Goal: Transaction & Acquisition: Obtain resource

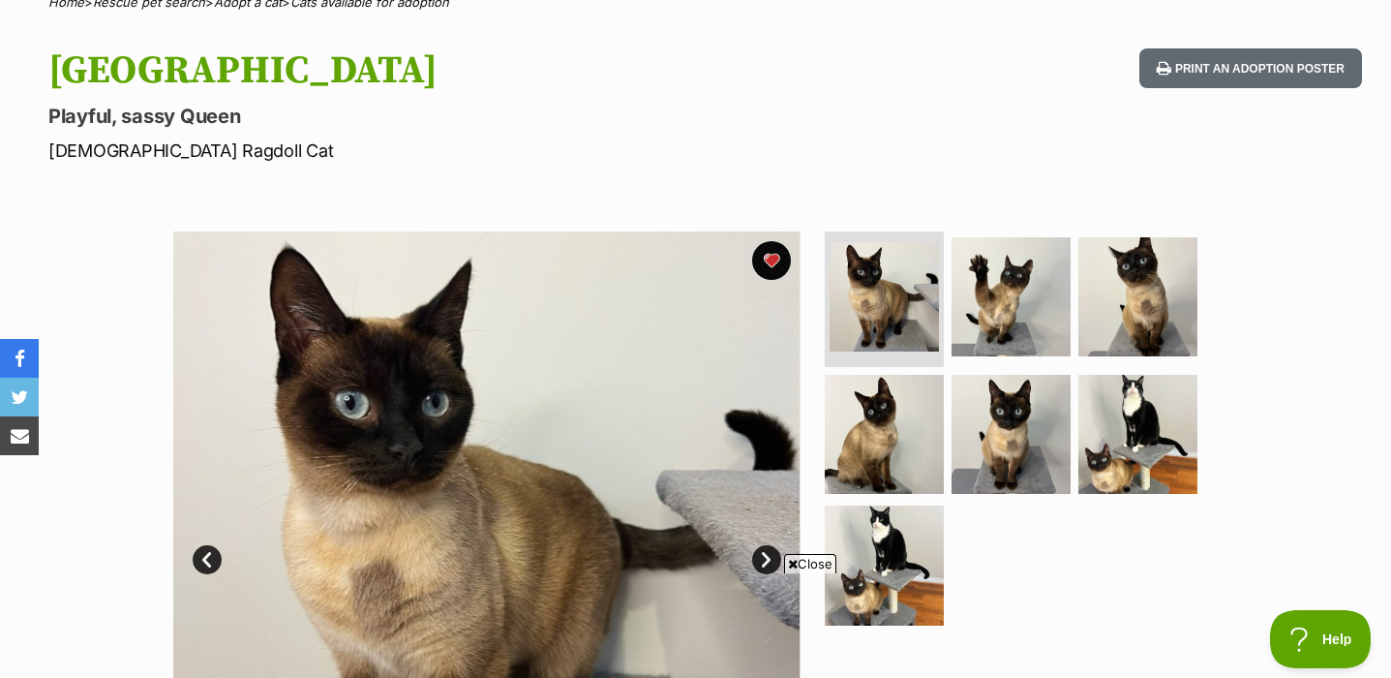
scroll to position [217, 0]
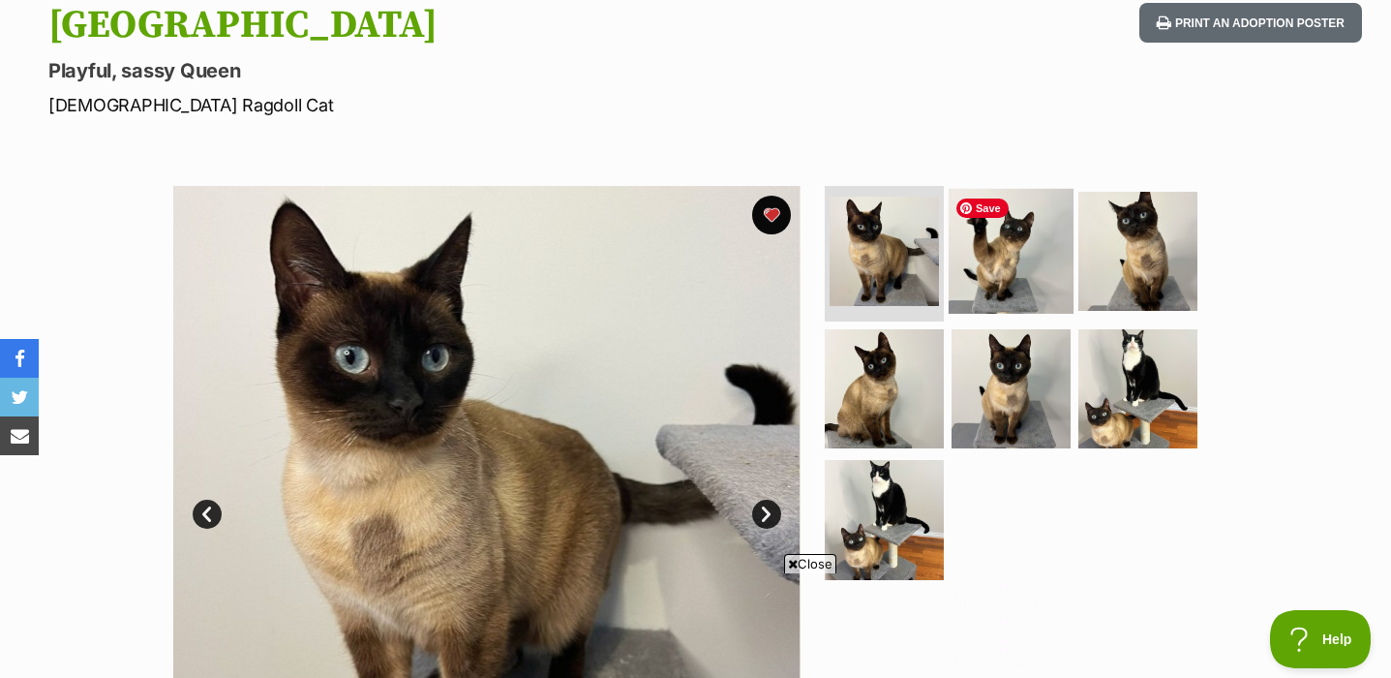
click at [1036, 282] on img at bounding box center [1011, 251] width 125 height 125
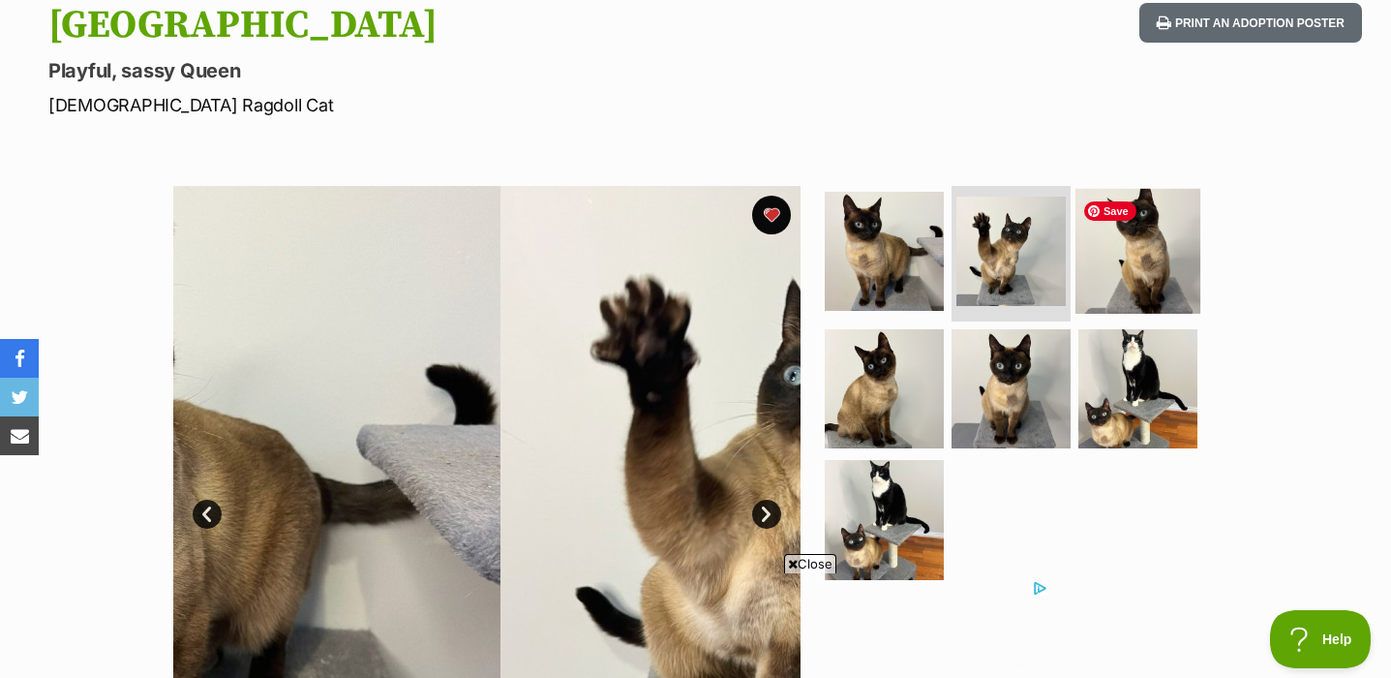
scroll to position [0, 0]
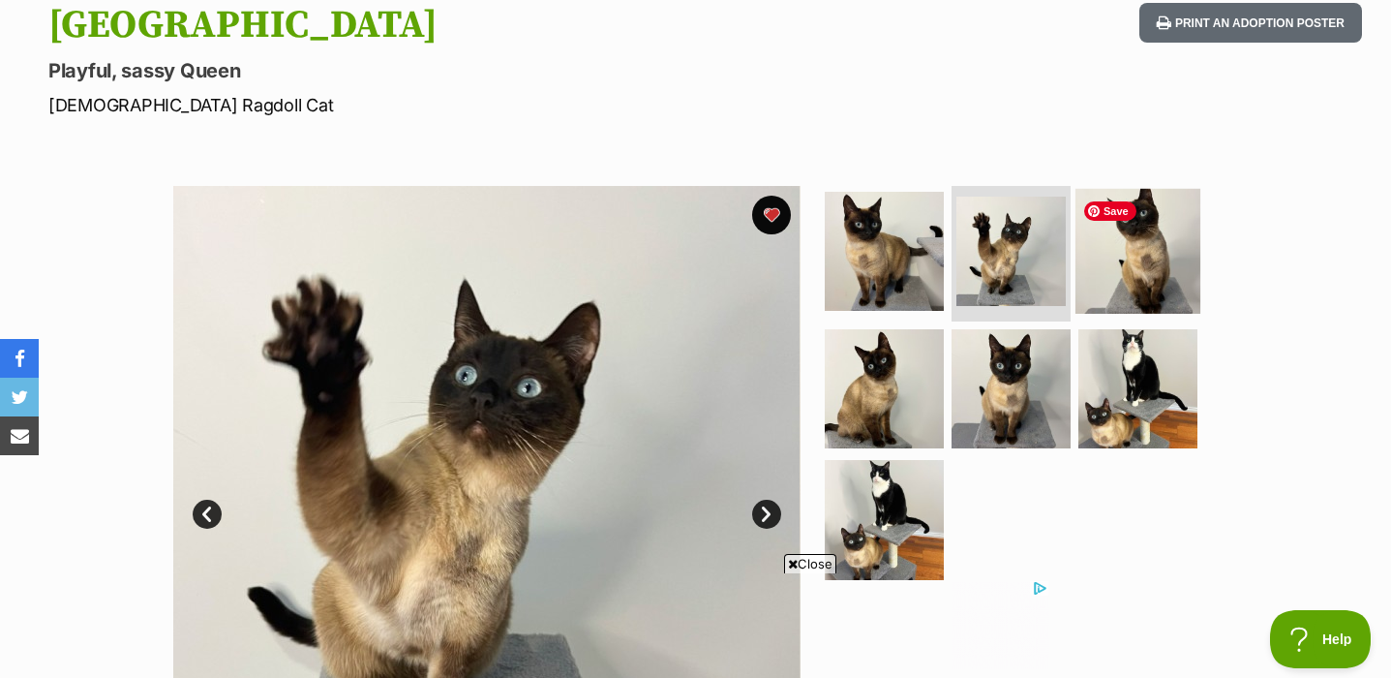
click at [1140, 273] on img at bounding box center [1138, 251] width 125 height 125
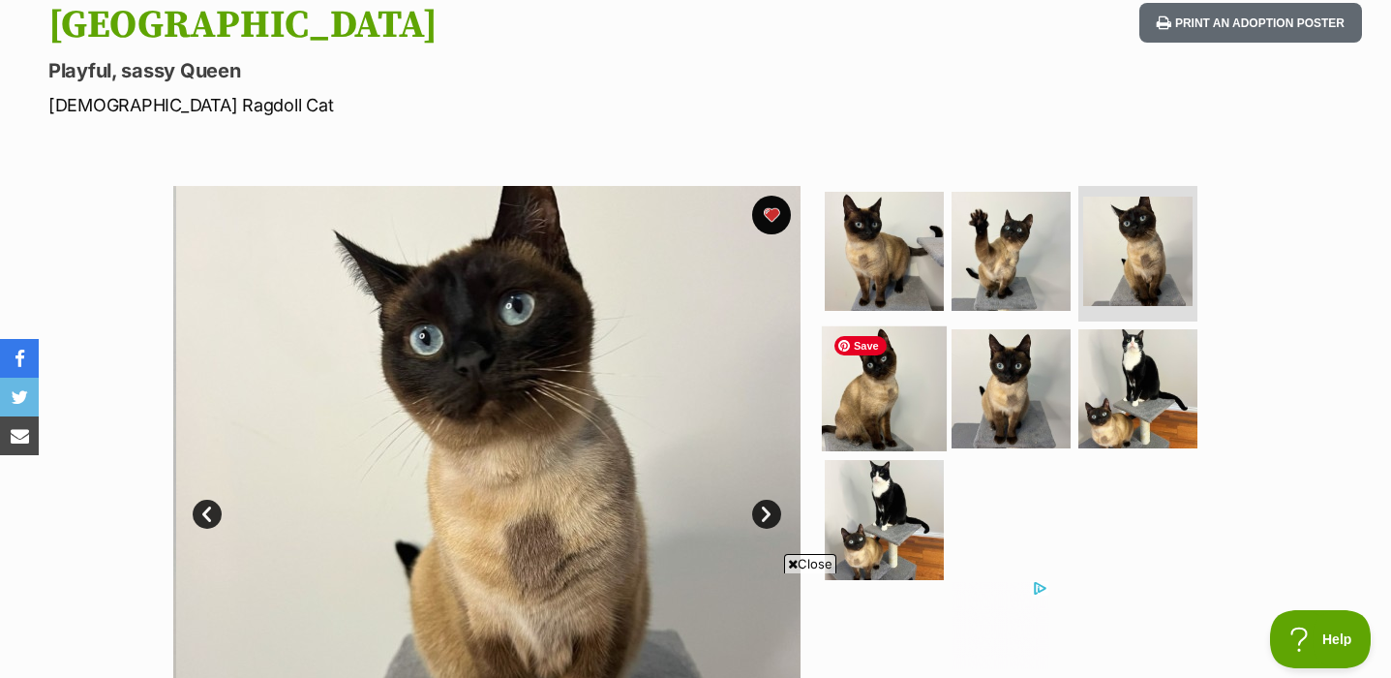
click at [930, 397] on img at bounding box center [884, 387] width 125 height 125
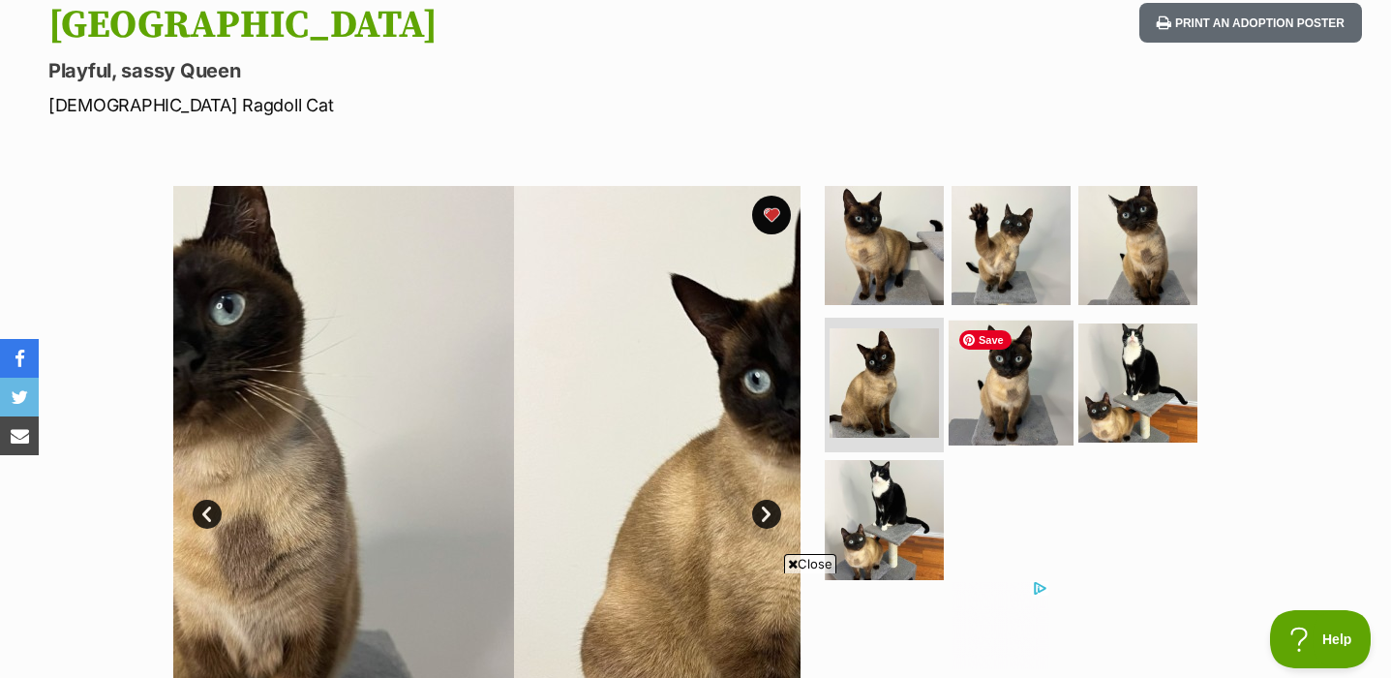
click at [997, 397] on img at bounding box center [1011, 381] width 125 height 125
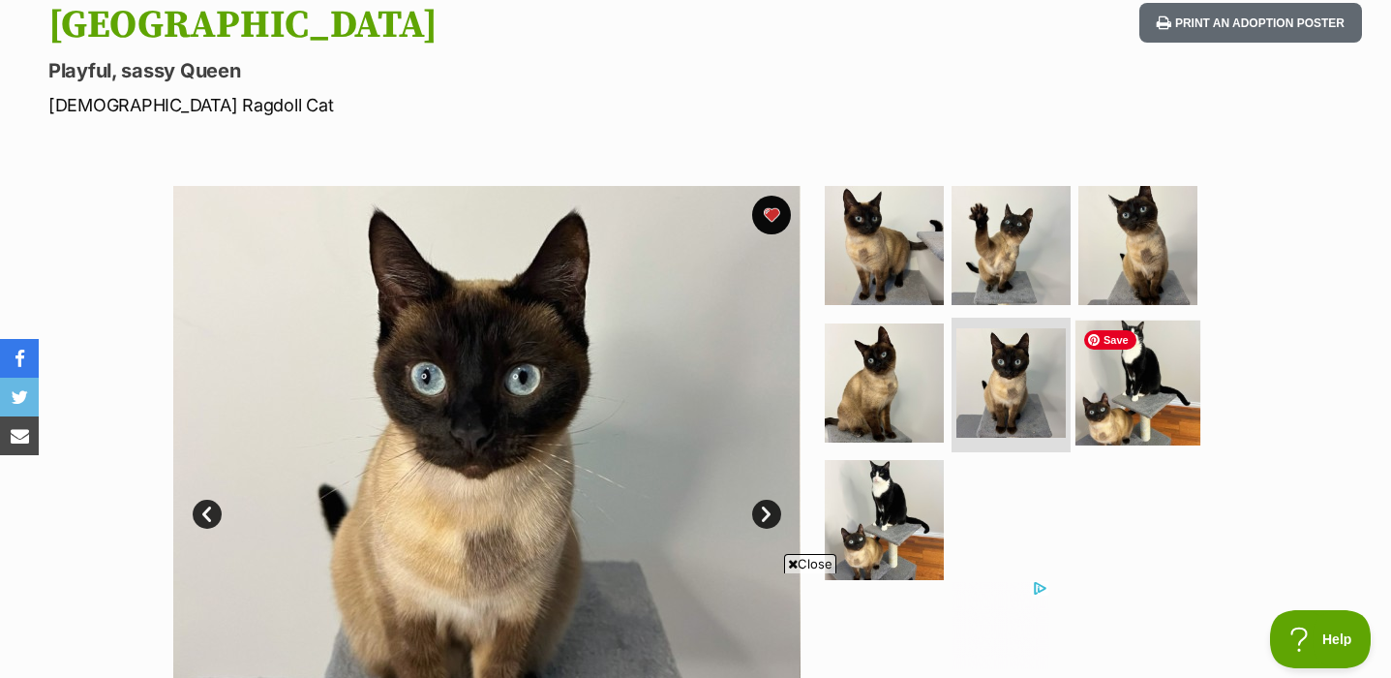
click at [1114, 391] on img at bounding box center [1138, 381] width 125 height 125
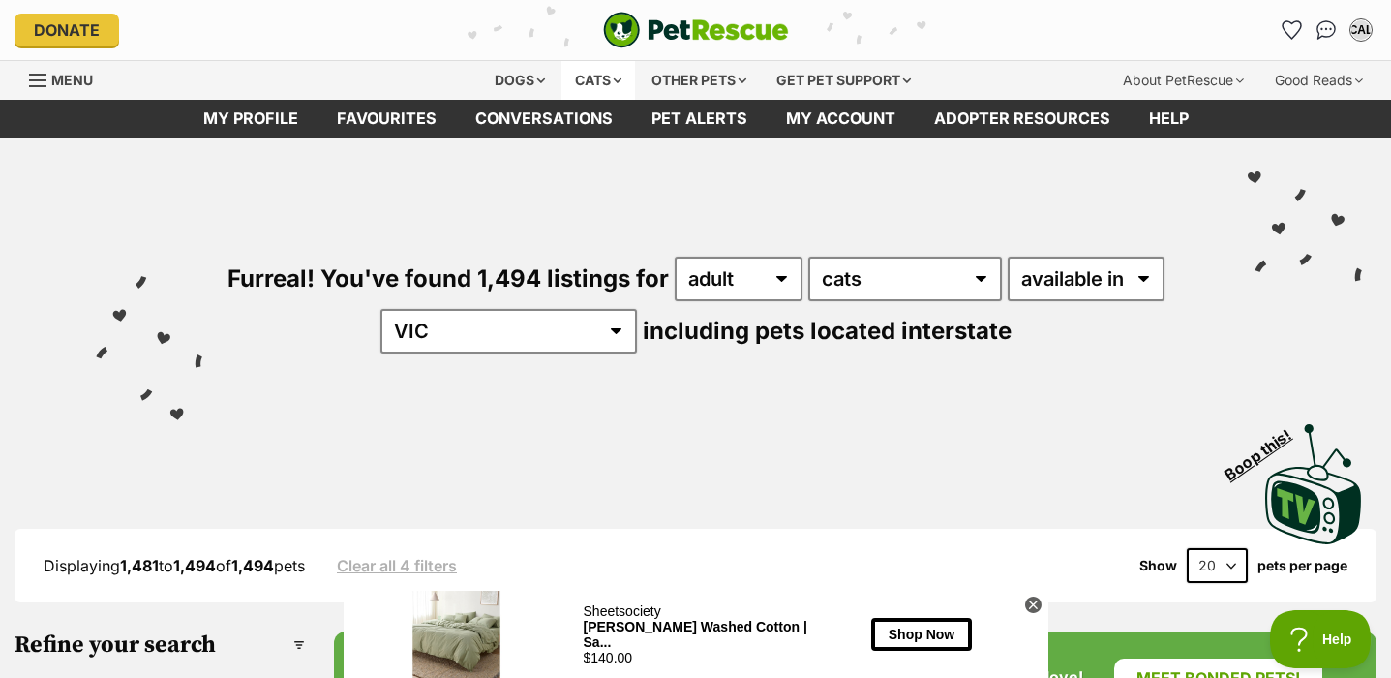
click at [613, 74] on div "Cats" at bounding box center [599, 80] width 74 height 39
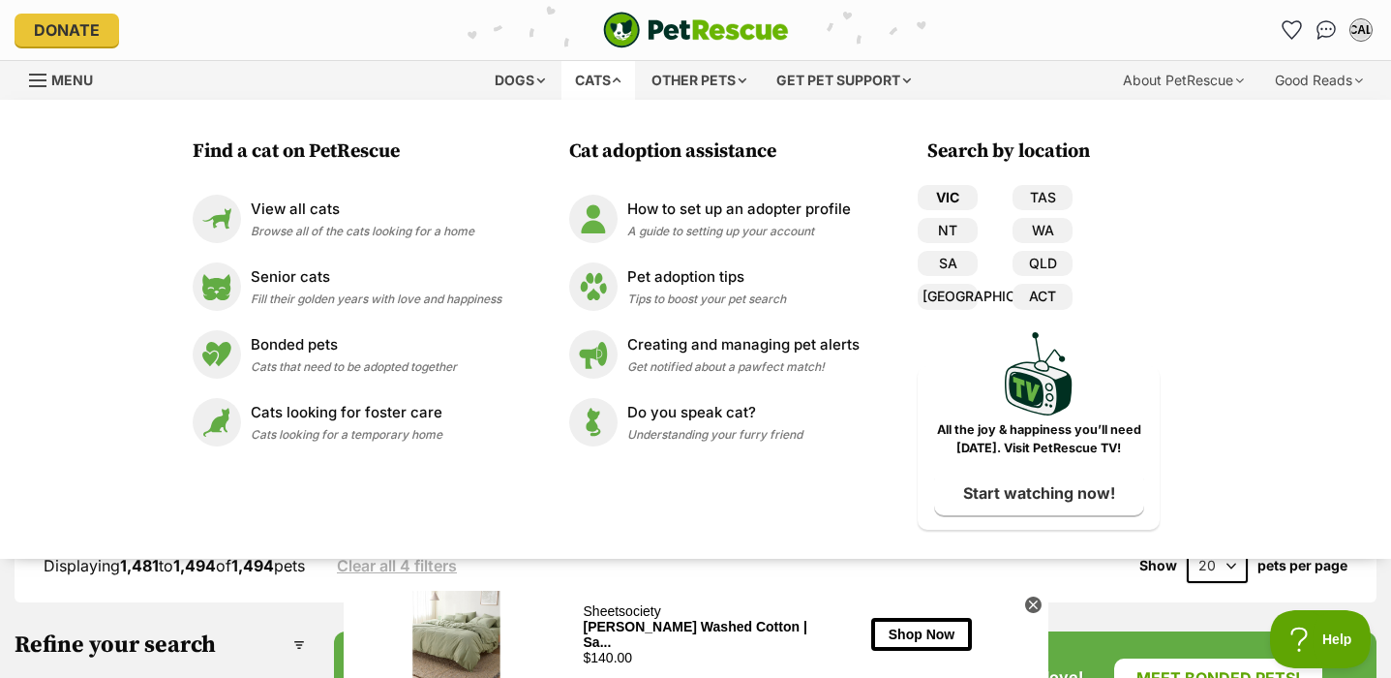
click at [956, 191] on link "VIC" at bounding box center [948, 197] width 60 height 25
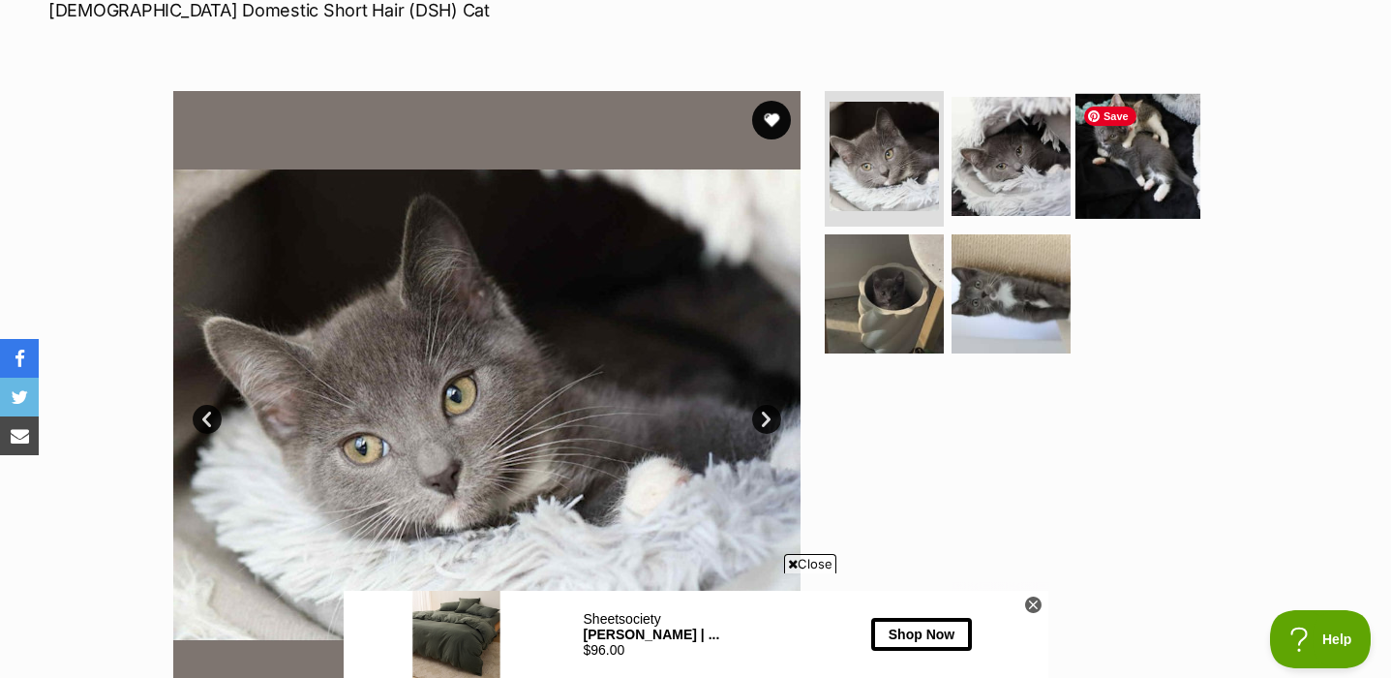
click at [1176, 152] on img at bounding box center [1138, 156] width 125 height 125
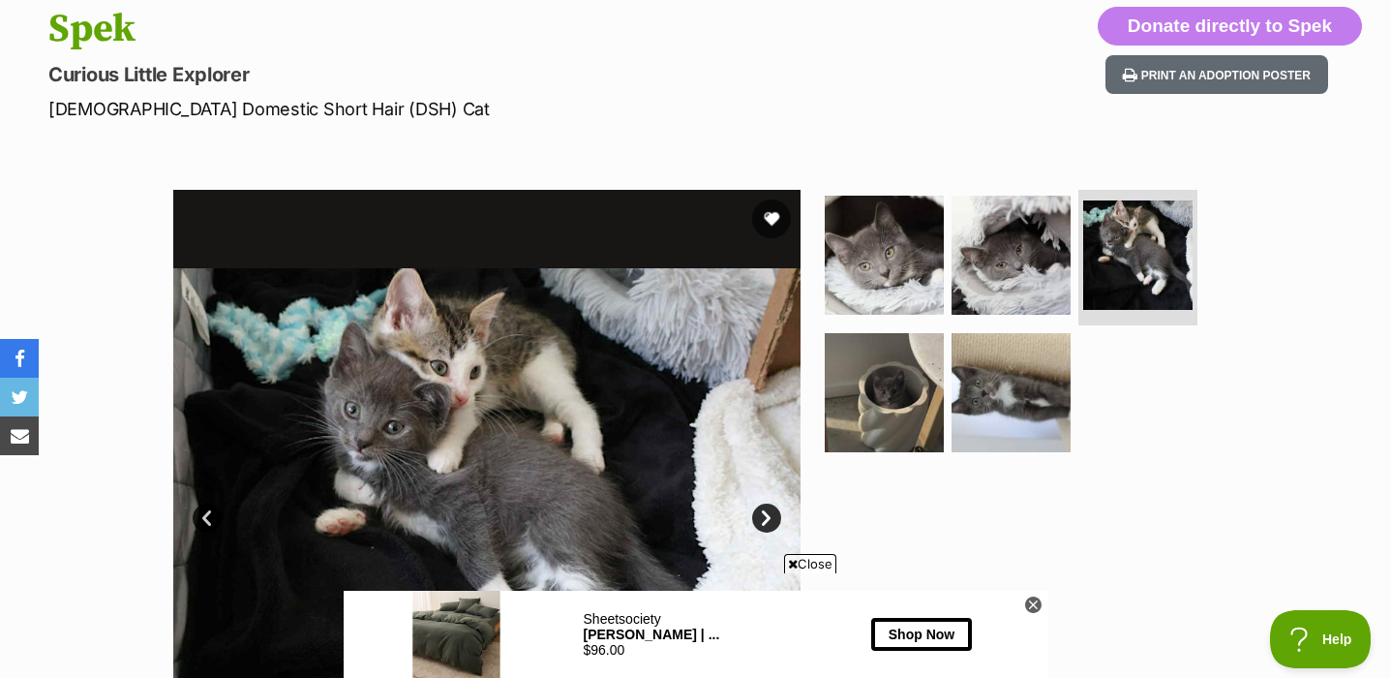
scroll to position [246, 0]
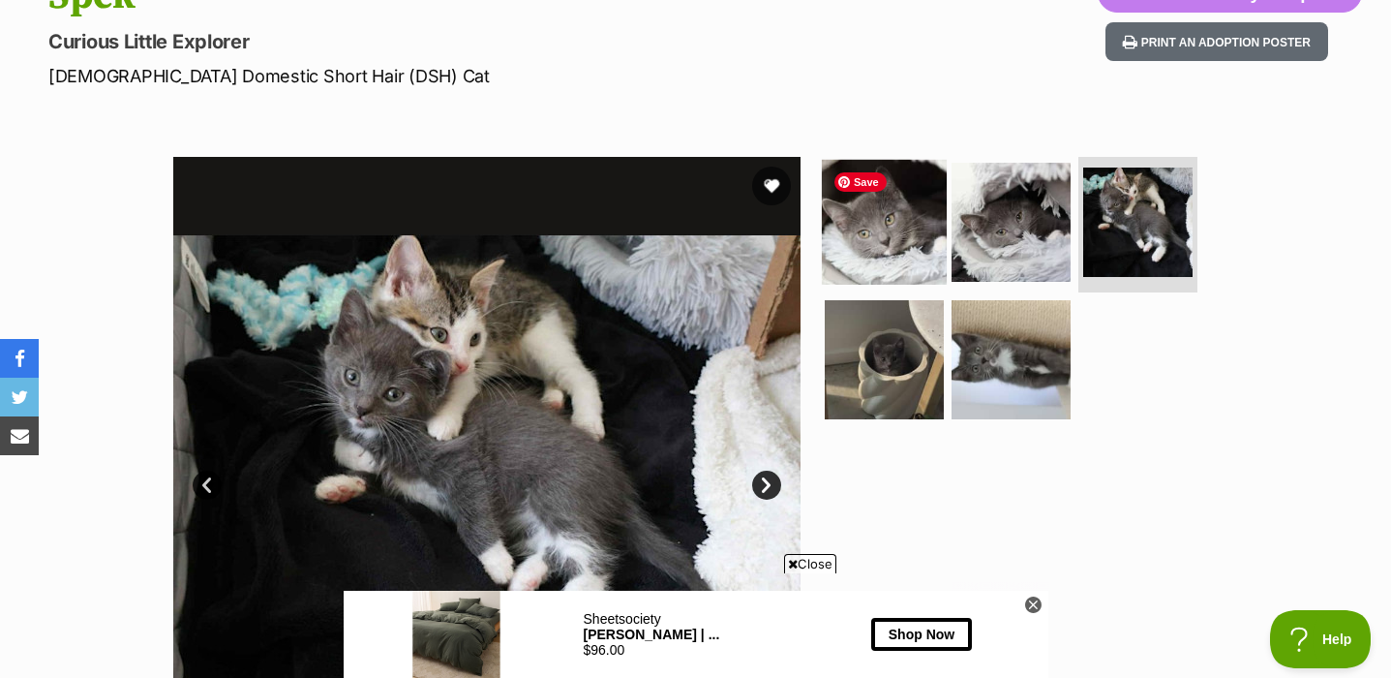
click at [912, 256] on img at bounding box center [884, 222] width 125 height 125
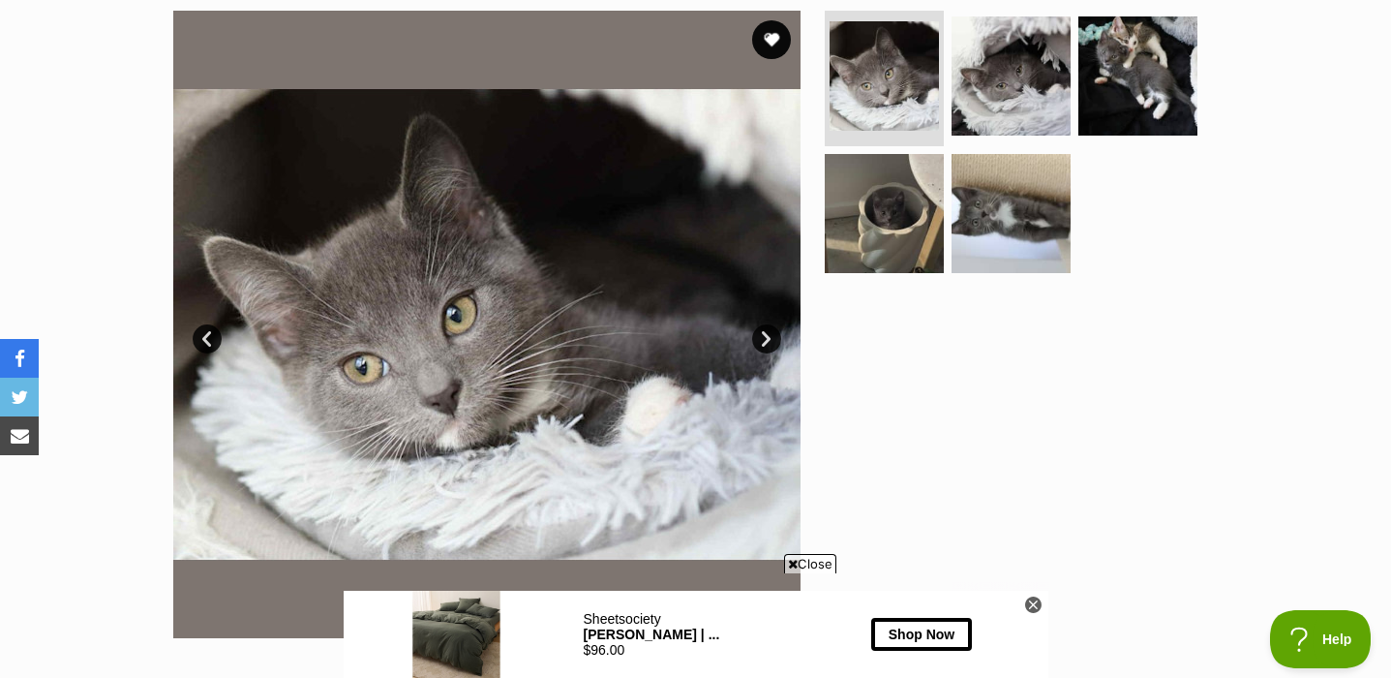
scroll to position [393, 0]
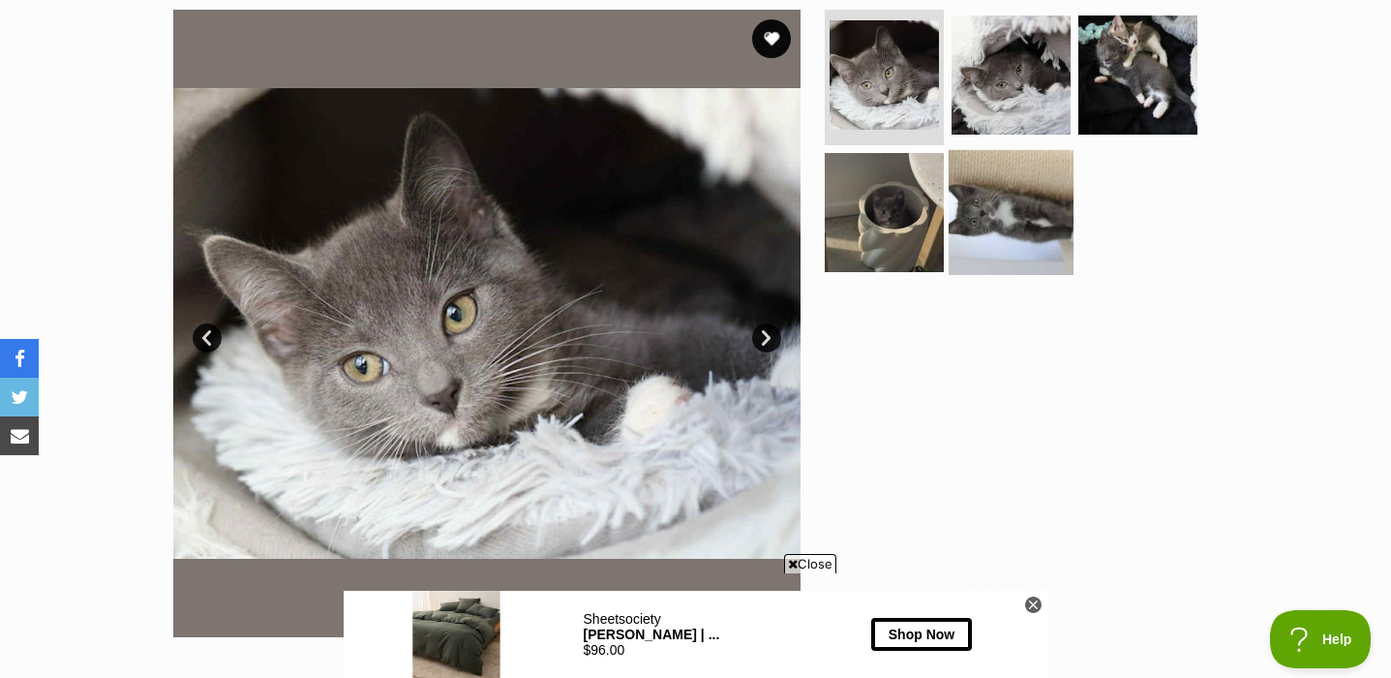
click at [1016, 211] on img at bounding box center [1011, 211] width 125 height 125
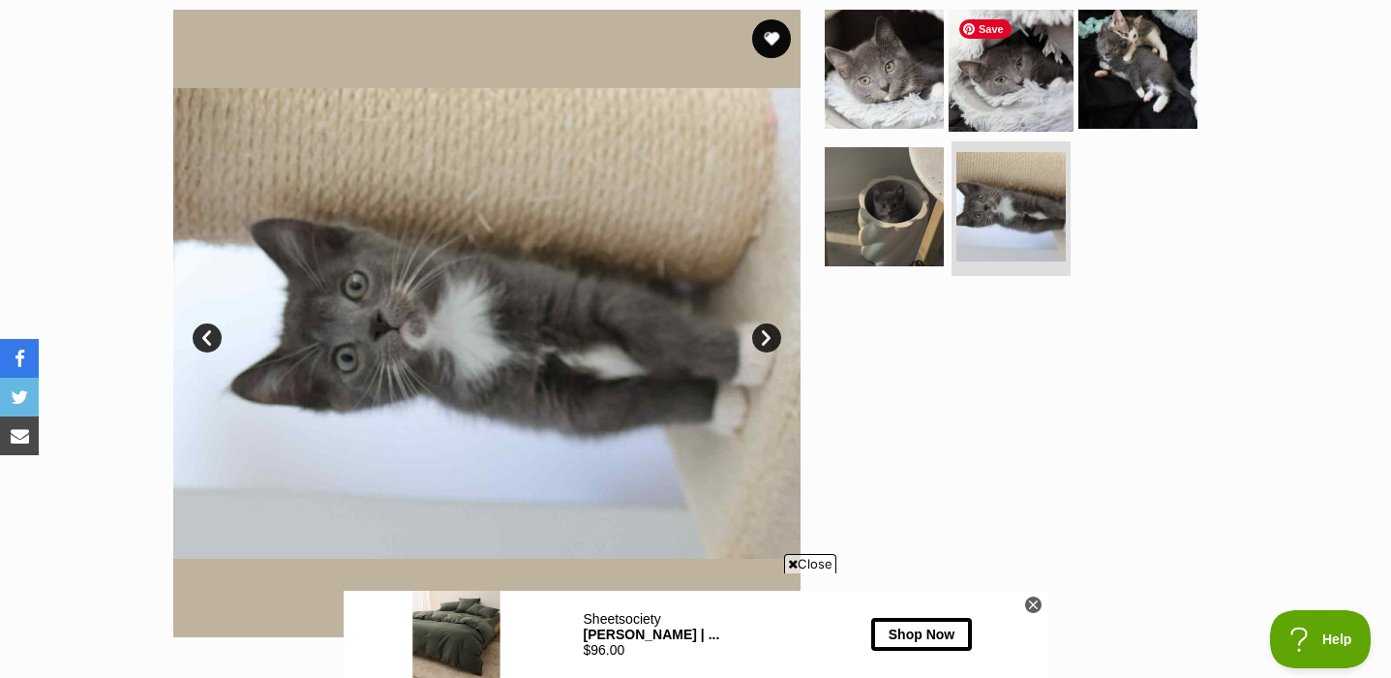
click at [1027, 110] on img at bounding box center [1011, 69] width 125 height 125
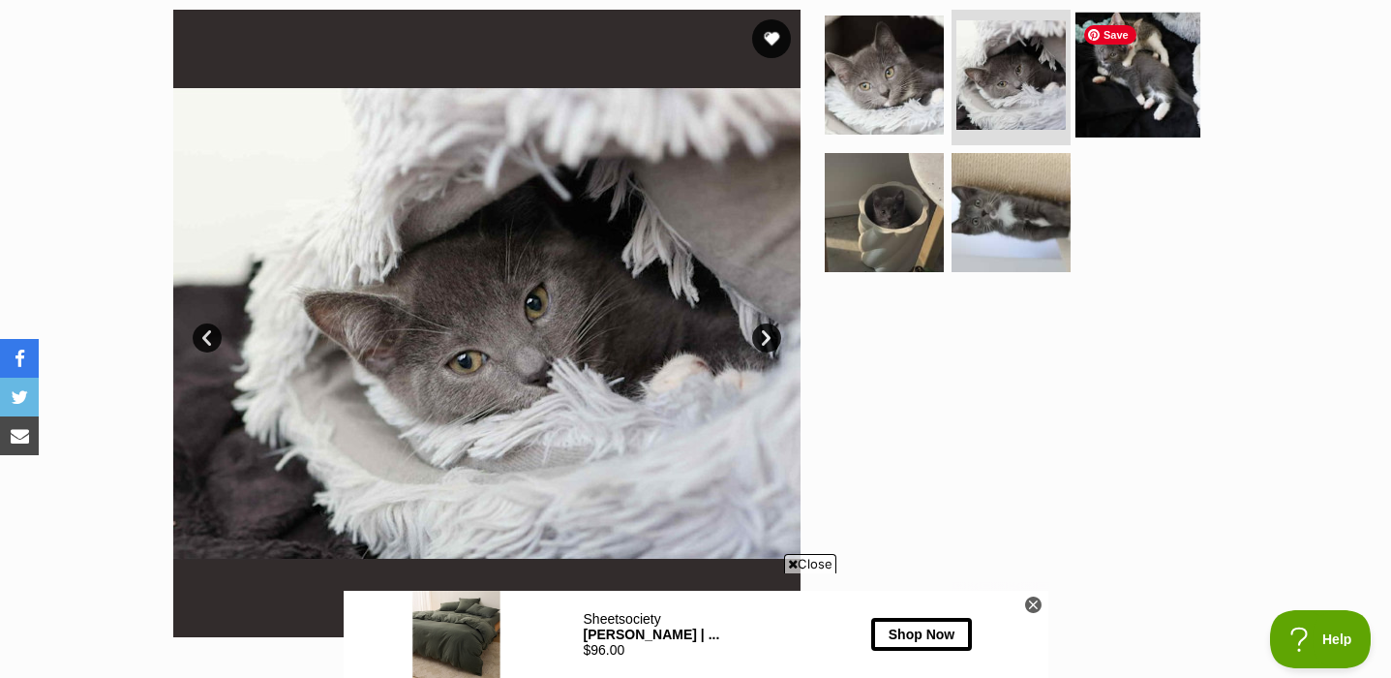
click at [1174, 97] on img at bounding box center [1138, 75] width 125 height 125
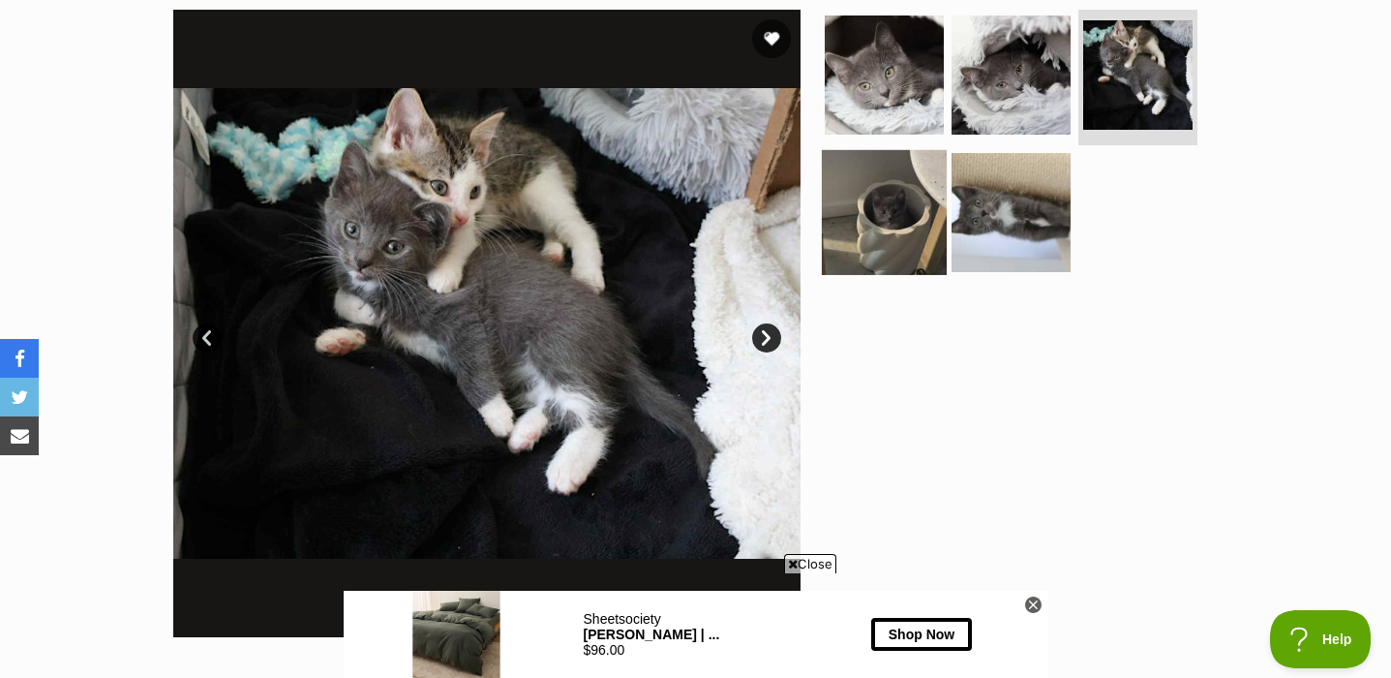
click at [890, 257] on img at bounding box center [884, 211] width 125 height 125
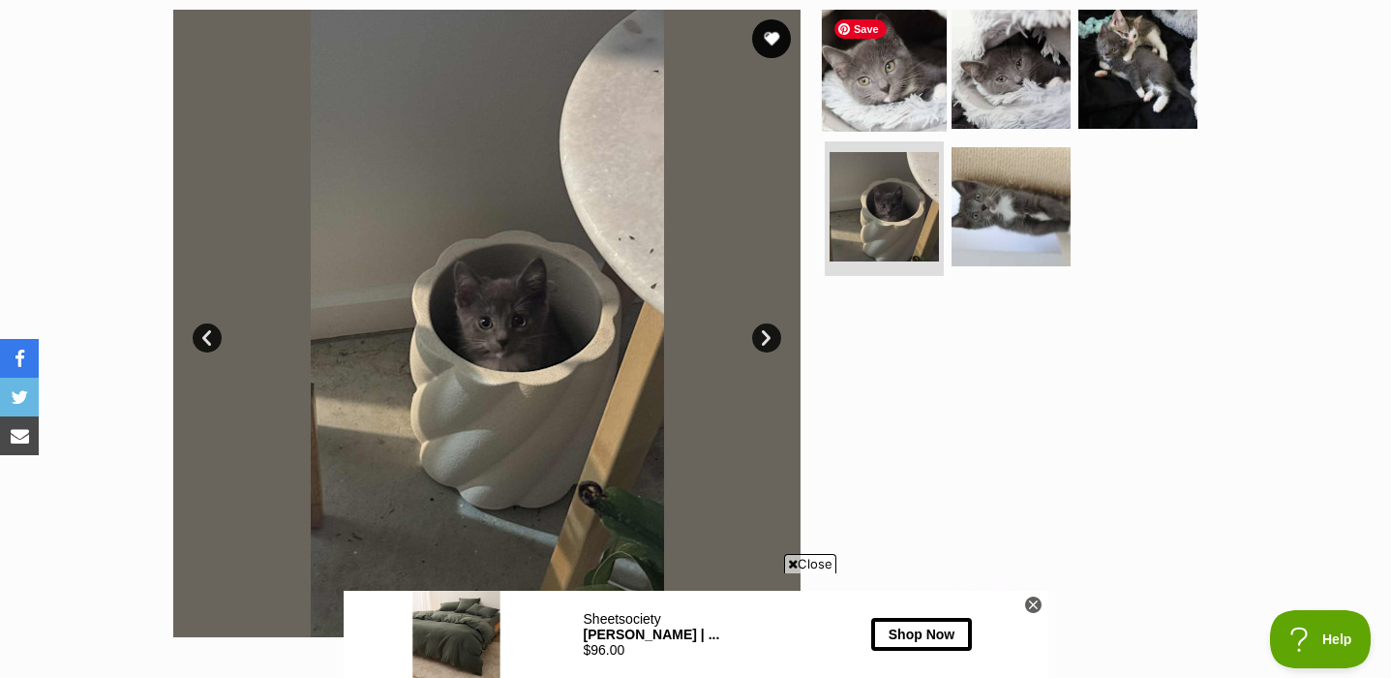
click at [896, 96] on img at bounding box center [884, 69] width 125 height 125
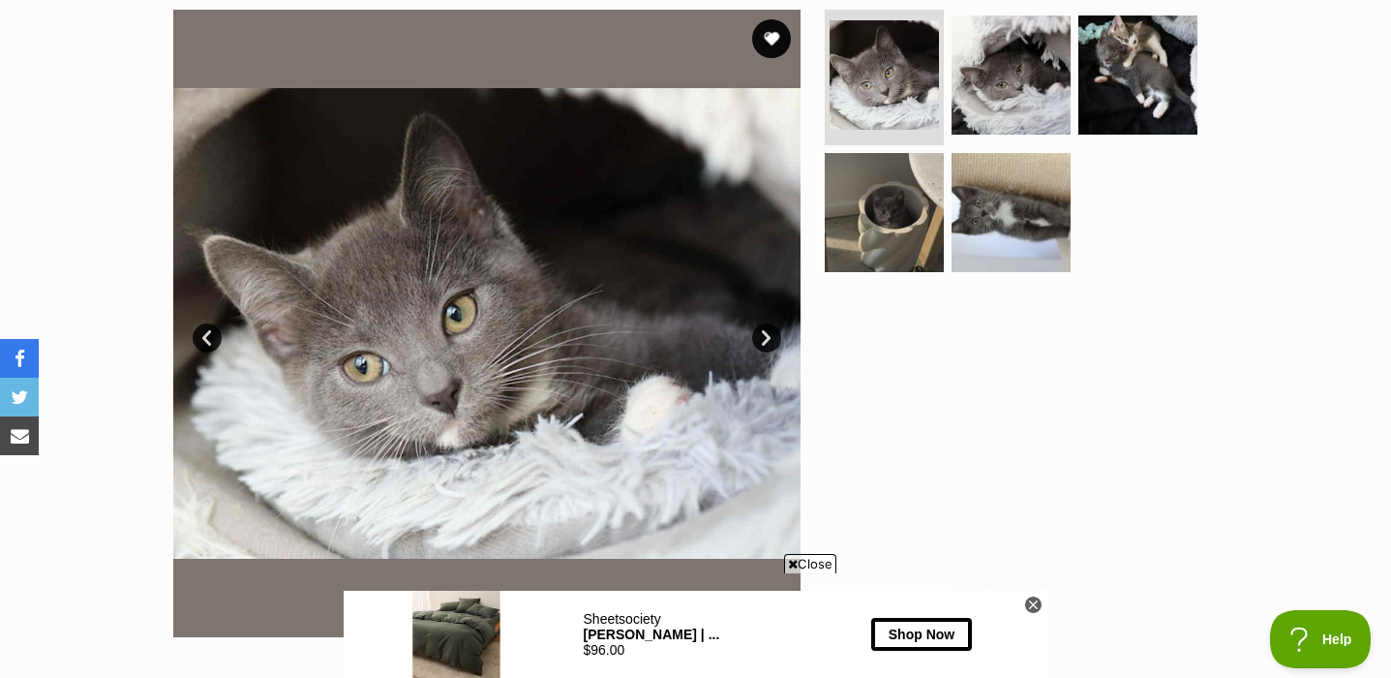
click at [776, 340] on link "Next" at bounding box center [766, 337] width 29 height 29
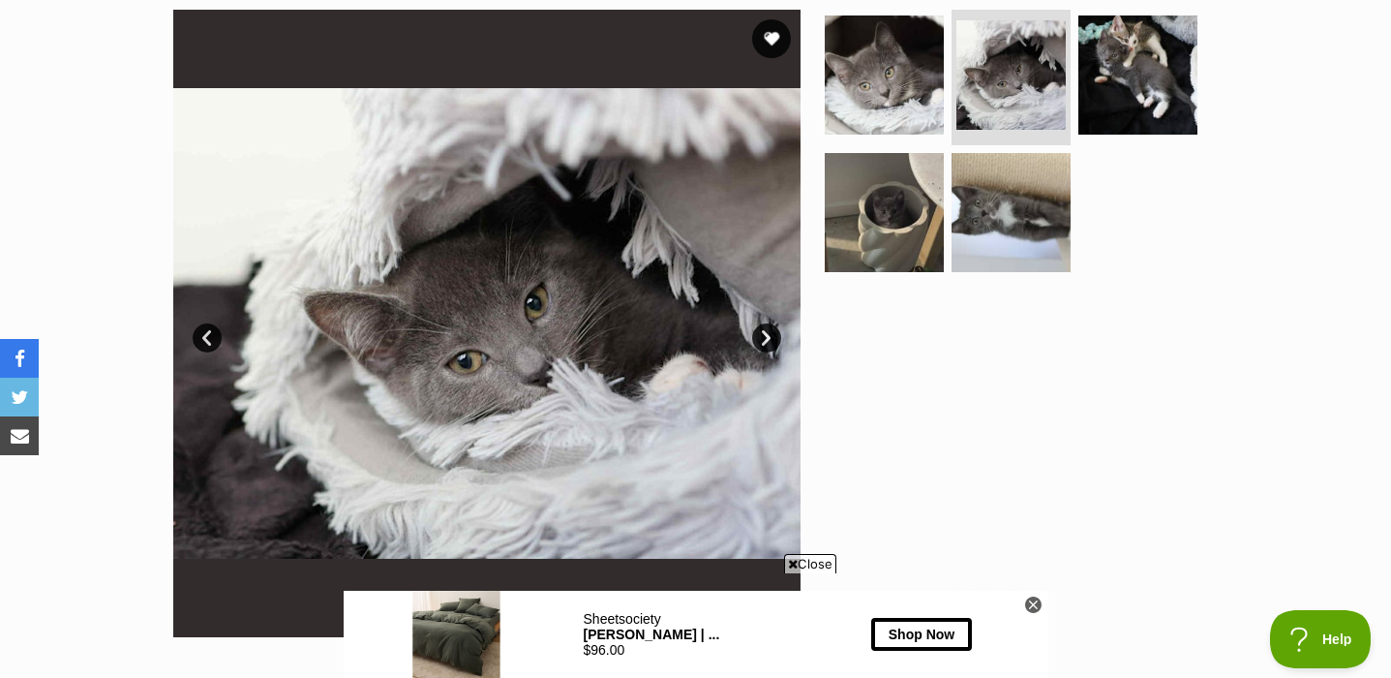
click at [777, 337] on link "Next" at bounding box center [766, 337] width 29 height 29
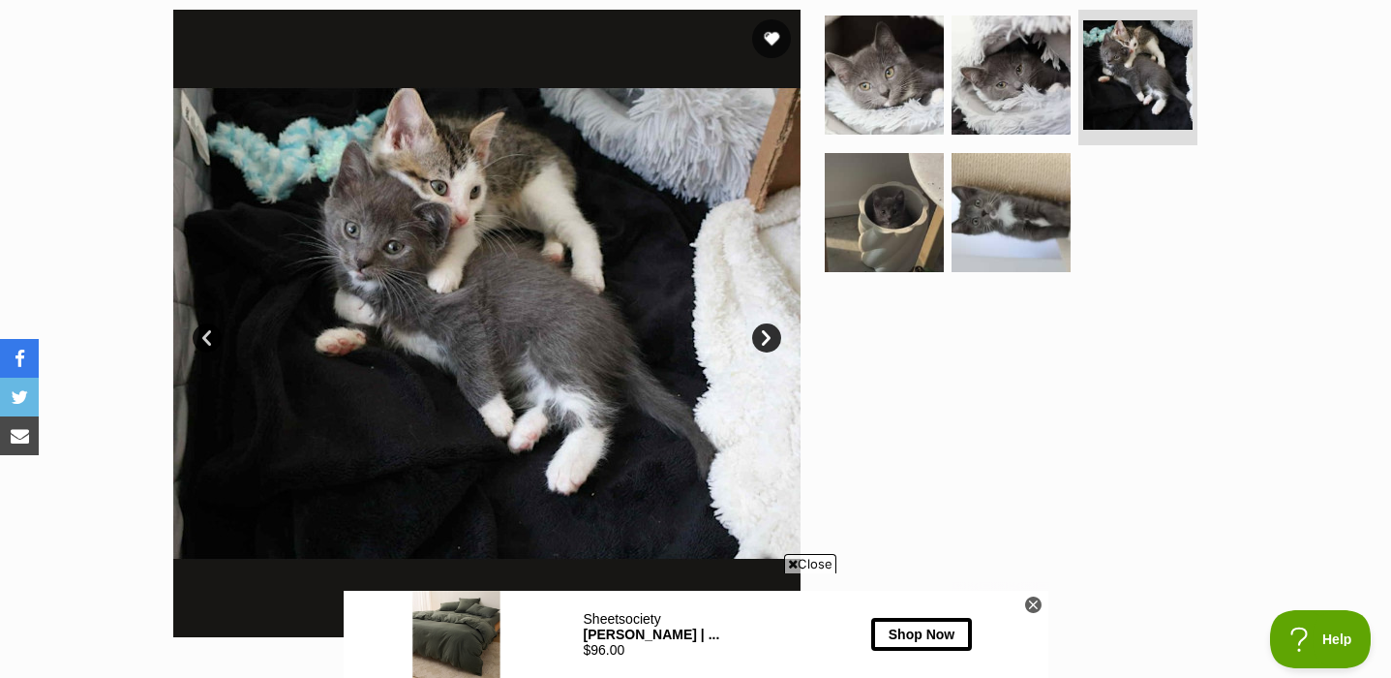
click at [758, 332] on link "Next" at bounding box center [766, 337] width 29 height 29
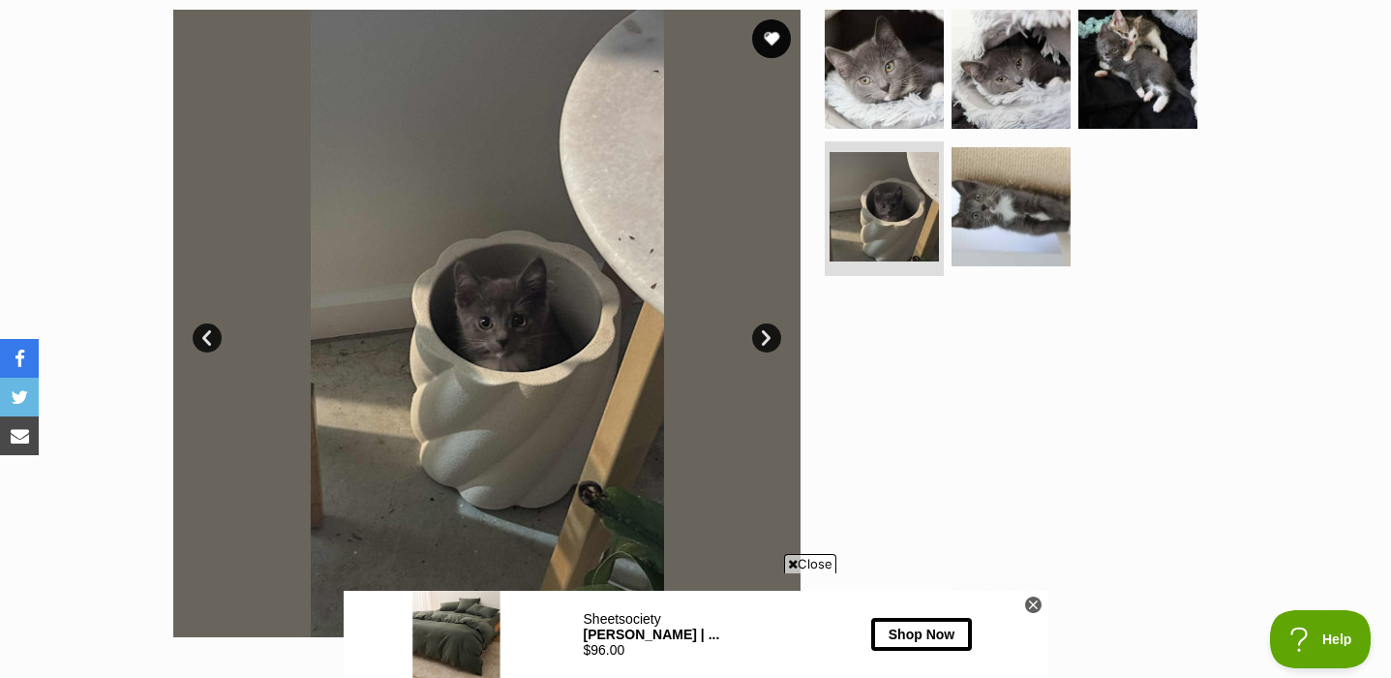
click at [758, 332] on link "Next" at bounding box center [766, 337] width 29 height 29
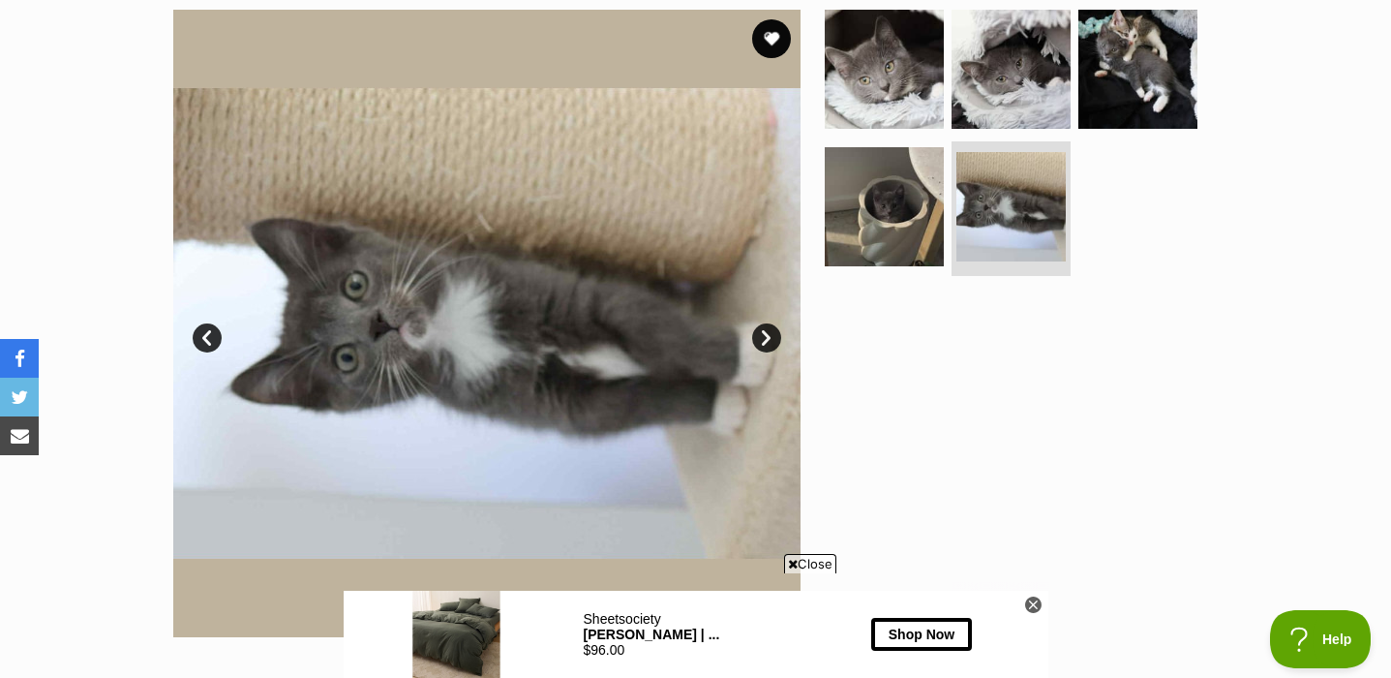
click at [765, 337] on link "Next" at bounding box center [766, 337] width 29 height 29
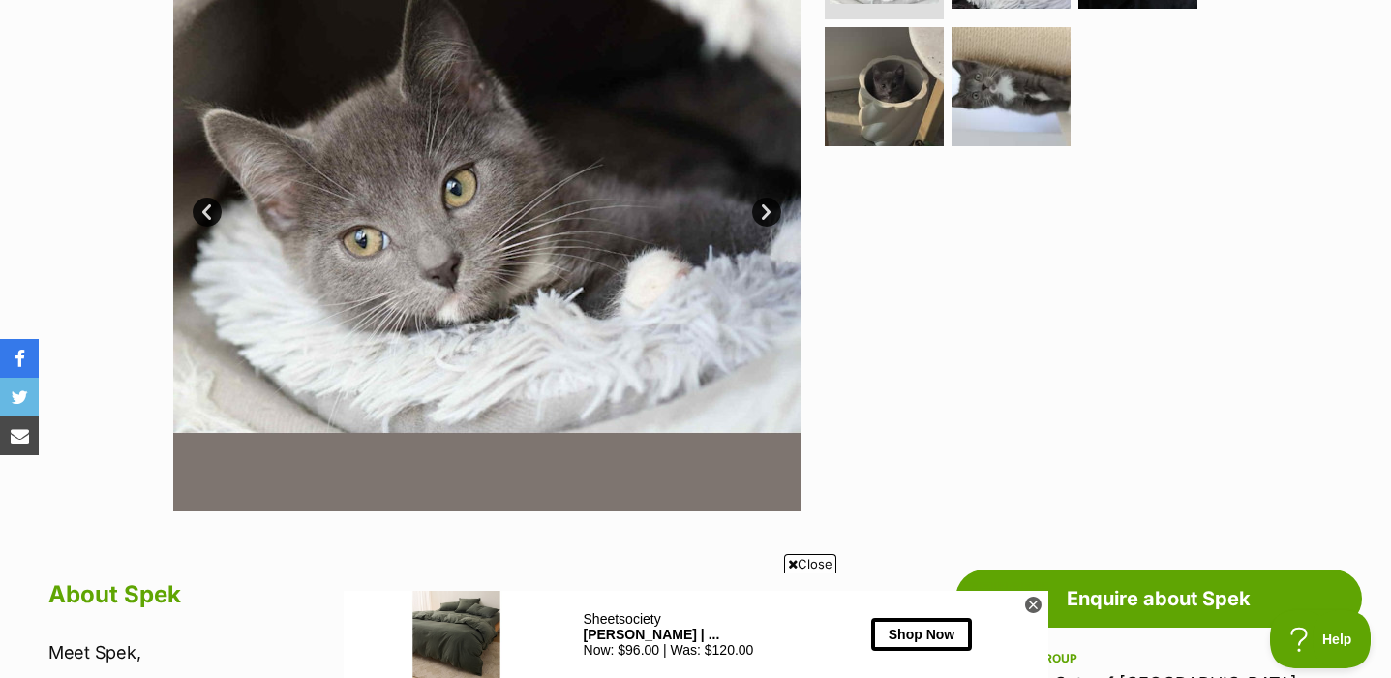
scroll to position [629, 0]
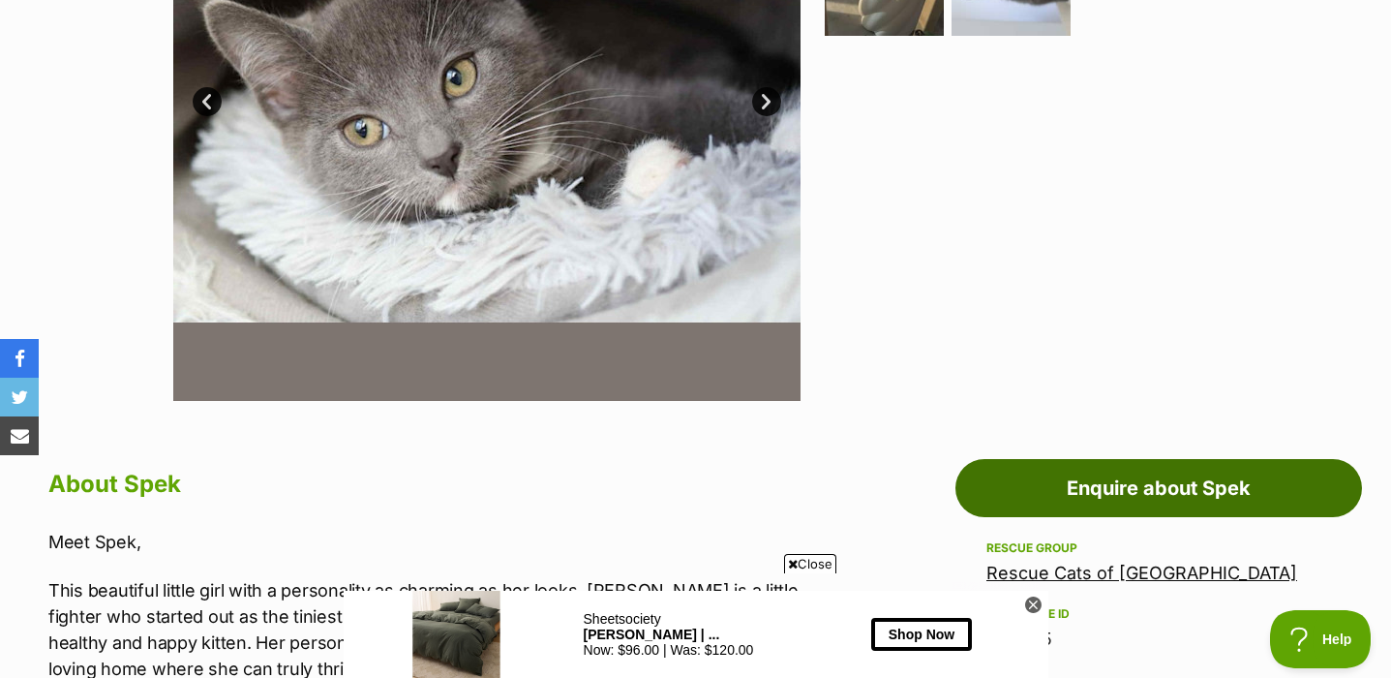
click at [1209, 500] on link "Enquire about Spek" at bounding box center [1159, 488] width 407 height 58
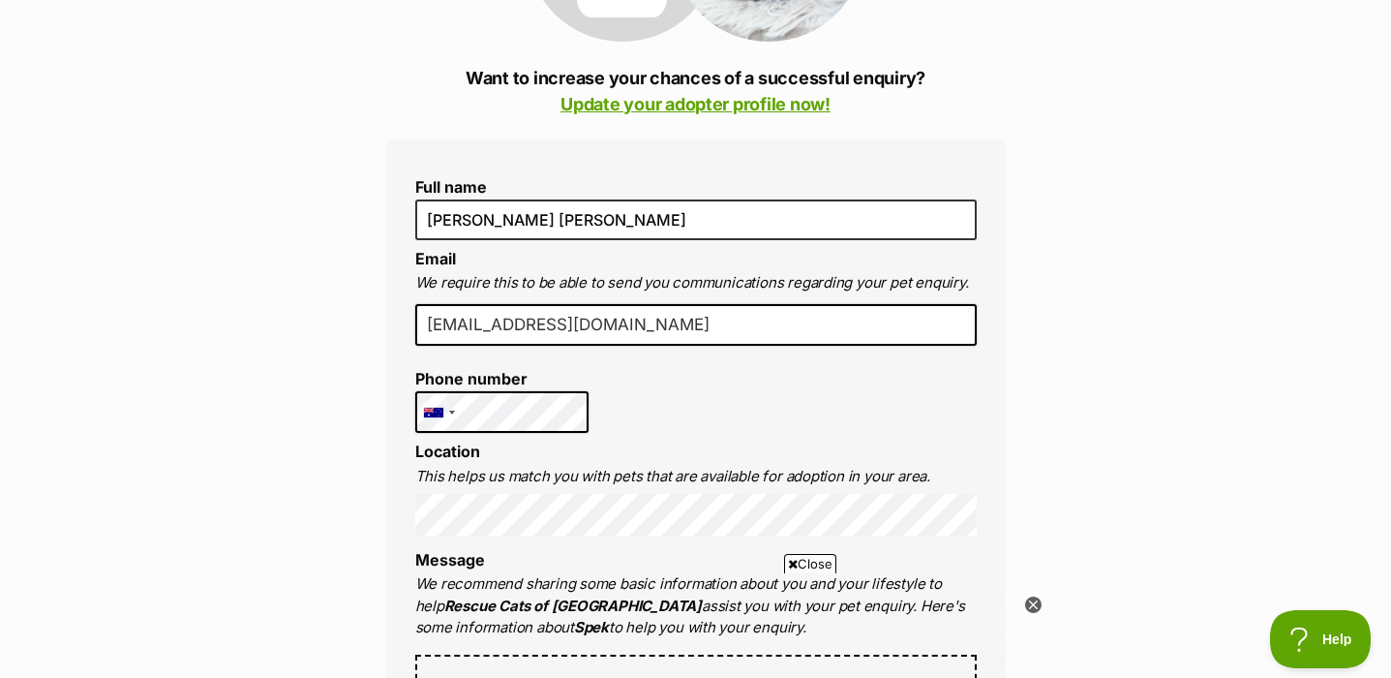
scroll to position [404, 0]
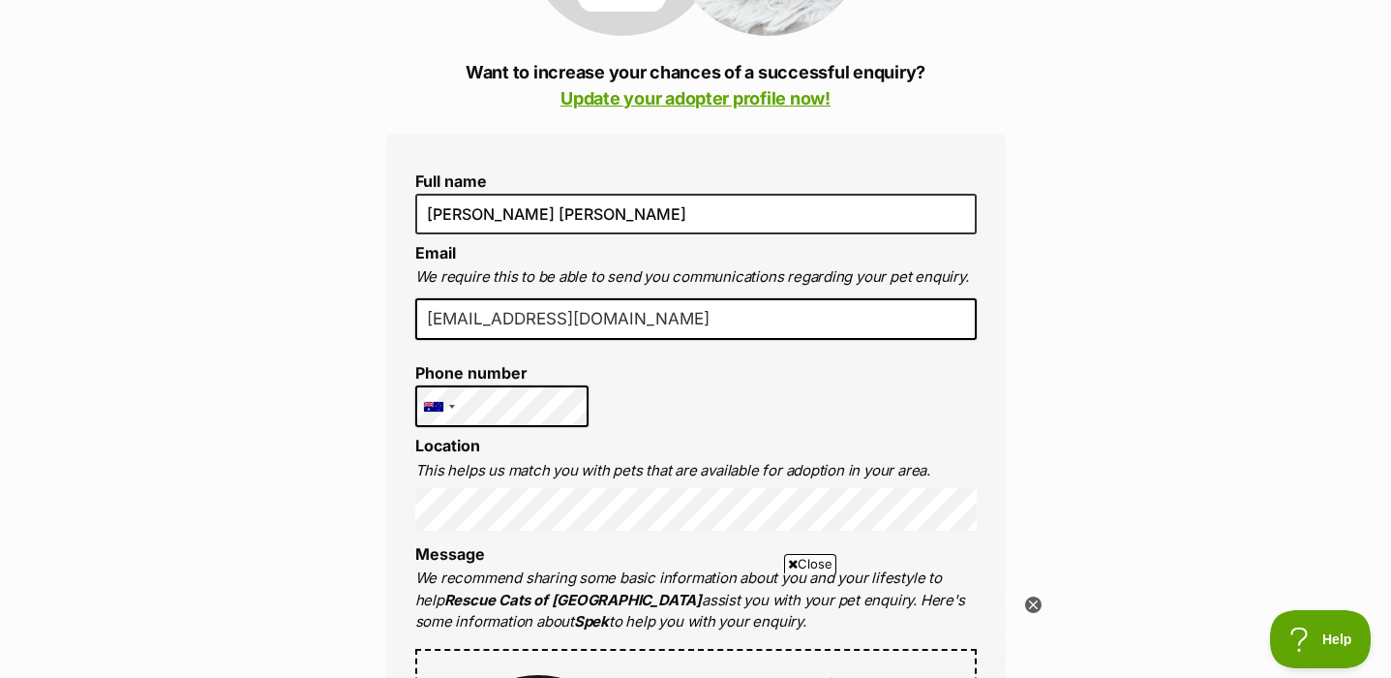
click at [789, 321] on input "cangletonlyn@student.unimelb.edu.au" at bounding box center [696, 319] width 562 height 43
click at [520, 321] on input "cangletonlyn@student.unimelb.edu.au" at bounding box center [696, 319] width 562 height 43
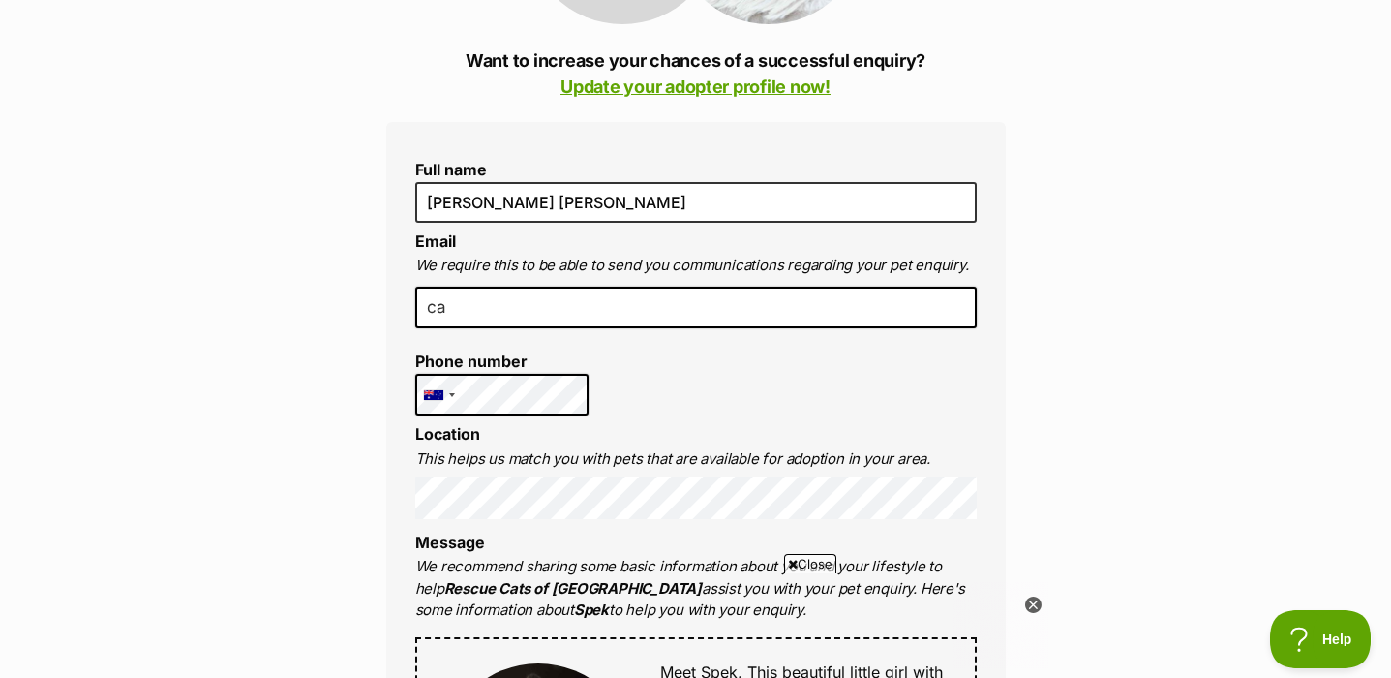
scroll to position [424, 0]
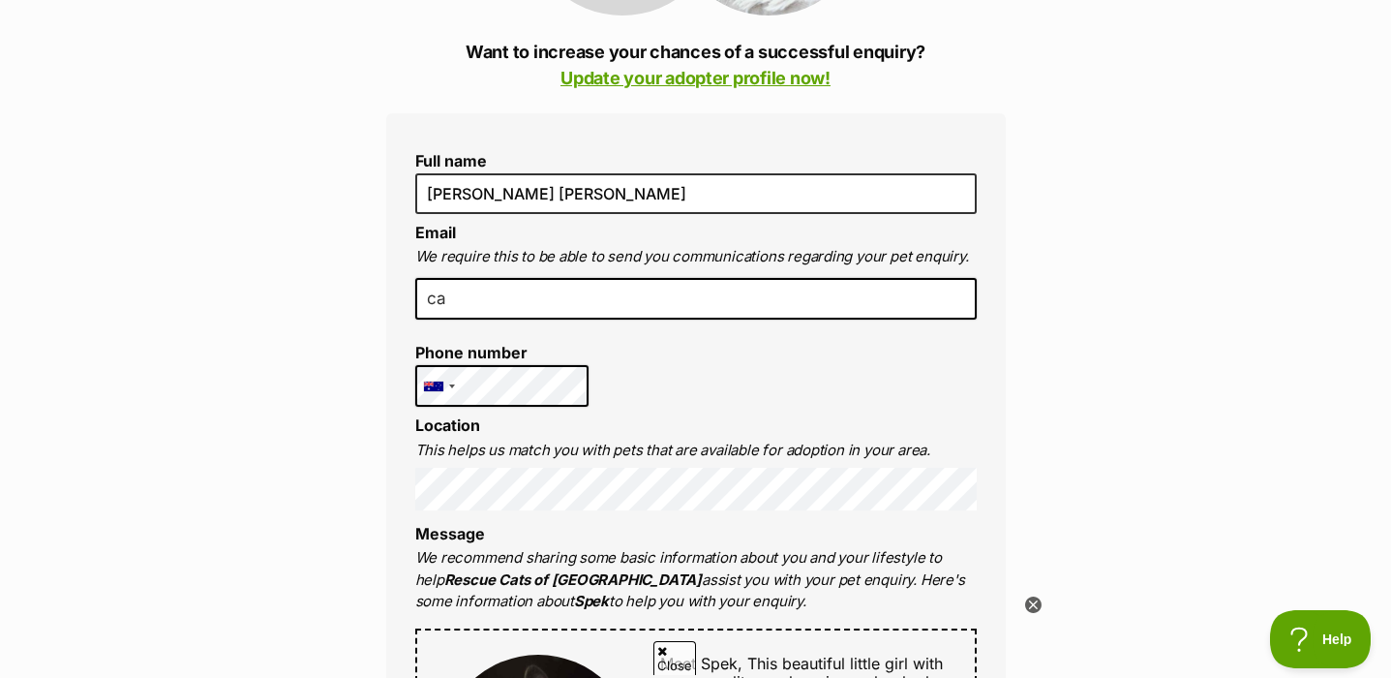
click at [501, 292] on input "ca" at bounding box center [696, 299] width 562 height 43
type input "c"
paste input "caitlin.angletonlynch@student.unimelb.edu.au"
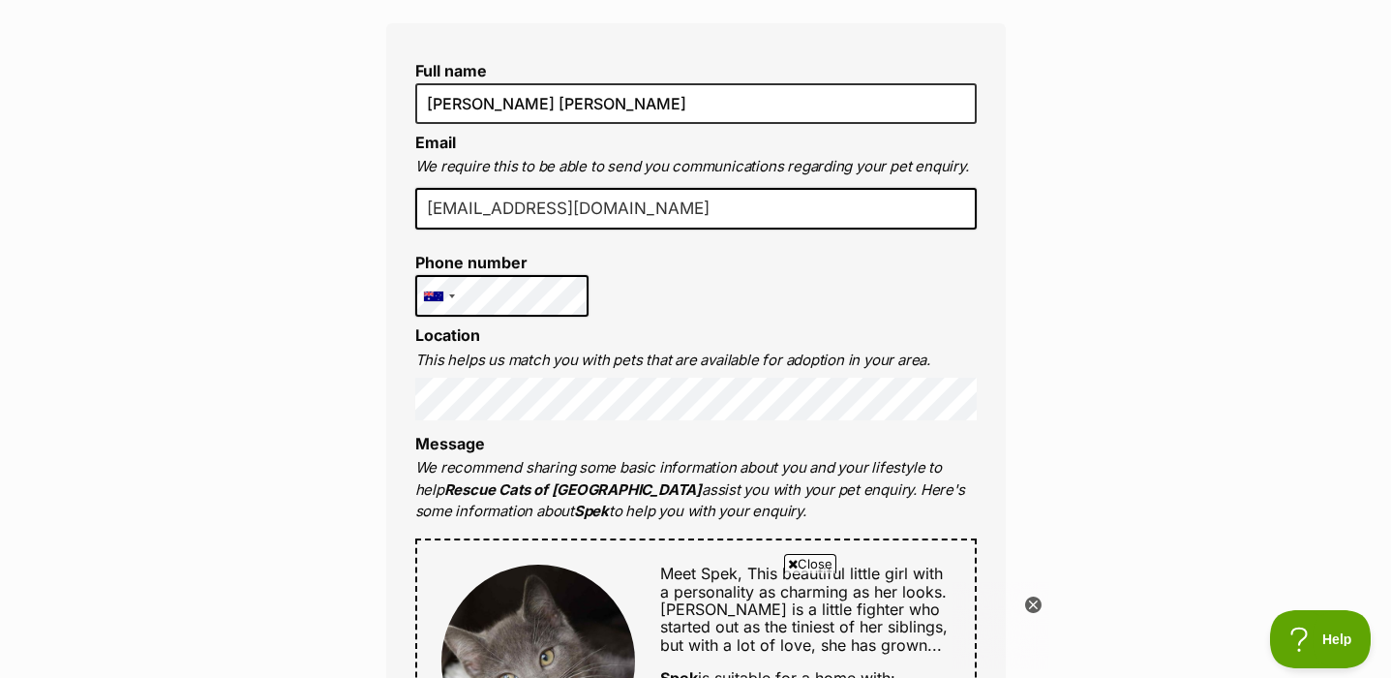
scroll to position [521, 0]
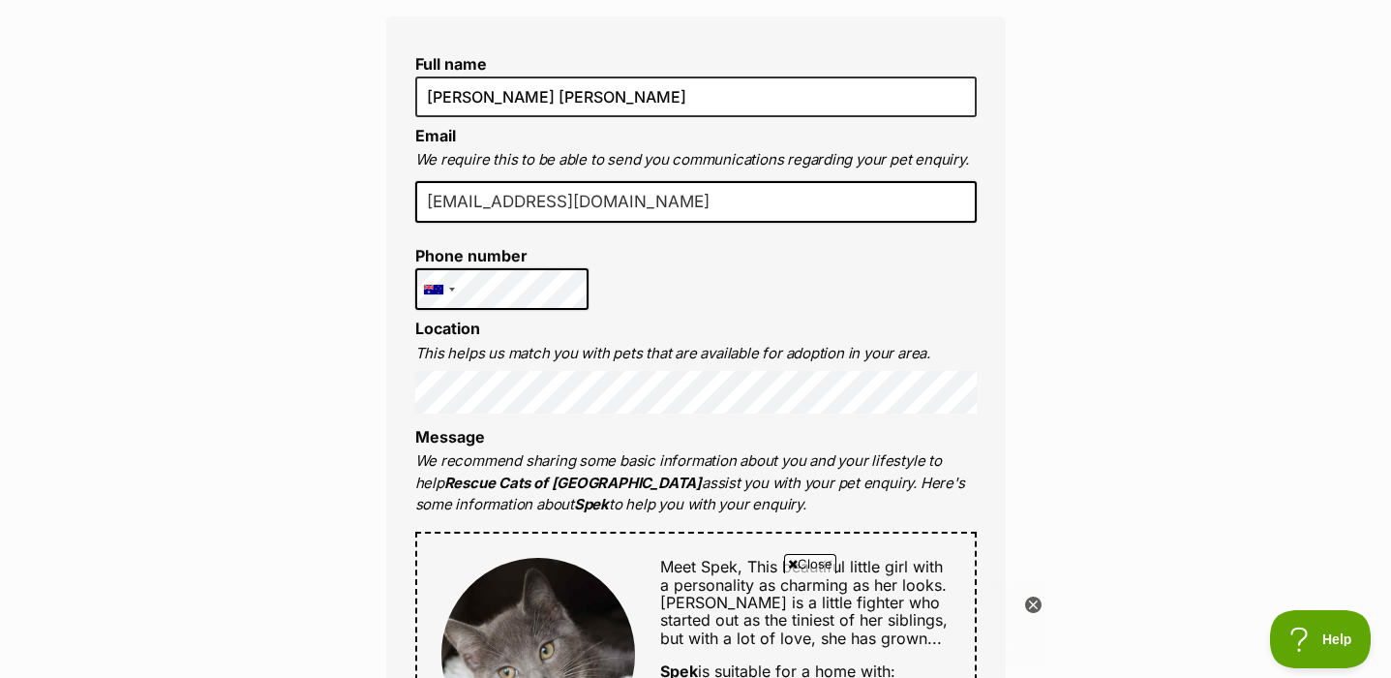
type input "caitlin.angletonlynch@student.unimelb.edu.au"
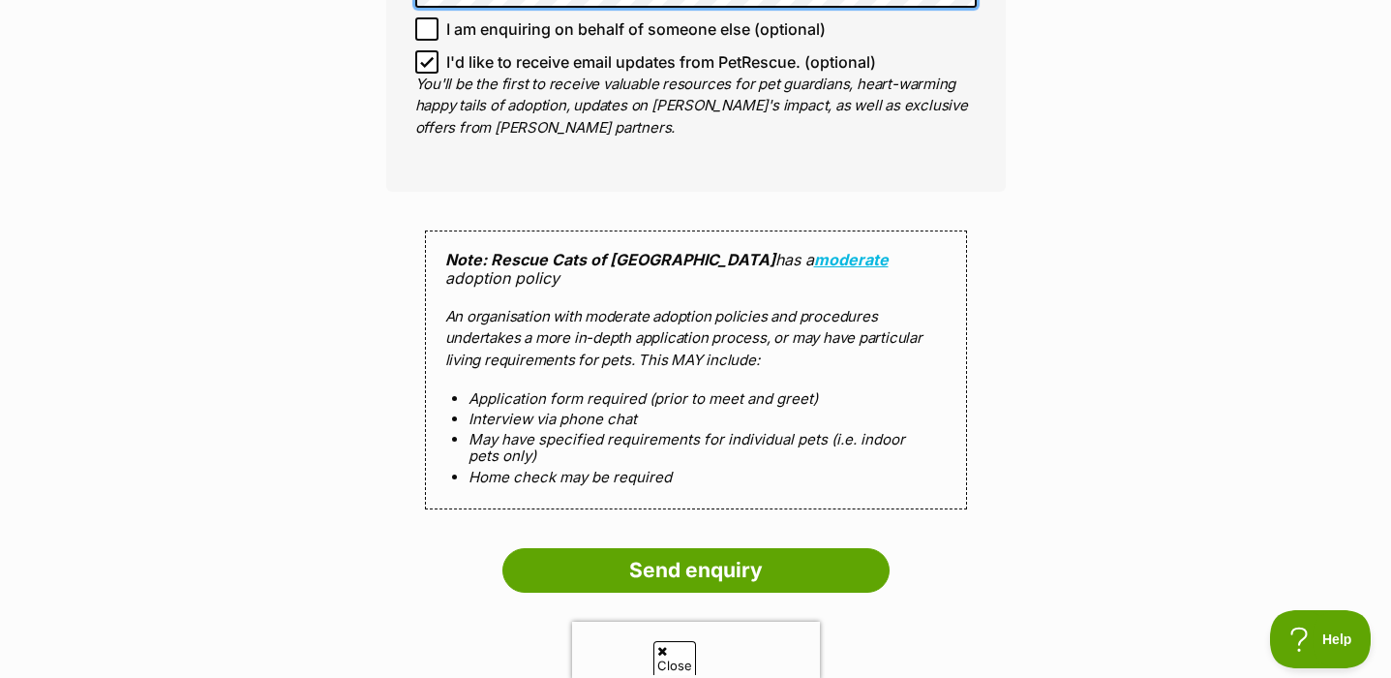
scroll to position [1594, 0]
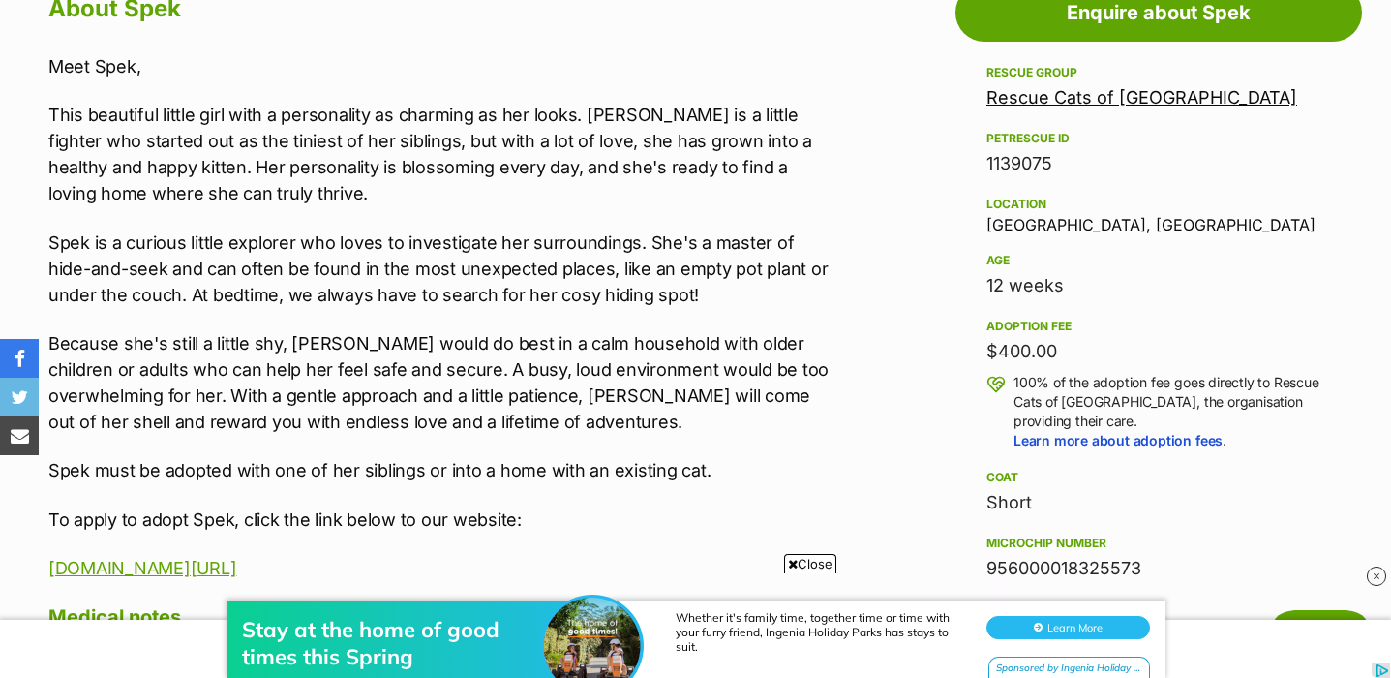
click at [358, 172] on p "This beautiful little girl with a personality as charming as her looks. [PERSON…" at bounding box center [438, 154] width 780 height 105
click at [507, 172] on p "This beautiful little girl with a personality as charming as her looks. [PERSON…" at bounding box center [438, 154] width 780 height 105
click at [653, 187] on p "This beautiful little girl with a personality as charming as her looks. [PERSON…" at bounding box center [438, 154] width 780 height 105
click at [200, 170] on p "This beautiful little girl with a personality as charming as her looks. [PERSON…" at bounding box center [438, 154] width 780 height 105
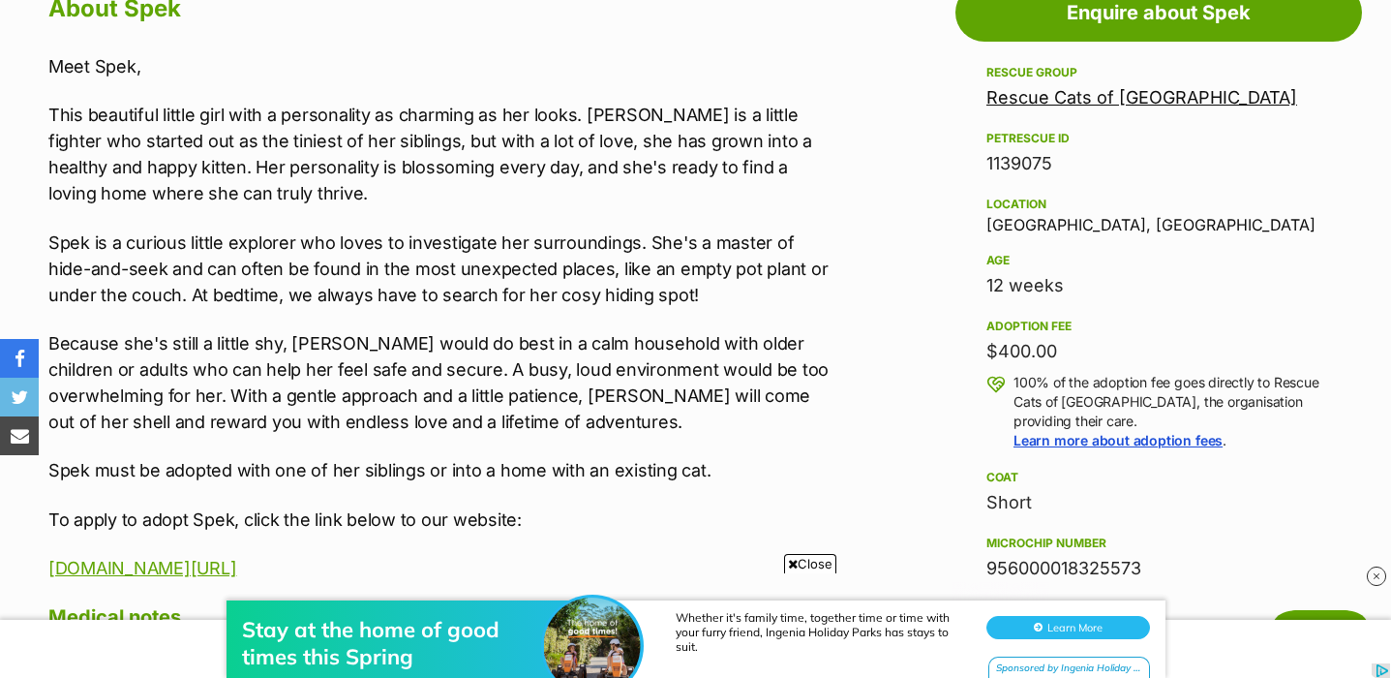
click at [258, 177] on p "This beautiful little girl with a personality as charming as her looks. [PERSON…" at bounding box center [438, 154] width 780 height 105
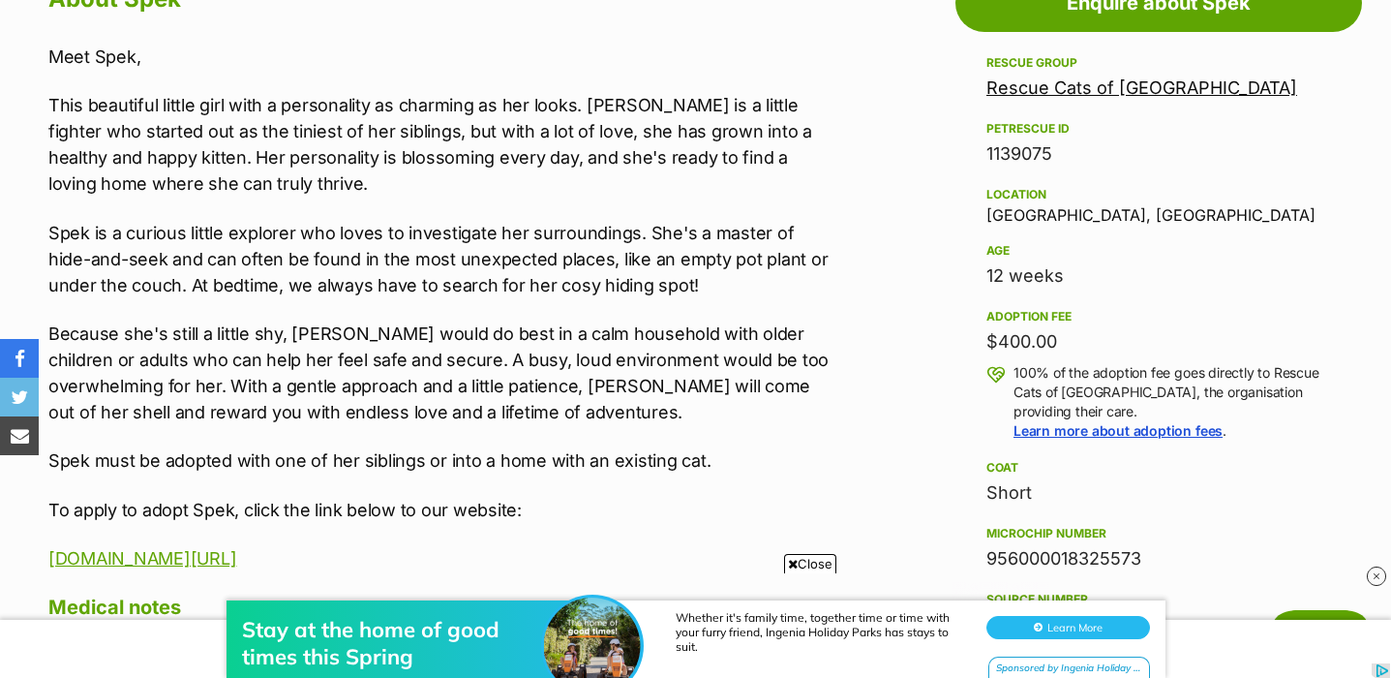
click at [668, 281] on p "Spek is a curious little explorer who loves to investigate her surroundings. Sh…" at bounding box center [438, 259] width 780 height 78
click at [696, 270] on p "Spek is a curious little explorer who loves to investigate her surroundings. Sh…" at bounding box center [438, 259] width 780 height 78
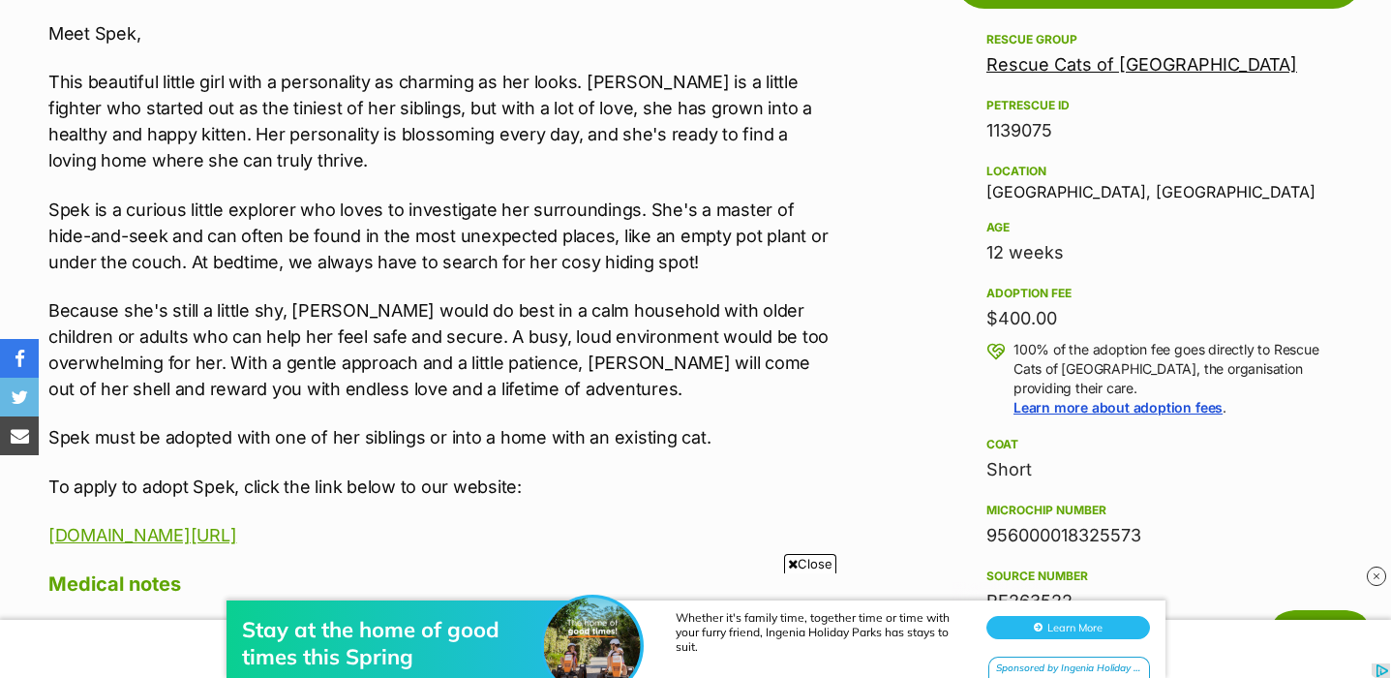
scroll to position [1143, 0]
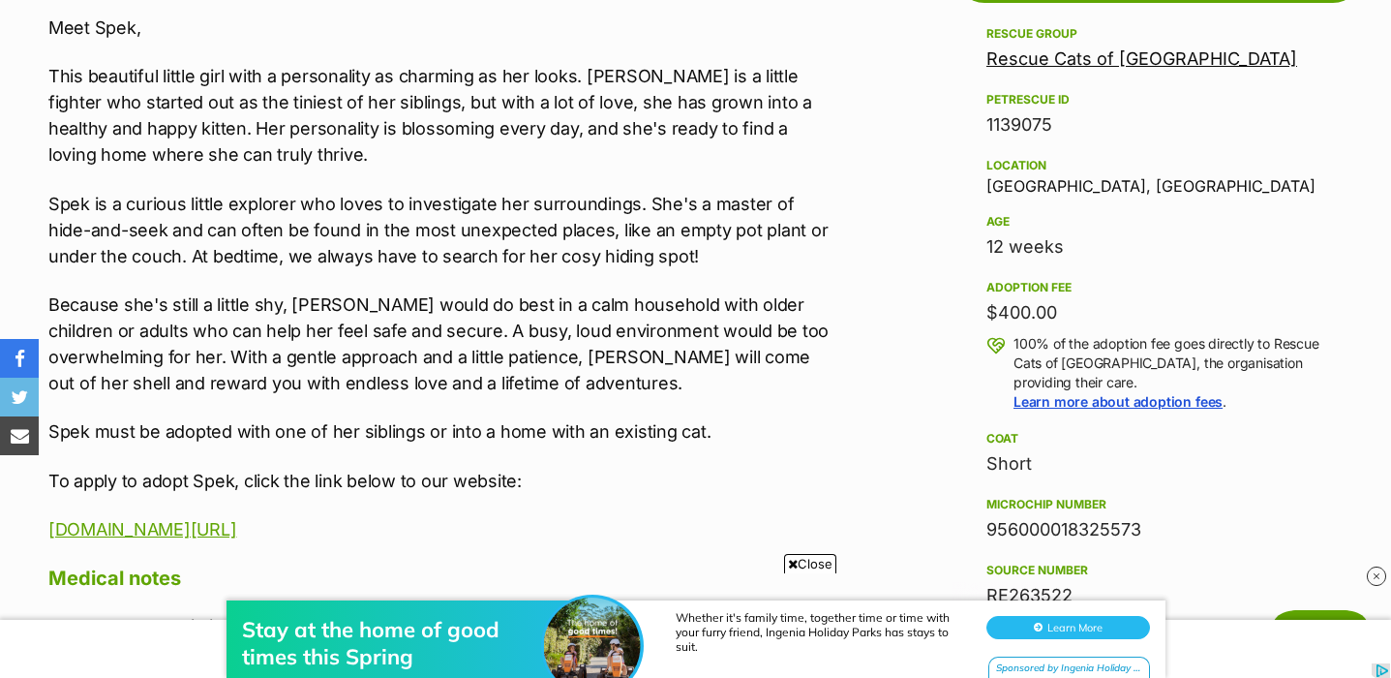
click at [512, 265] on p "Spek is a curious little explorer who loves to investigate her surroundings. Sh…" at bounding box center [438, 230] width 780 height 78
click at [689, 247] on p "Spek is a curious little explorer who loves to investigate her surroundings. Sh…" at bounding box center [438, 230] width 780 height 78
click at [510, 255] on p "Spek is a curious little explorer who loves to investigate her surroundings. Sh…" at bounding box center [438, 230] width 780 height 78
click at [671, 251] on p "Spek is a curious little explorer who loves to investigate her surroundings. Sh…" at bounding box center [438, 230] width 780 height 78
click at [281, 264] on p "Spek is a curious little explorer who loves to investigate her surroundings. Sh…" at bounding box center [438, 230] width 780 height 78
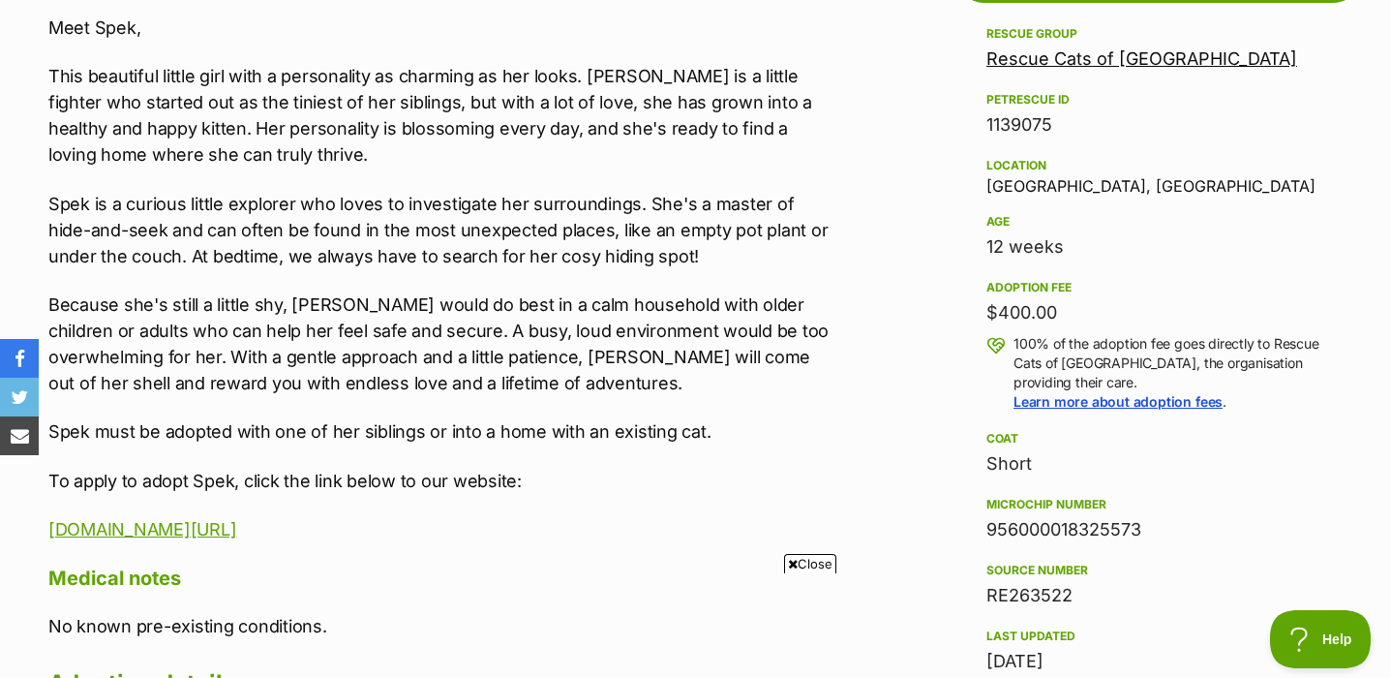
click at [667, 248] on p "Spek is a curious little explorer who loves to investigate her surroundings. Sh…" at bounding box center [438, 230] width 780 height 78
click at [293, 259] on p "Spek is a curious little explorer who loves to investigate her surroundings. Sh…" at bounding box center [438, 230] width 780 height 78
click at [139, 305] on p "Because she's still a little shy, Spek would do best in a calm household with o…" at bounding box center [438, 343] width 780 height 105
click at [792, 307] on p "Because she's still a little shy, Spek would do best in a calm household with o…" at bounding box center [438, 343] width 780 height 105
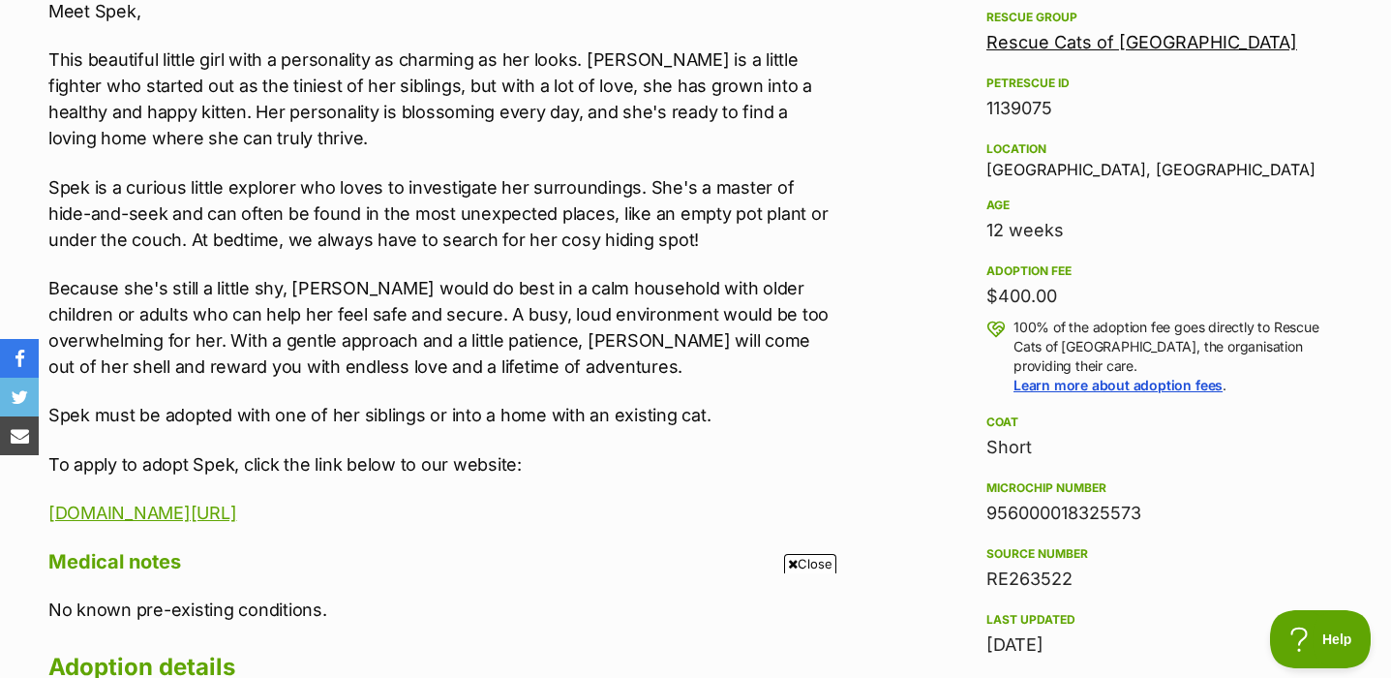
scroll to position [1163, 0]
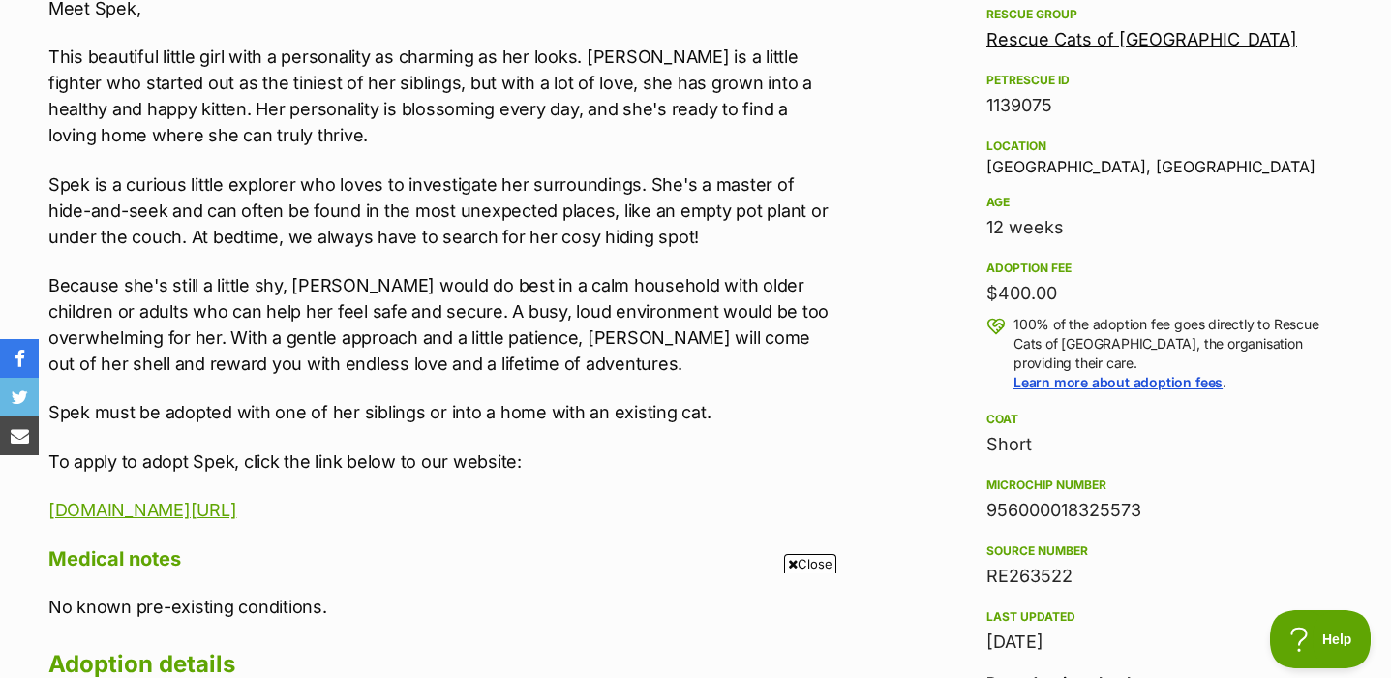
click at [407, 346] on p "Because she's still a little shy, Spek would do best in a calm household with o…" at bounding box center [438, 324] width 780 height 105
click at [542, 341] on p "Because she's still a little shy, Spek would do best in a calm household with o…" at bounding box center [438, 324] width 780 height 105
click at [612, 370] on p "Because she's still a little shy, Spek would do best in a calm household with o…" at bounding box center [438, 324] width 780 height 105
click at [690, 338] on p "Because she's still a little shy, Spek would do best in a calm household with o…" at bounding box center [438, 324] width 780 height 105
click at [809, 349] on p "Because she's still a little shy, Spek would do best in a calm household with o…" at bounding box center [438, 324] width 780 height 105
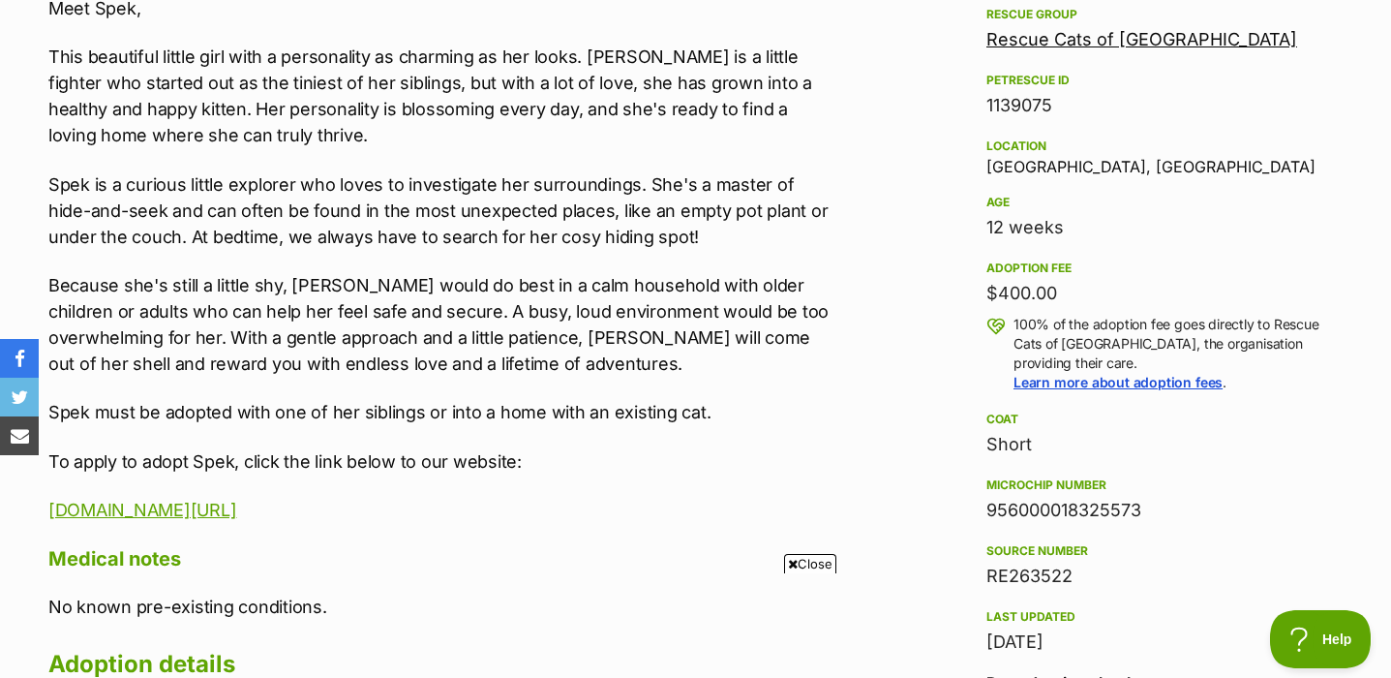
click at [441, 359] on p "Because she's still a little shy, Spek would do best in a calm household with o…" at bounding box center [438, 324] width 780 height 105
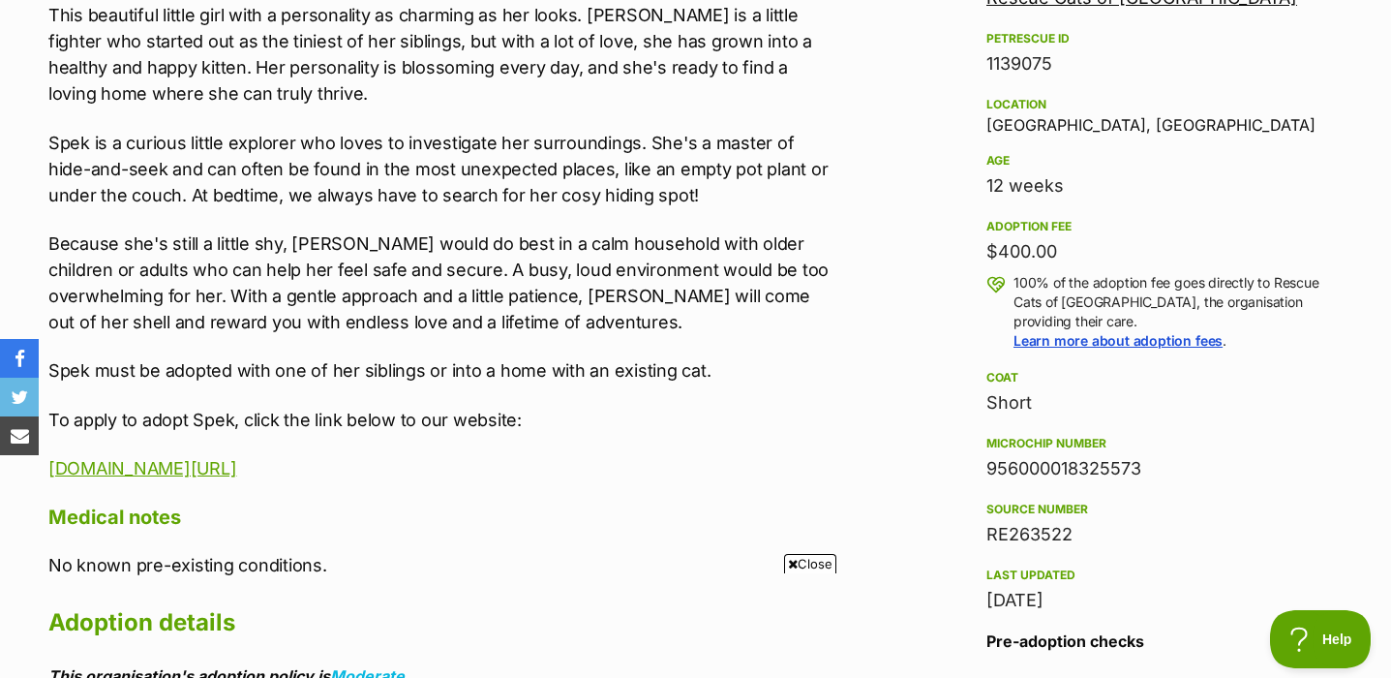
scroll to position [1207, 0]
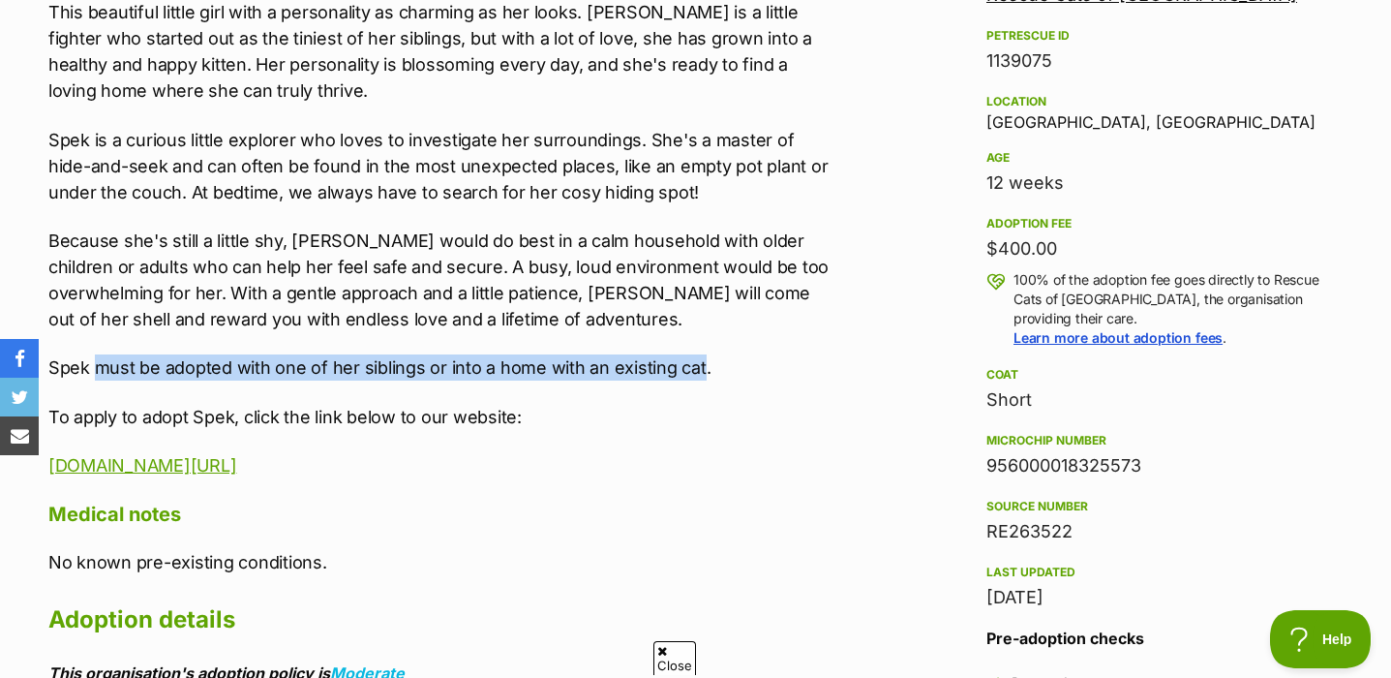
drag, startPoint x: 94, startPoint y: 368, endPoint x: 697, endPoint y: 372, distance: 603.1
click at [697, 372] on p "Spek must be adopted with one of her siblings or into a home with an existing c…" at bounding box center [438, 367] width 780 height 26
copy p "must be adopted with one of her siblings or into a home with an existing cat"
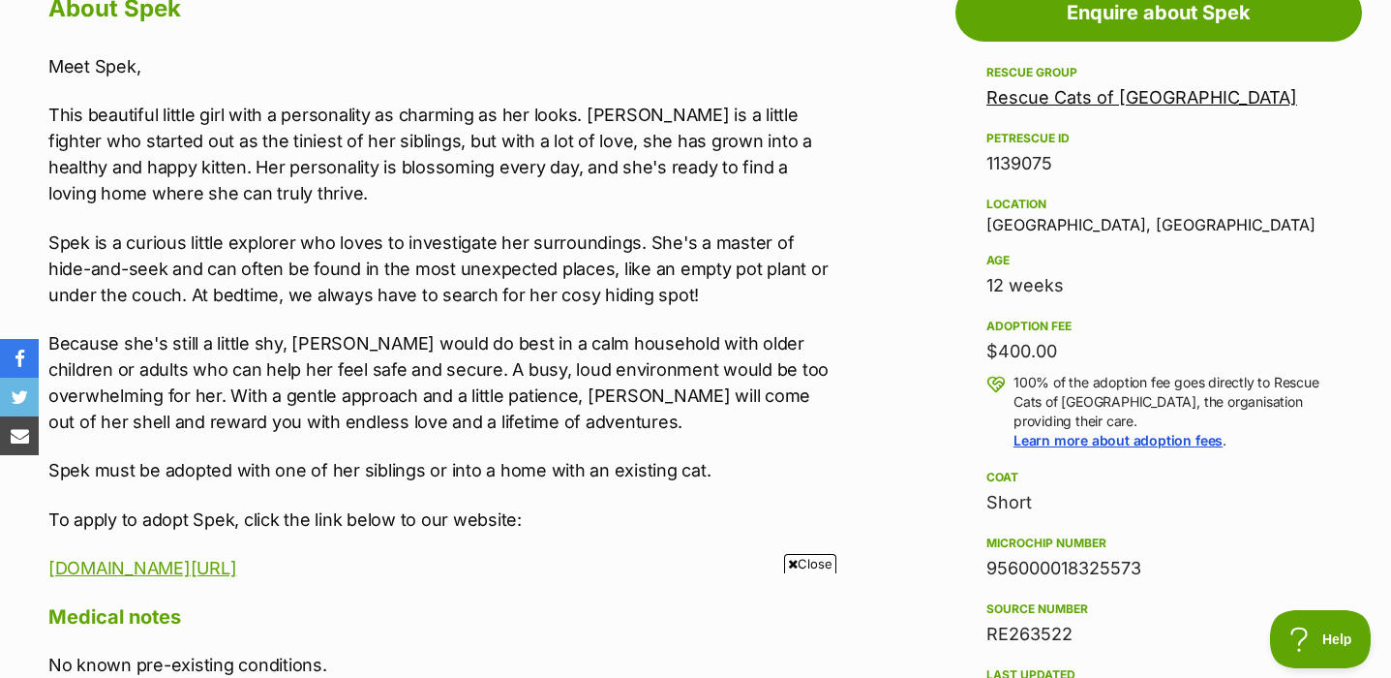
scroll to position [0, 0]
click at [371, 131] on p "This beautiful little girl with a personality as charming as her looks. Spek is…" at bounding box center [438, 154] width 780 height 105
click at [771, 106] on p "This beautiful little girl with a personality as charming as her looks. Spek is…" at bounding box center [438, 154] width 780 height 105
click at [533, 161] on p "This beautiful little girl with a personality as charming as her looks. Spek is…" at bounding box center [438, 154] width 780 height 105
click at [698, 169] on p "This beautiful little girl with a personality as charming as her looks. Spek is…" at bounding box center [438, 154] width 780 height 105
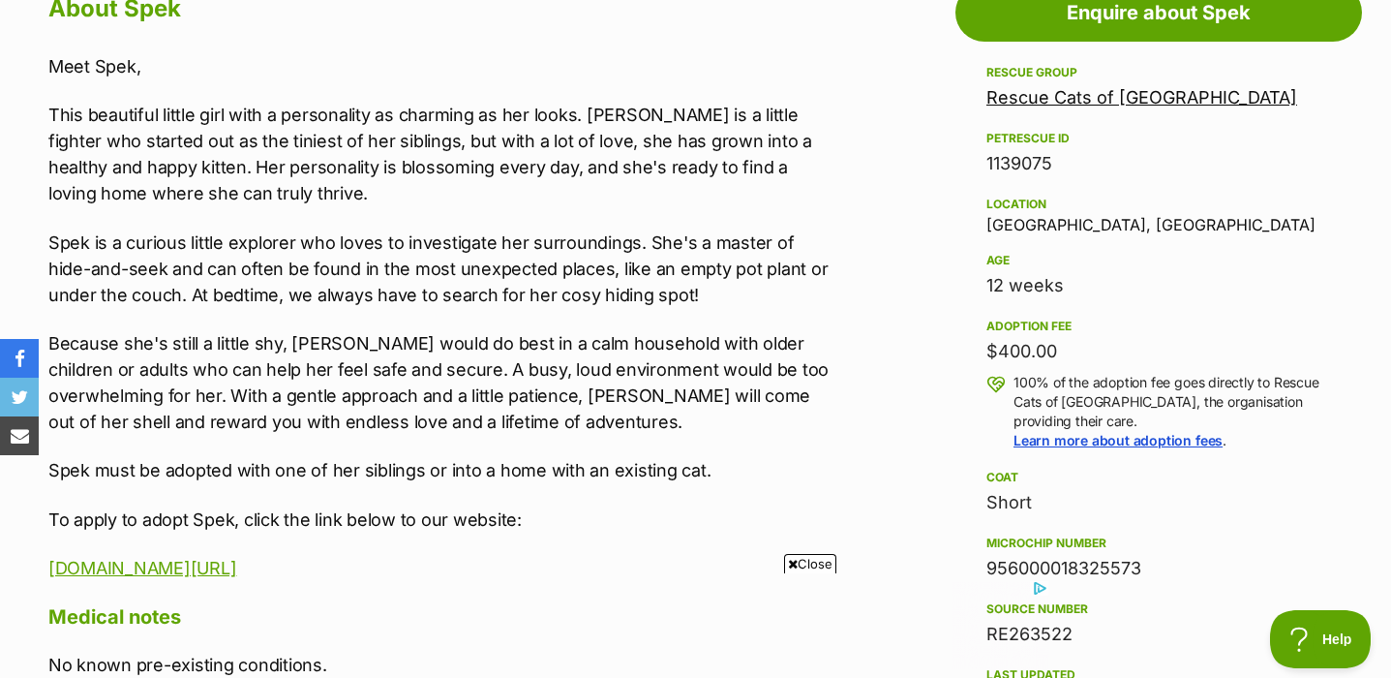
click at [814, 145] on p "This beautiful little girl with a personality as charming as her looks. Spek is…" at bounding box center [438, 154] width 780 height 105
click at [293, 192] on p "This beautiful little girl with a personality as charming as her looks. Spek is…" at bounding box center [438, 154] width 780 height 105
click at [240, 153] on p "This beautiful little girl with a personality as charming as her looks. Spek is…" at bounding box center [438, 154] width 780 height 105
click at [312, 222] on div "Meet Spek, This beautiful little girl with a personality as charming as her loo…" at bounding box center [438, 317] width 780 height 528
click at [427, 250] on p "Spek is a curious little explorer who loves to investigate her surroundings. Sh…" at bounding box center [438, 268] width 780 height 78
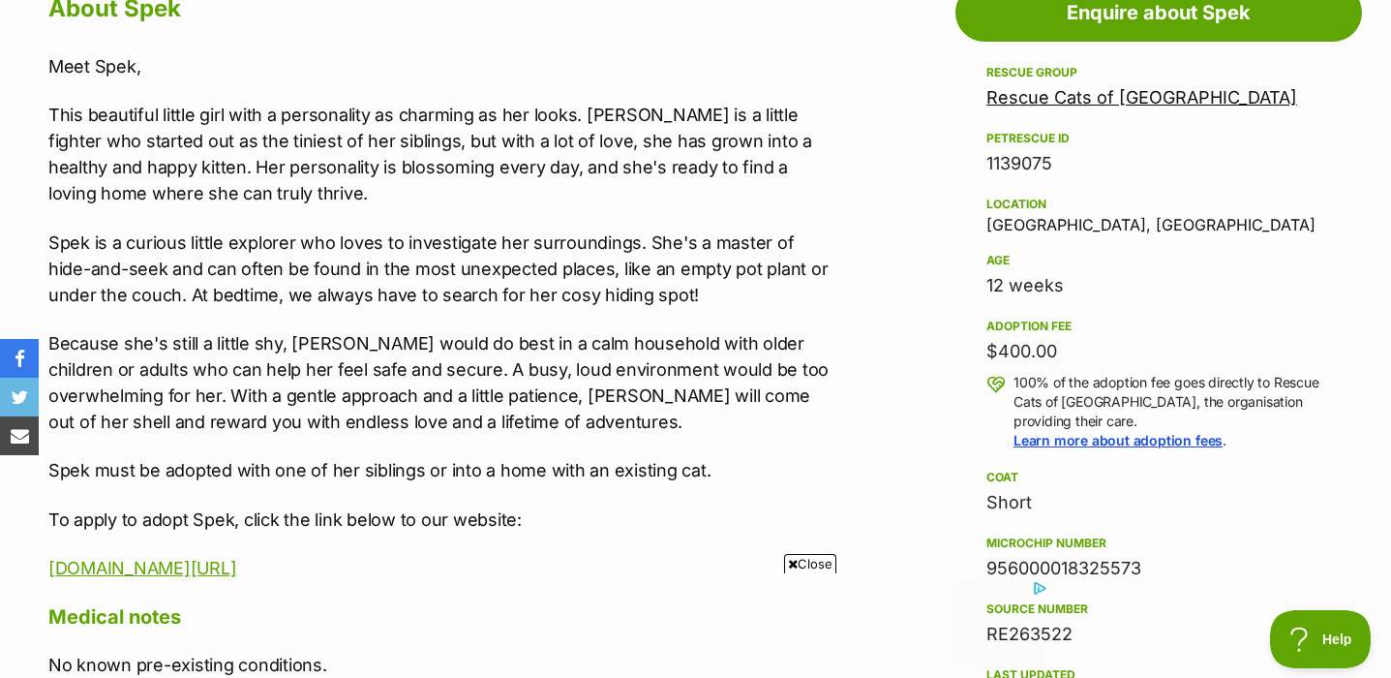
click at [549, 240] on p "Spek is a curious little explorer who loves to investigate her surroundings. Sh…" at bounding box center [438, 268] width 780 height 78
click at [634, 243] on p "Spek is a curious little explorer who loves to investigate her surroundings. Sh…" at bounding box center [438, 268] width 780 height 78
click at [706, 246] on p "Spek is a curious little explorer who loves to investigate her surroundings. Sh…" at bounding box center [438, 268] width 780 height 78
click at [826, 244] on p "Spek is a curious little explorer who loves to investigate her surroundings. Sh…" at bounding box center [438, 268] width 780 height 78
click at [190, 270] on p "Spek is a curious little explorer who loves to investigate her surroundings. Sh…" at bounding box center [438, 268] width 780 height 78
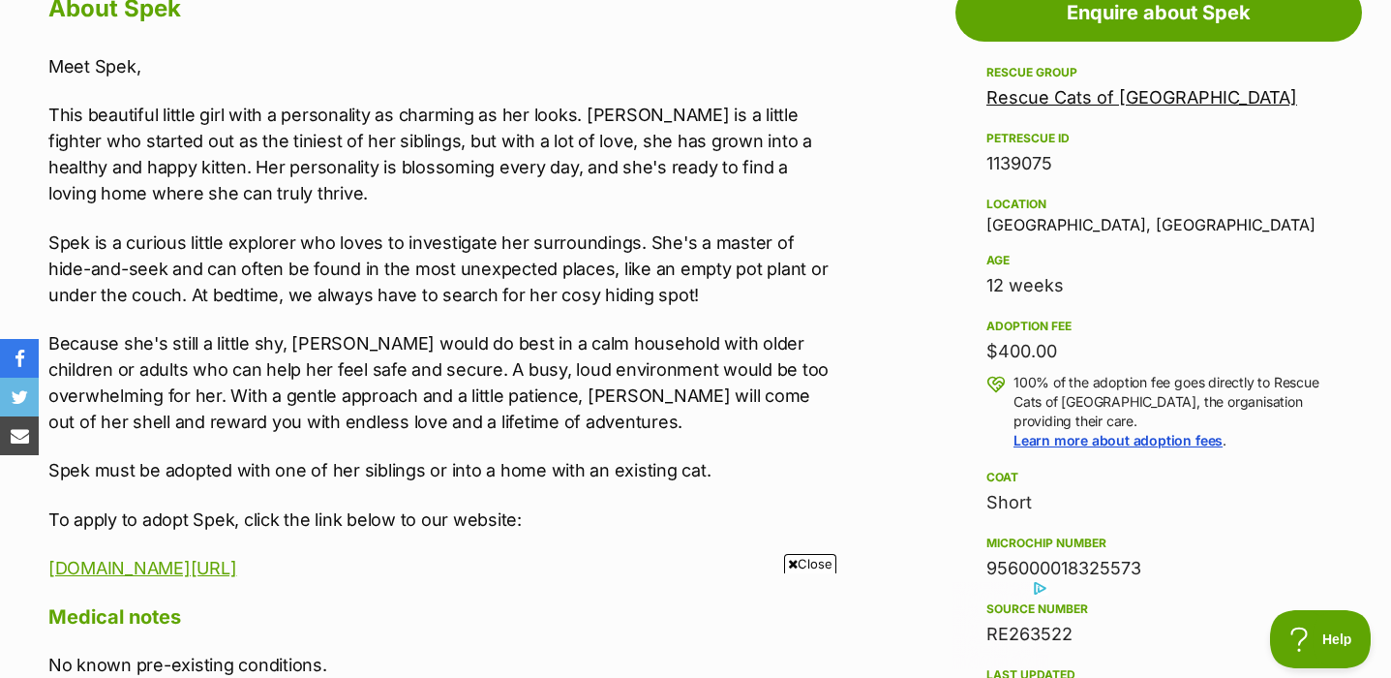
click at [278, 270] on p "Spek is a curious little explorer who loves to investigate her surroundings. Sh…" at bounding box center [438, 268] width 780 height 78
click at [670, 267] on p "Spek is a curious little explorer who loves to investigate her surroundings. Sh…" at bounding box center [438, 268] width 780 height 78
click at [732, 271] on p "Spek is a curious little explorer who loves to investigate her surroundings. Sh…" at bounding box center [438, 268] width 780 height 78
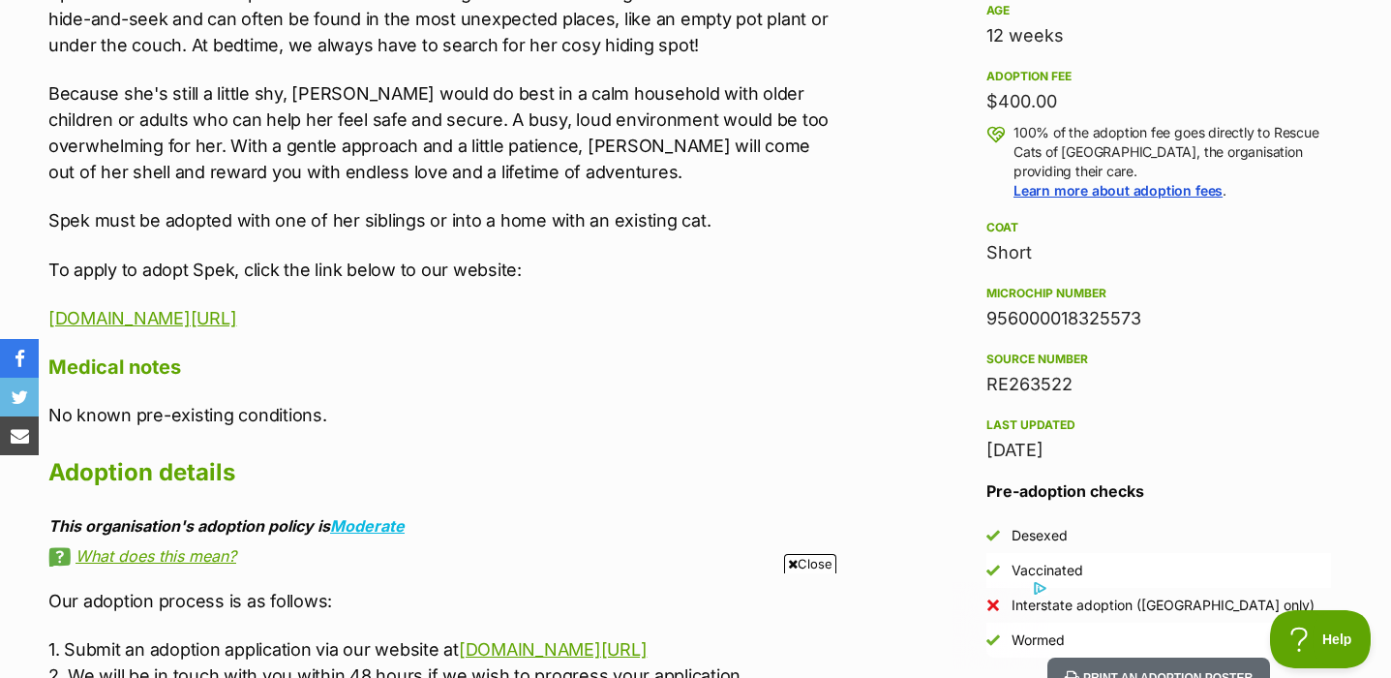
scroll to position [1365, 0]
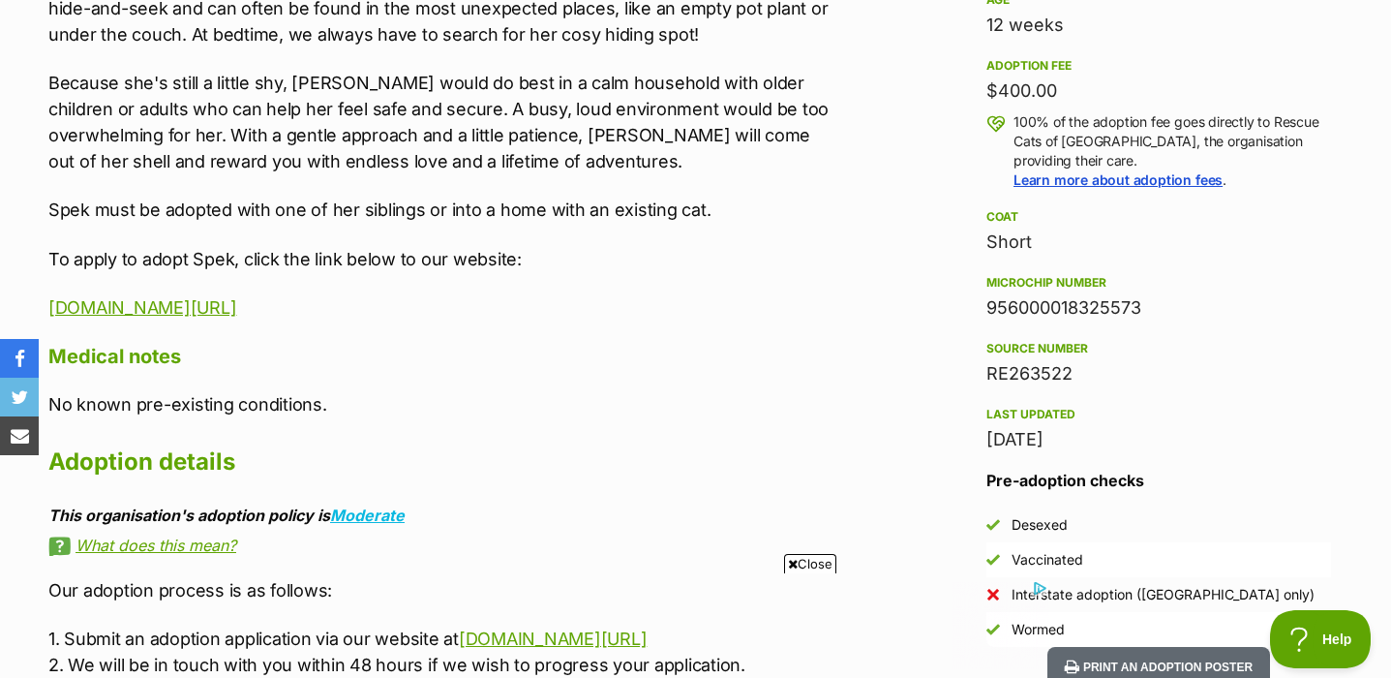
click at [592, 138] on p "Because she's still a little shy, Spek would do best in a calm household with o…" at bounding box center [438, 122] width 780 height 105
click at [732, 134] on p "Because she's still a little shy, Spek would do best in a calm household with o…" at bounding box center [438, 122] width 780 height 105
click at [823, 130] on p "Because she's still a little shy, Spek would do best in a calm household with o…" at bounding box center [438, 122] width 780 height 105
click at [383, 149] on p "Because she's still a little shy, [PERSON_NAME] would do best in a calm househo…" at bounding box center [438, 122] width 780 height 105
click at [440, 163] on p "Because she's still a little shy, [PERSON_NAME] would do best in a calm househo…" at bounding box center [438, 122] width 780 height 105
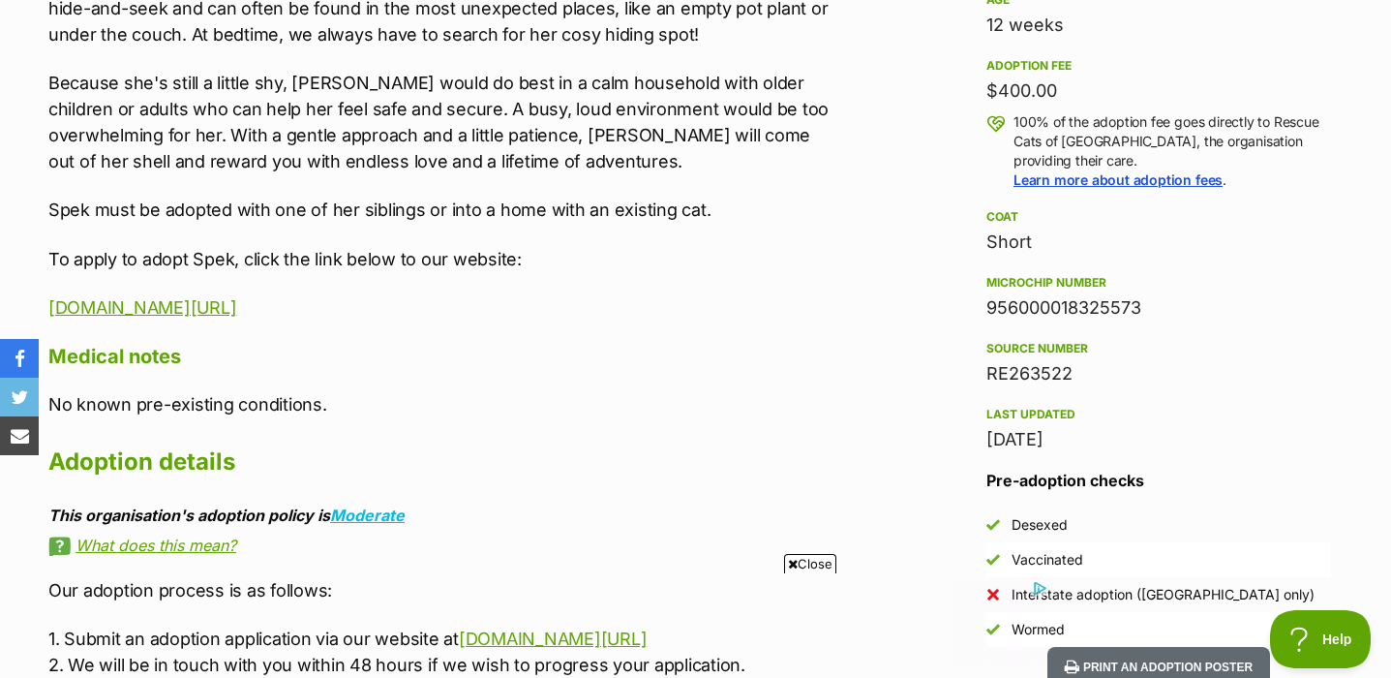
click at [489, 165] on p "Because she's still a little shy, [PERSON_NAME] would do best in a calm househo…" at bounding box center [438, 122] width 780 height 105
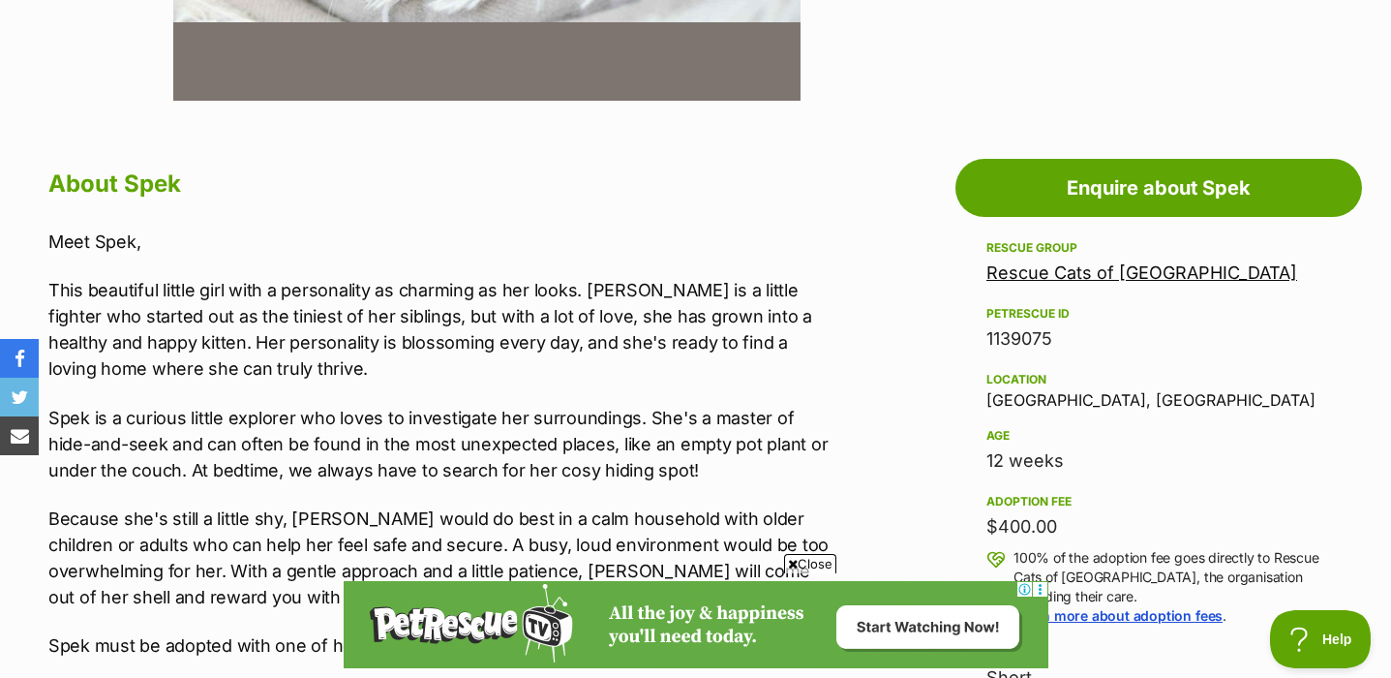
scroll to position [942, 0]
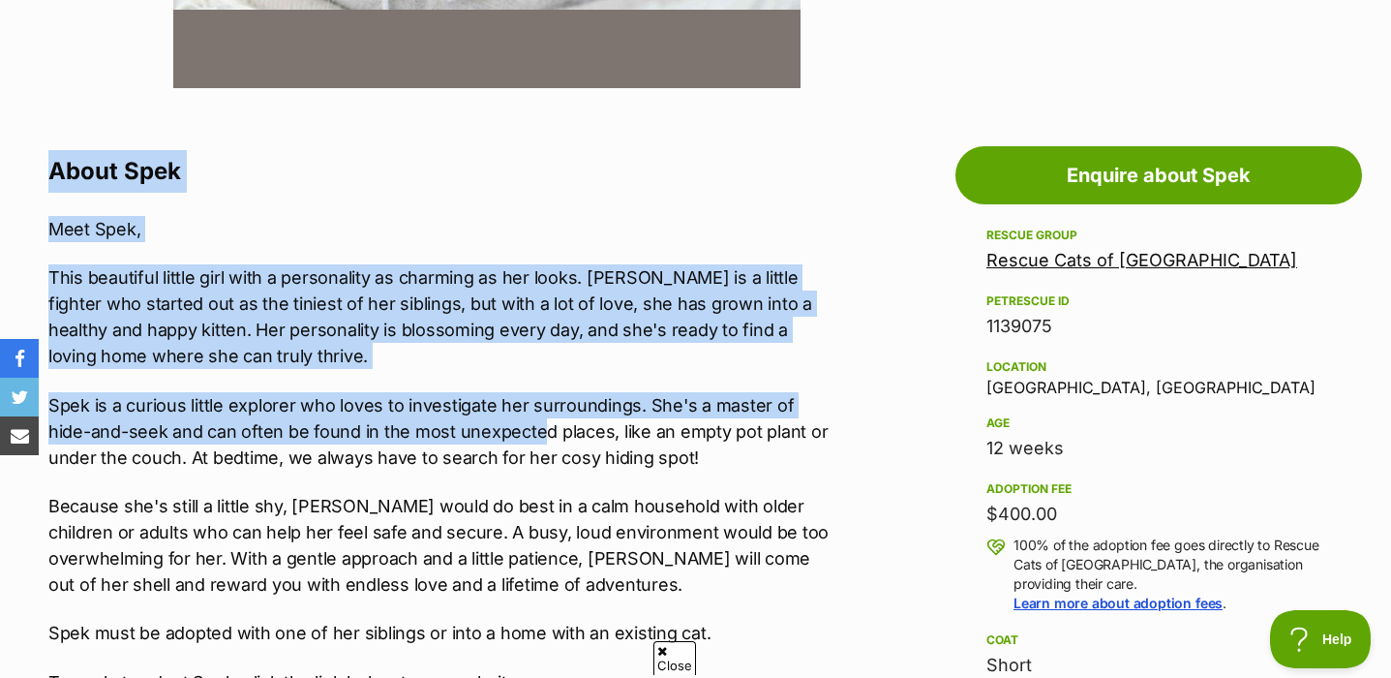
drag, startPoint x: 52, startPoint y: 164, endPoint x: 500, endPoint y: 418, distance: 514.7
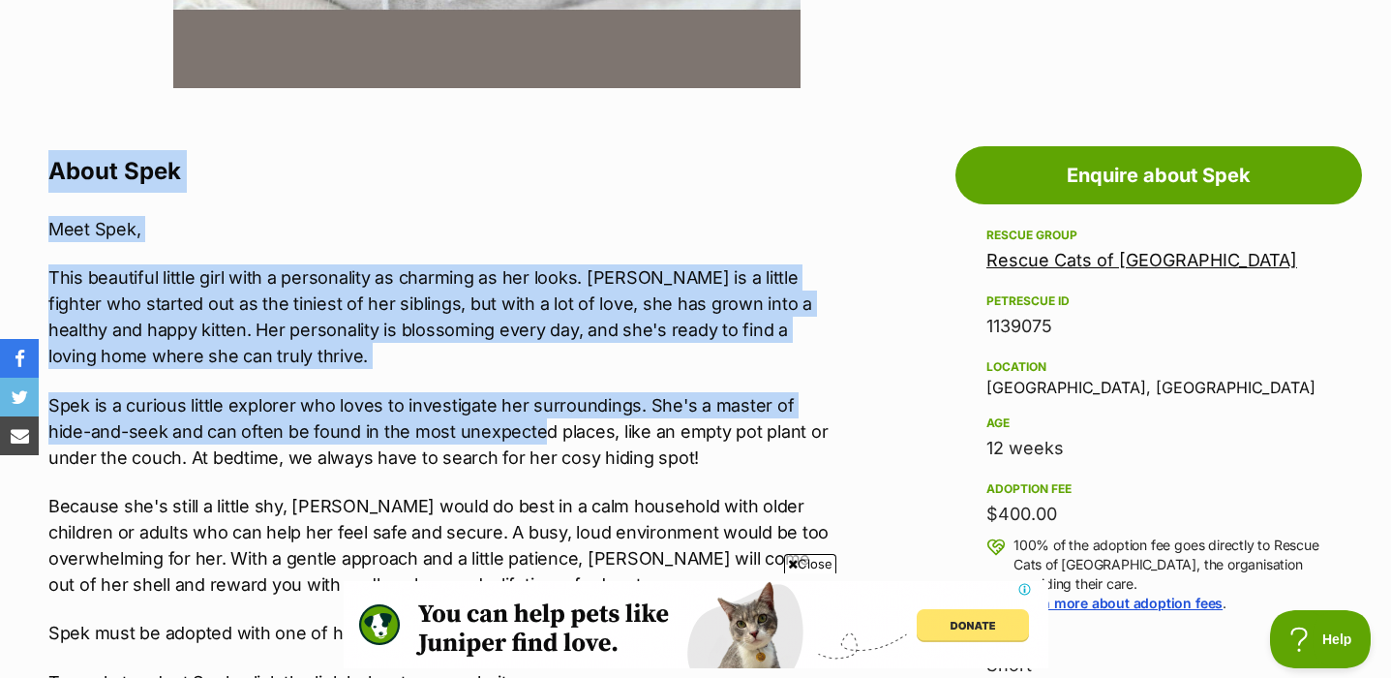
scroll to position [0, 0]
click at [500, 418] on p "Spek is a curious little explorer who loves to investigate her surroundings. Sh…" at bounding box center [438, 431] width 780 height 78
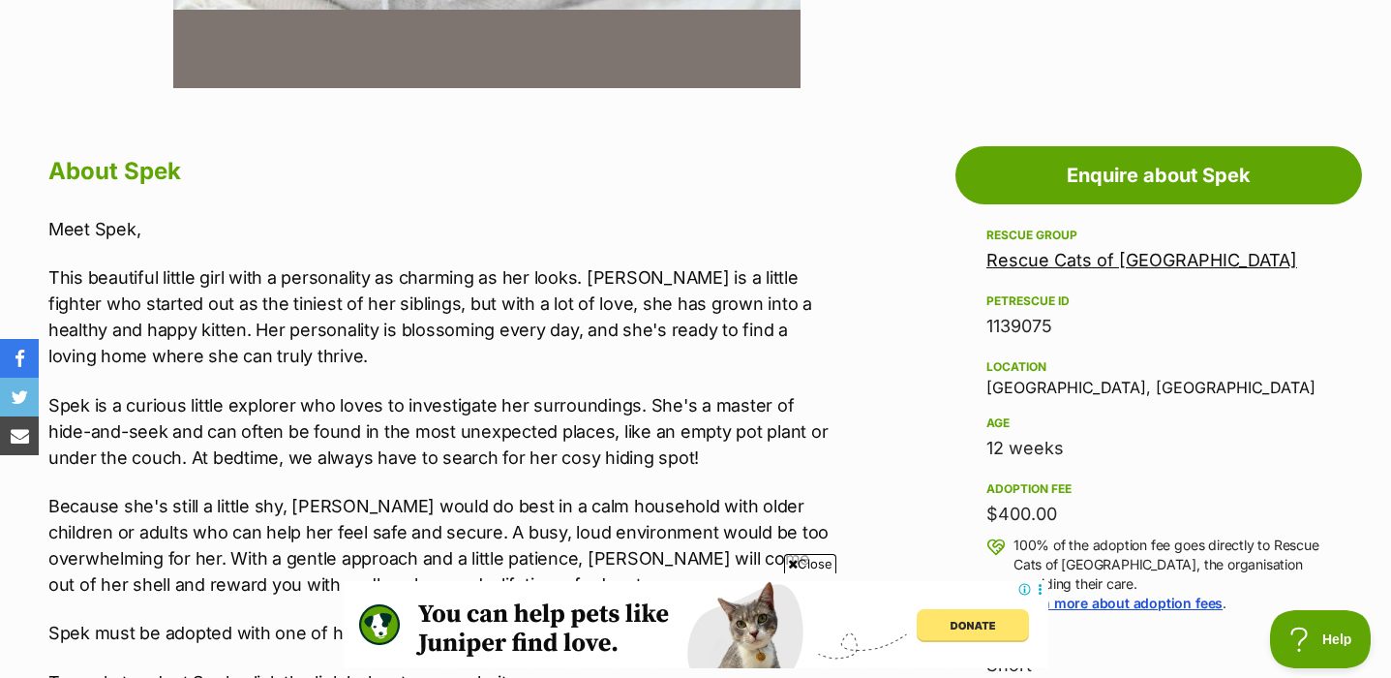
click at [61, 178] on h2 "About Spek" at bounding box center [438, 171] width 780 height 43
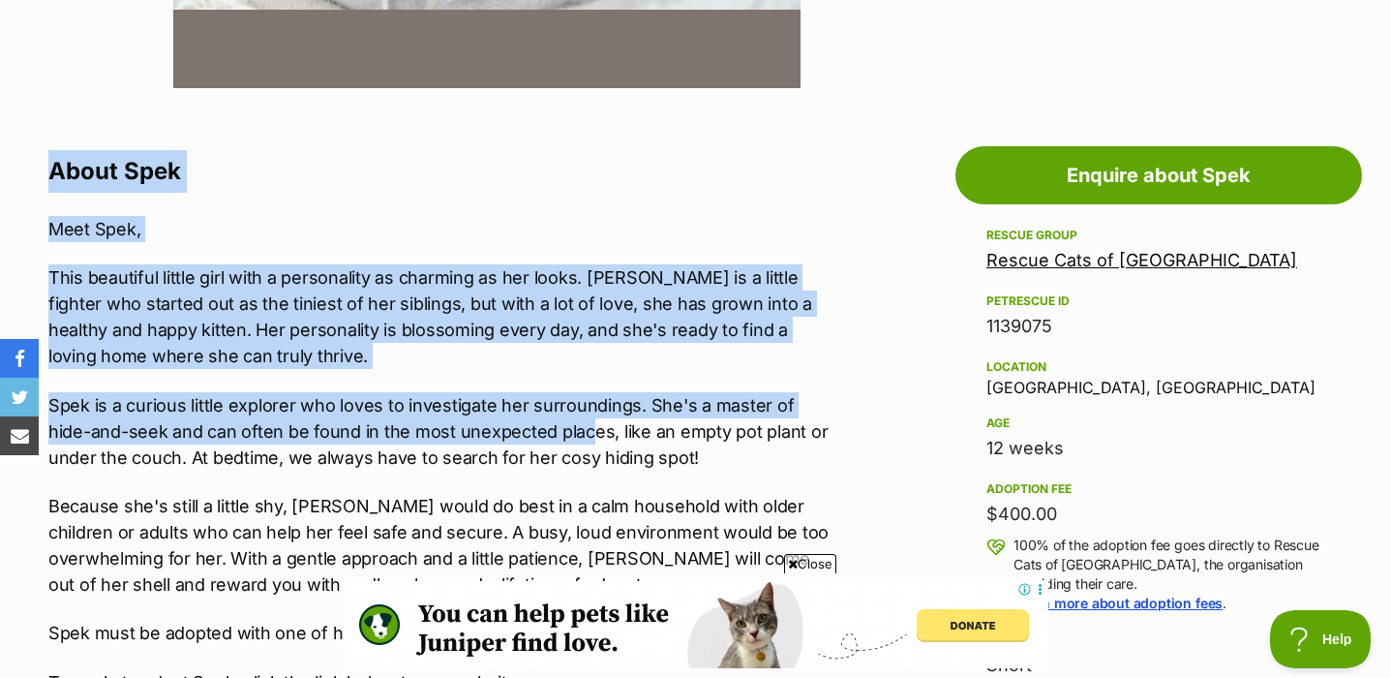
drag, startPoint x: 50, startPoint y: 167, endPoint x: 545, endPoint y: 434, distance: 562.3
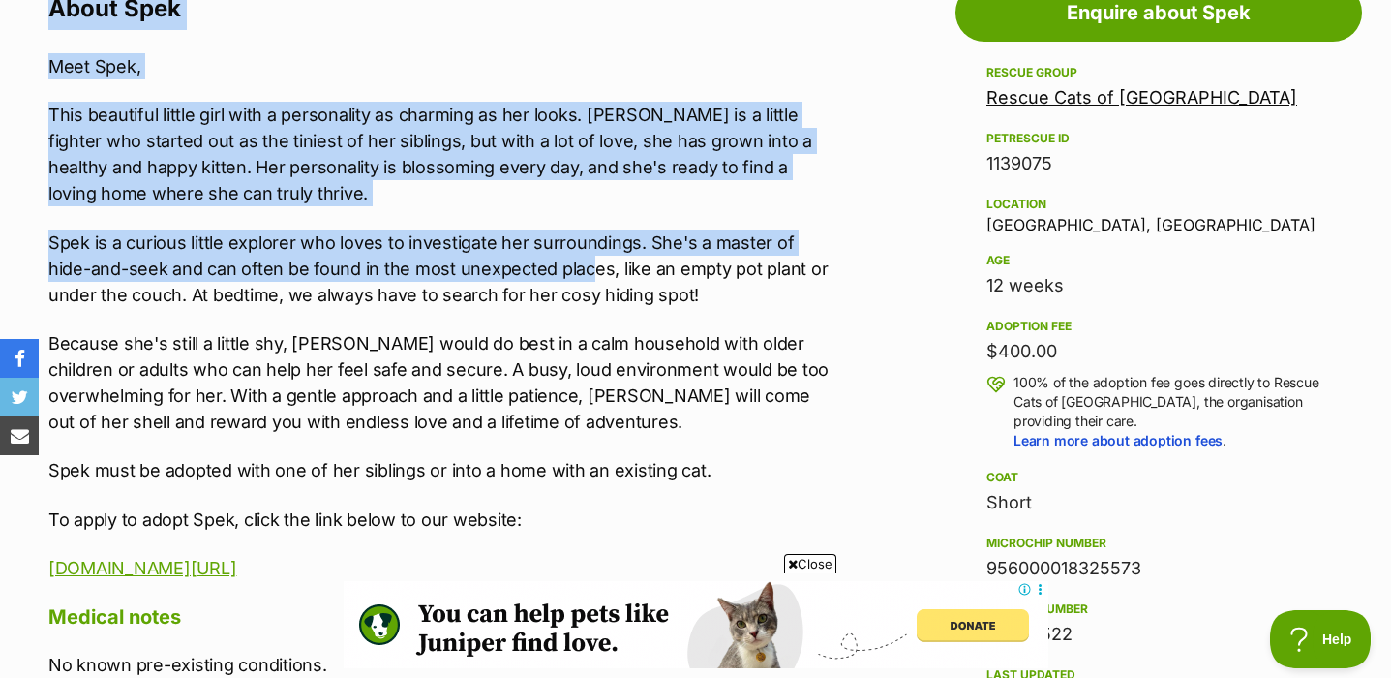
scroll to position [1114, 0]
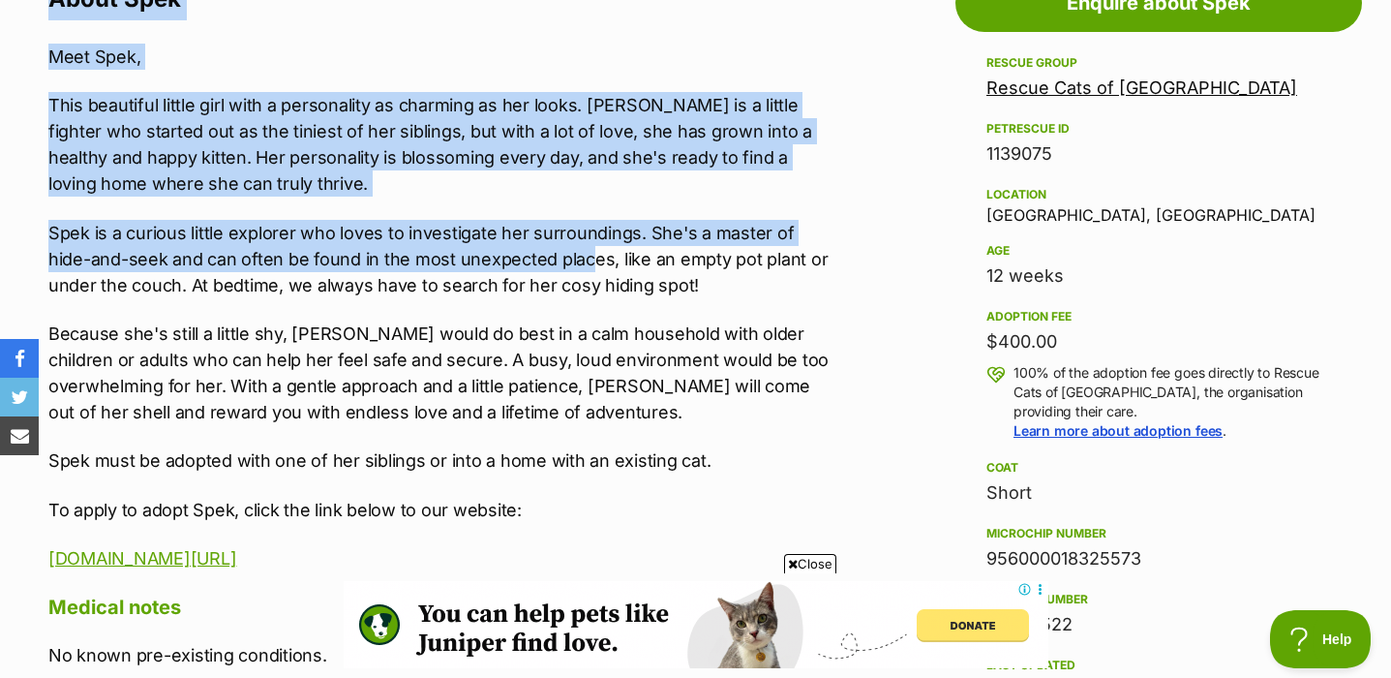
click at [253, 64] on p "Meet Spek," at bounding box center [438, 57] width 780 height 26
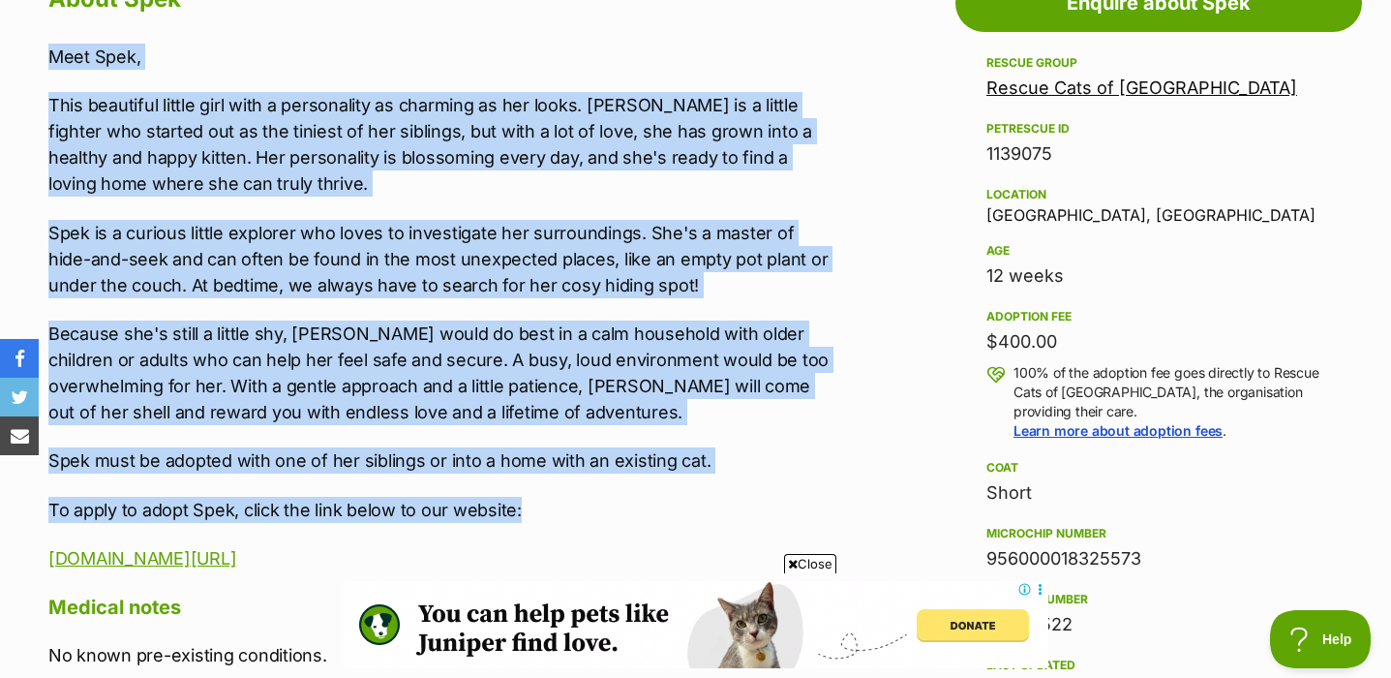
drag, startPoint x: 45, startPoint y: 52, endPoint x: 589, endPoint y: 500, distance: 704.3
click at [589, 500] on div "About Spek Meet Spek, This beautiful little girl with a personality as charming…" at bounding box center [429, 543] width 800 height 1131
copy div "Meet Spek, This beautiful little girl with a personality as charming as her loo…"
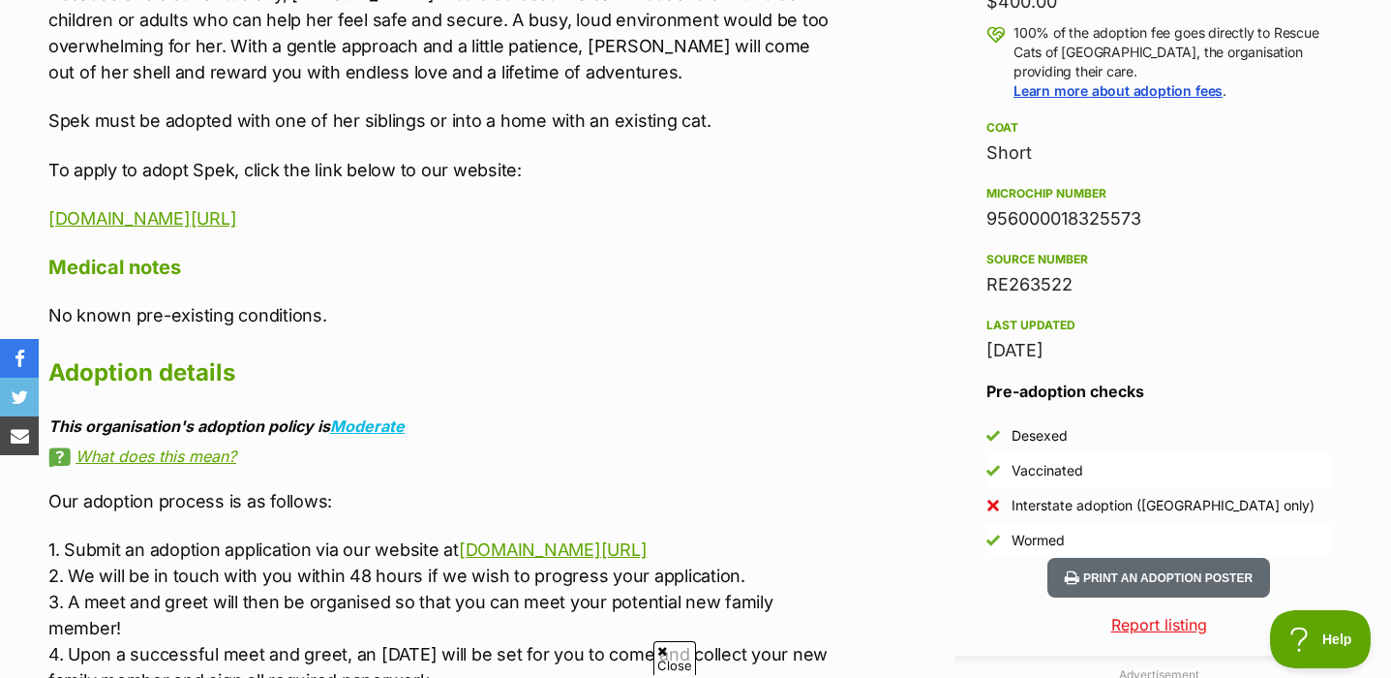
click at [549, 159] on p "To apply to adopt Spek, click the link below to our website:" at bounding box center [438, 170] width 780 height 26
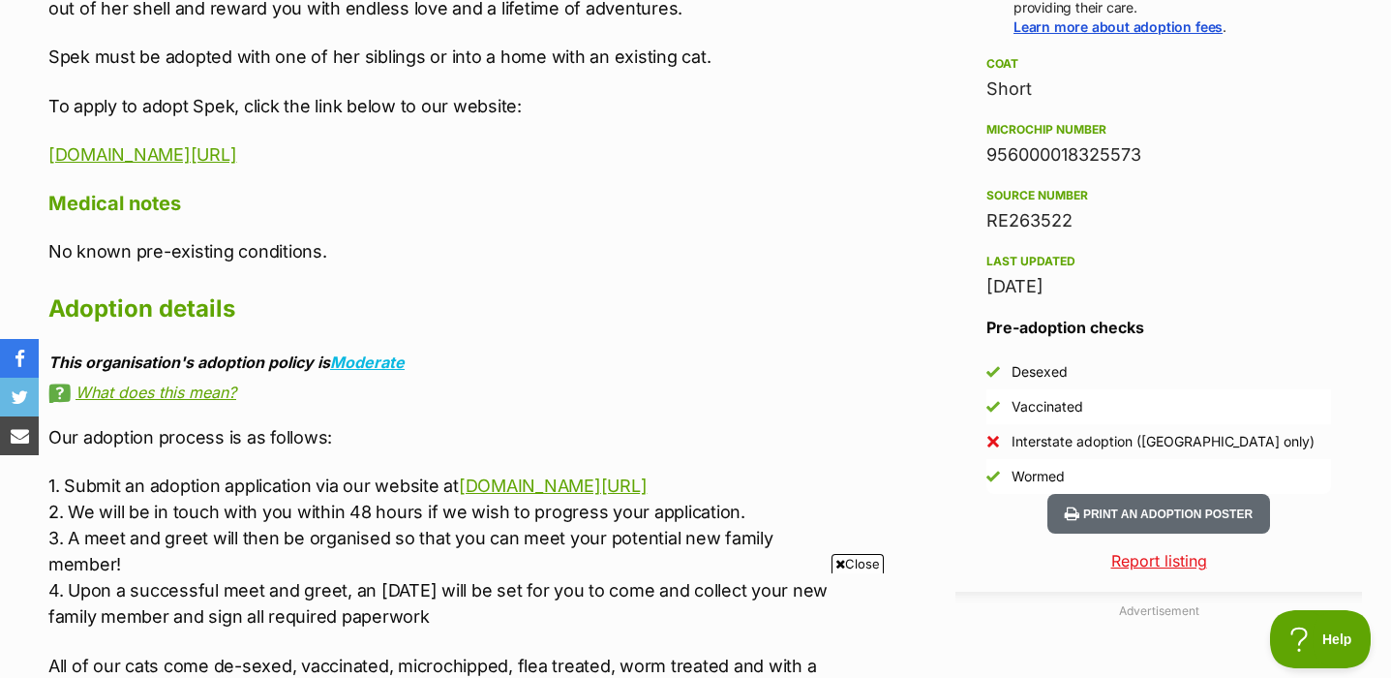
scroll to position [1527, 0]
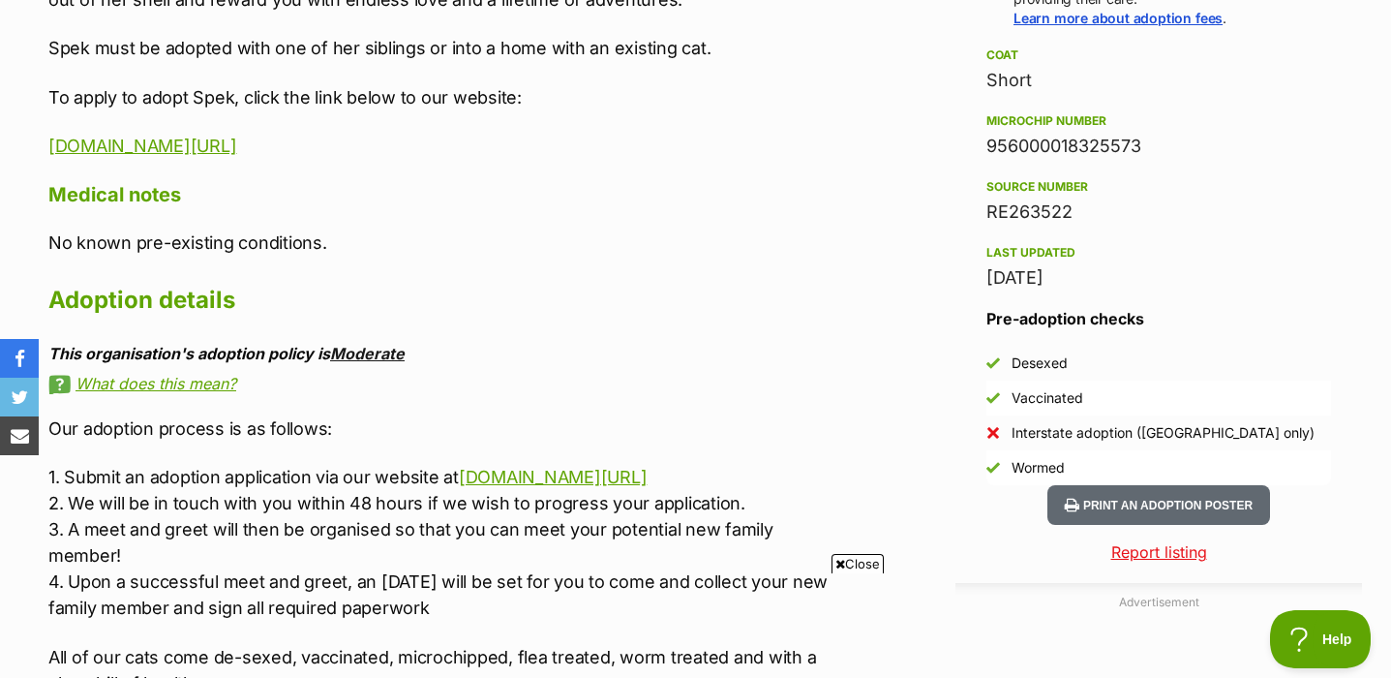
click at [381, 353] on link "Moderate" at bounding box center [367, 353] width 75 height 19
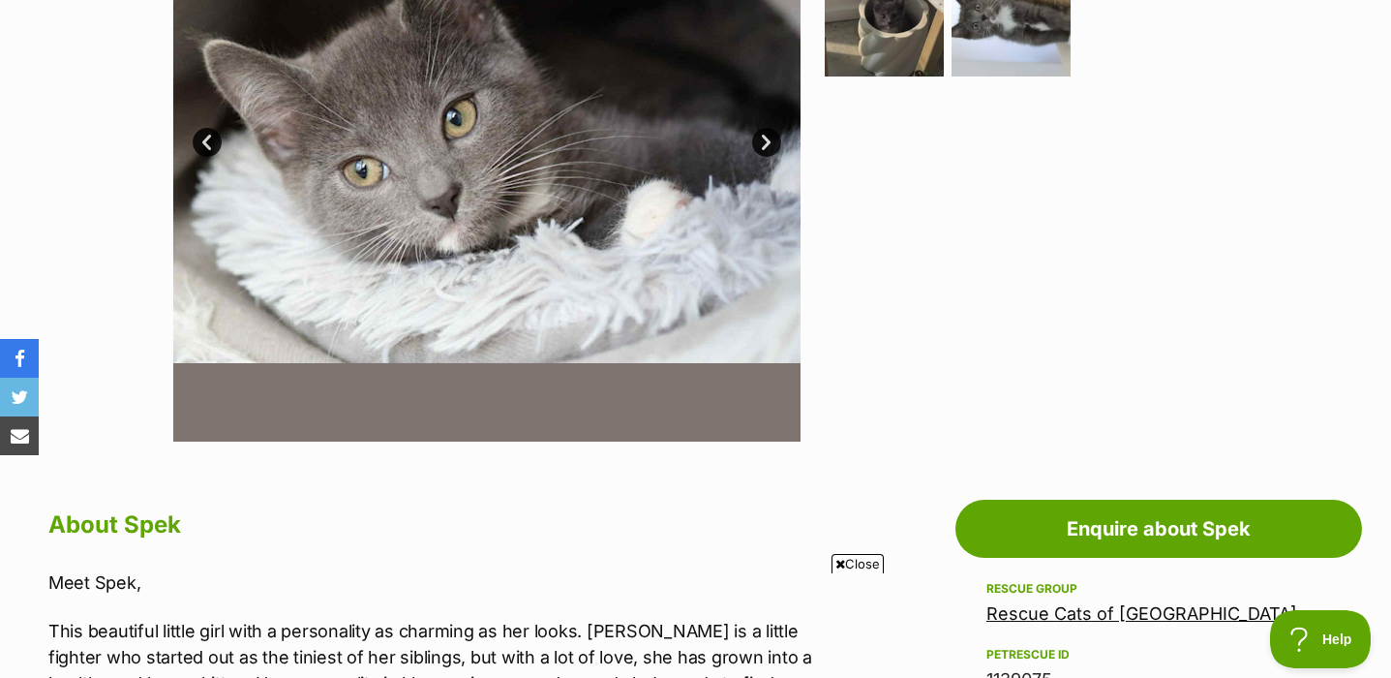
scroll to position [588, 0]
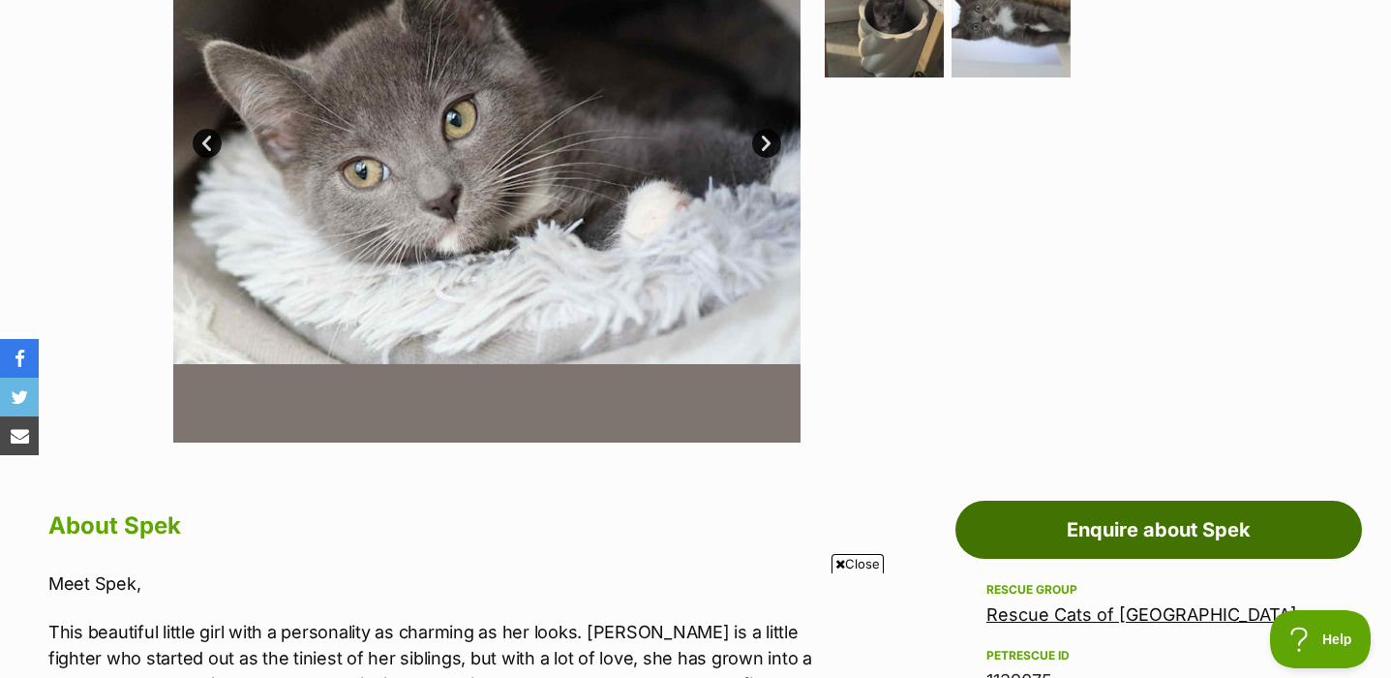
click at [1209, 531] on link "Enquire about Spek" at bounding box center [1159, 530] width 407 height 58
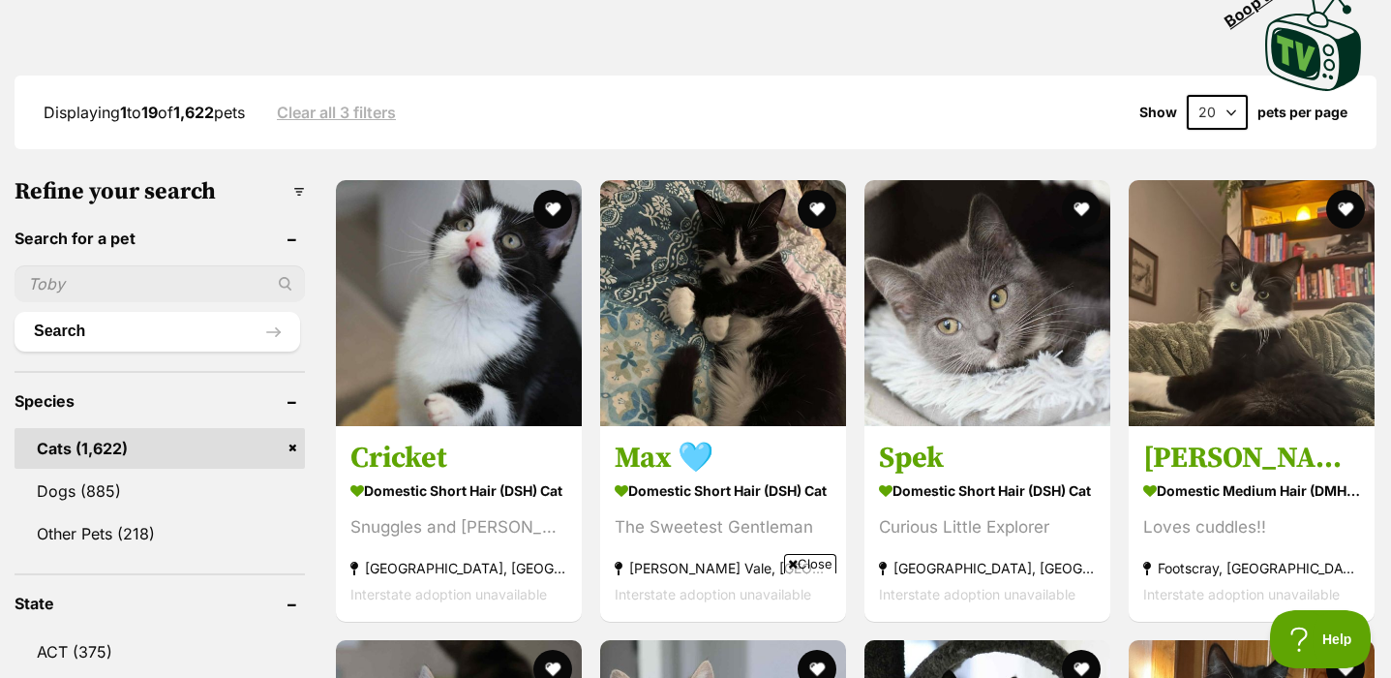
scroll to position [483, 0]
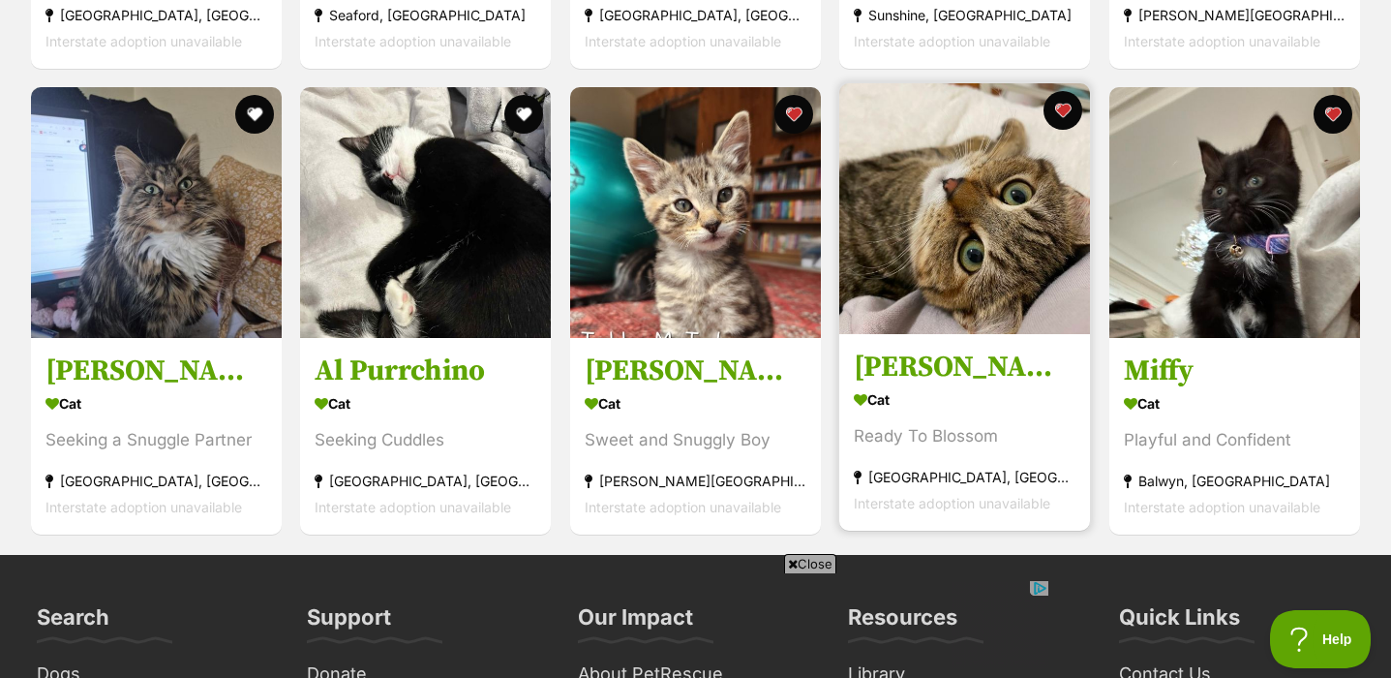
scroll to position [5875, 0]
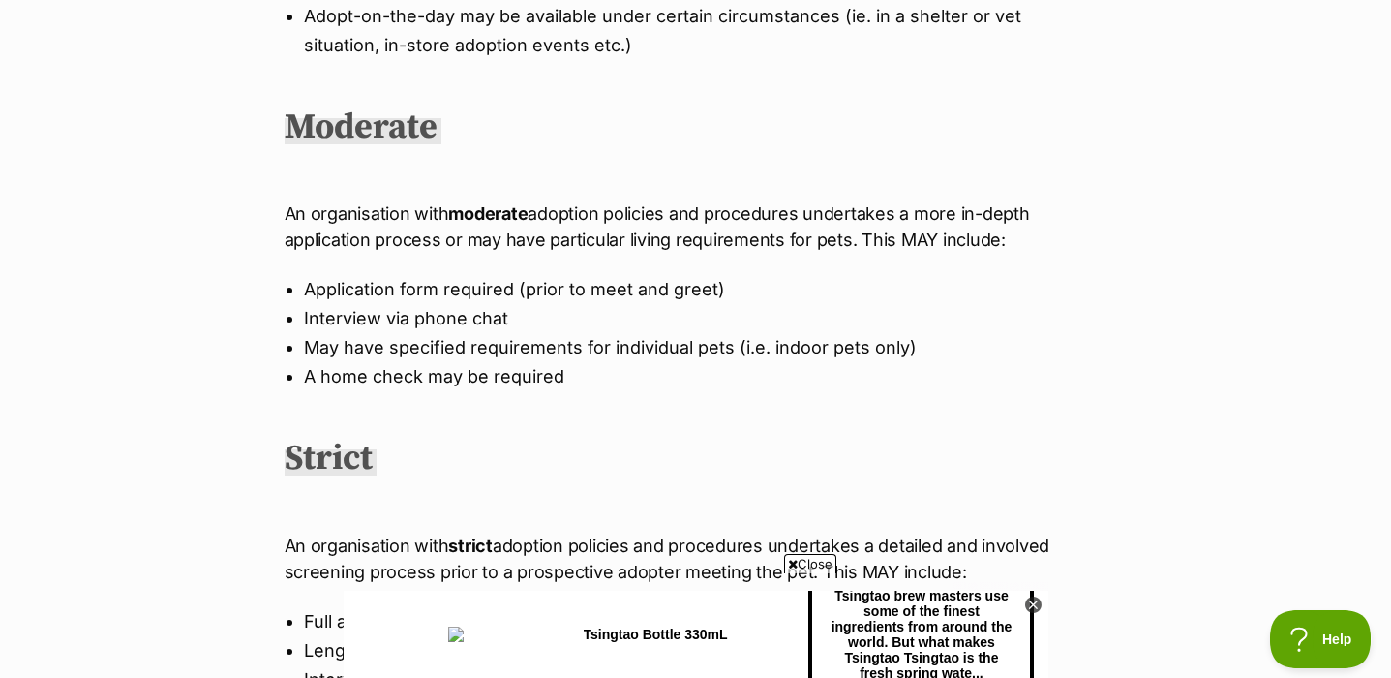
click at [1004, 234] on p "An organisation with moderate adoption policies and procedures undertakes a mor…" at bounding box center [696, 226] width 823 height 52
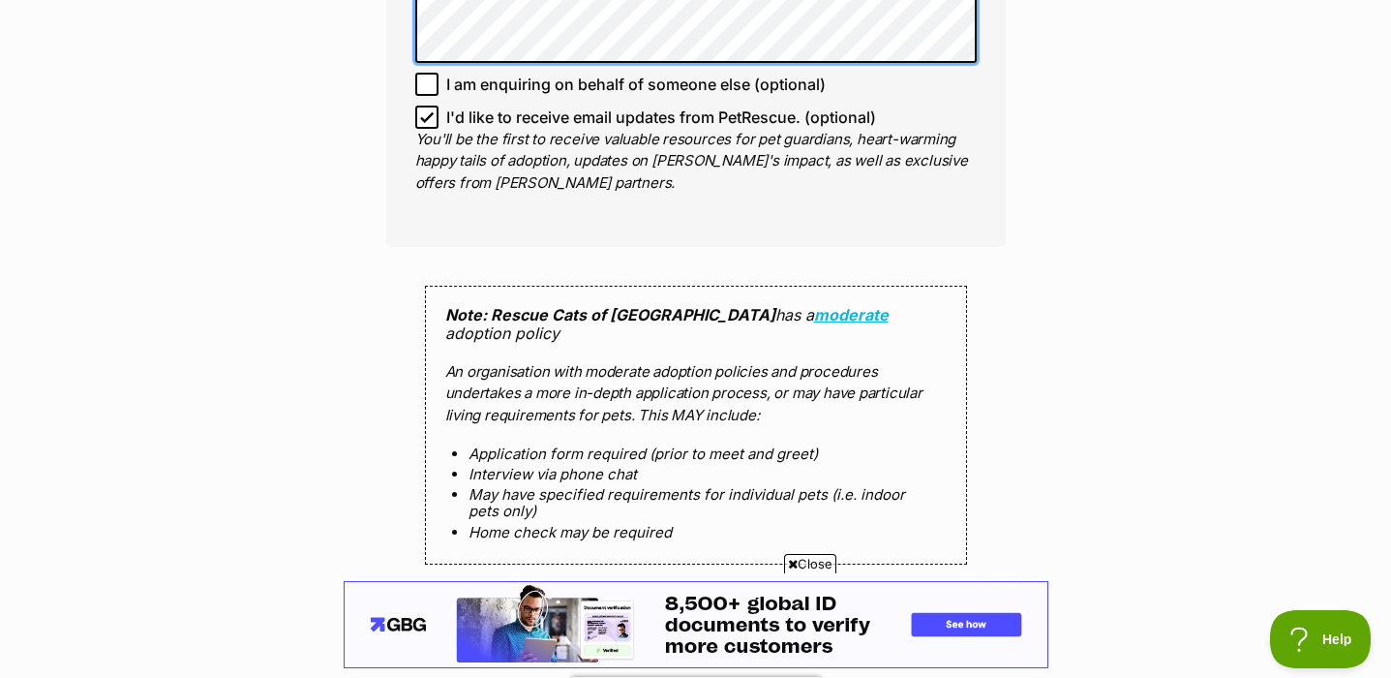
scroll to position [1531, 0]
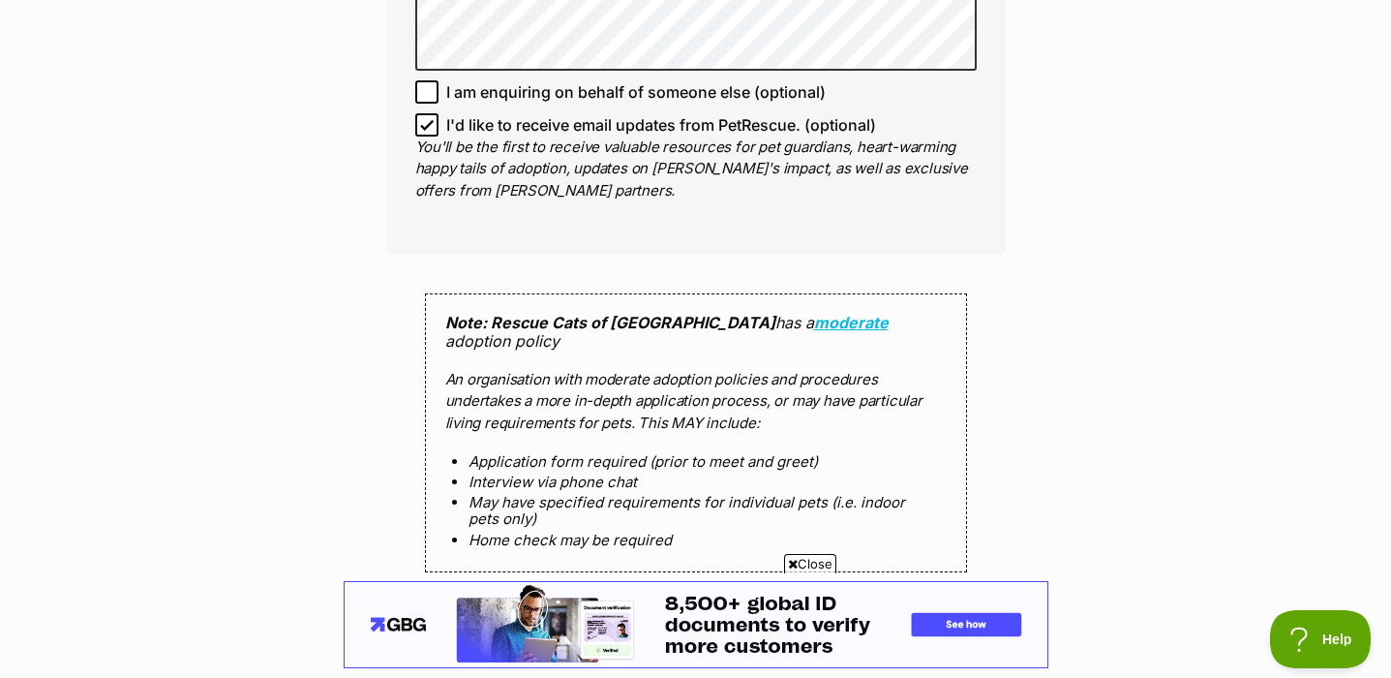
click at [426, 125] on icon at bounding box center [427, 124] width 12 height 9
click at [426, 125] on input "I'd like to receive email updates from PetRescue. (optional)" at bounding box center [426, 124] width 23 height 23
checkbox input "false"
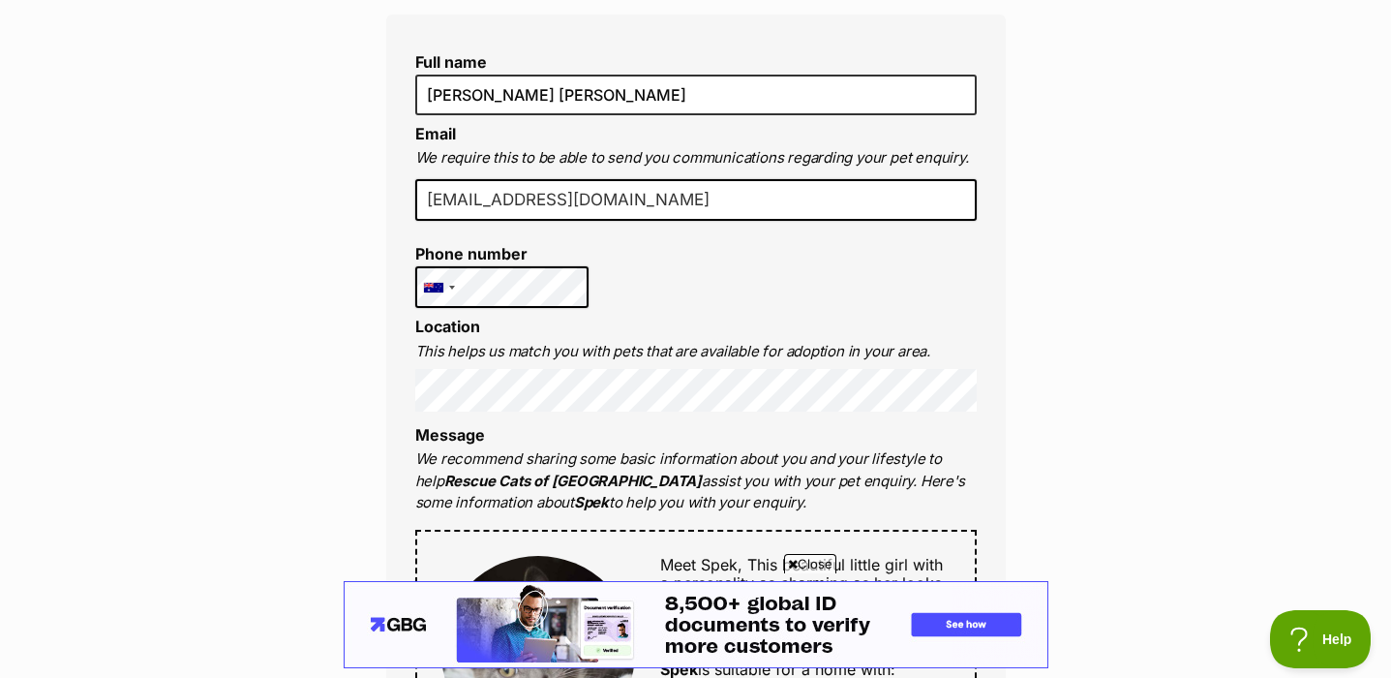
scroll to position [522, 0]
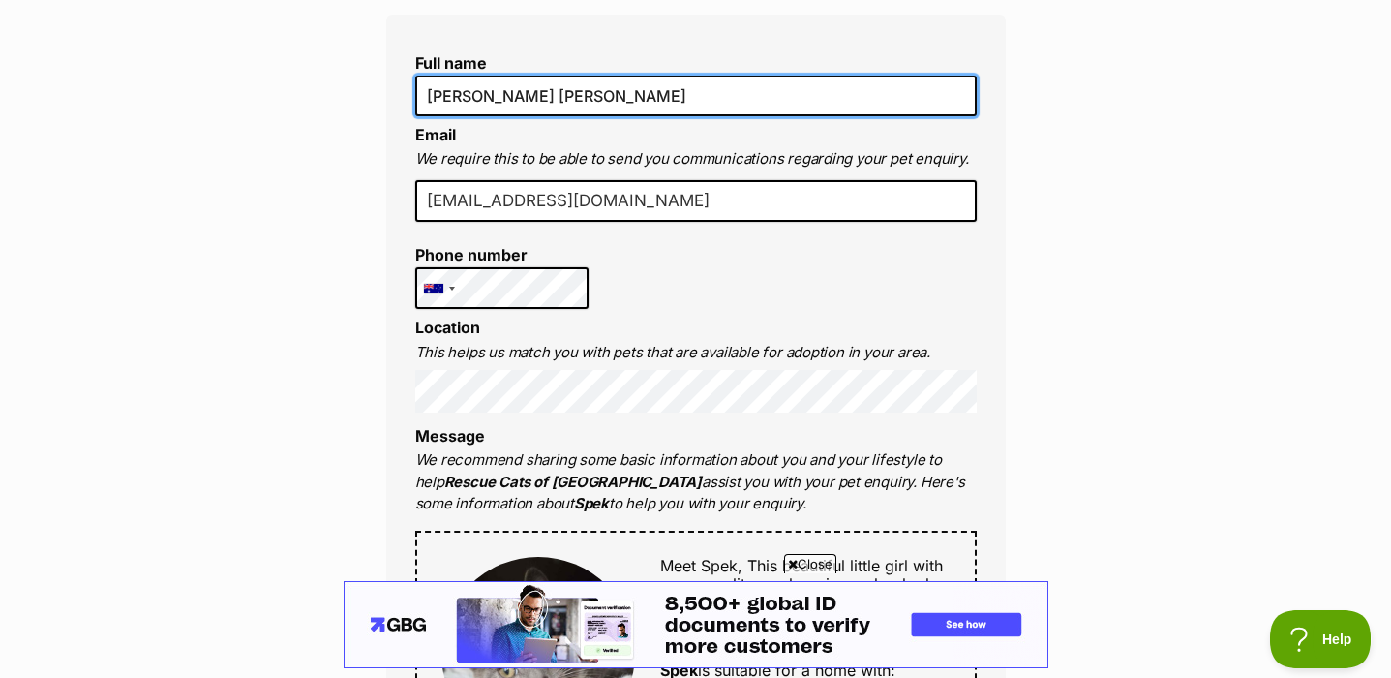
click at [473, 93] on input "[PERSON_NAME] [PERSON_NAME]" at bounding box center [696, 96] width 562 height 41
type input "Cate Angleton Lynch"
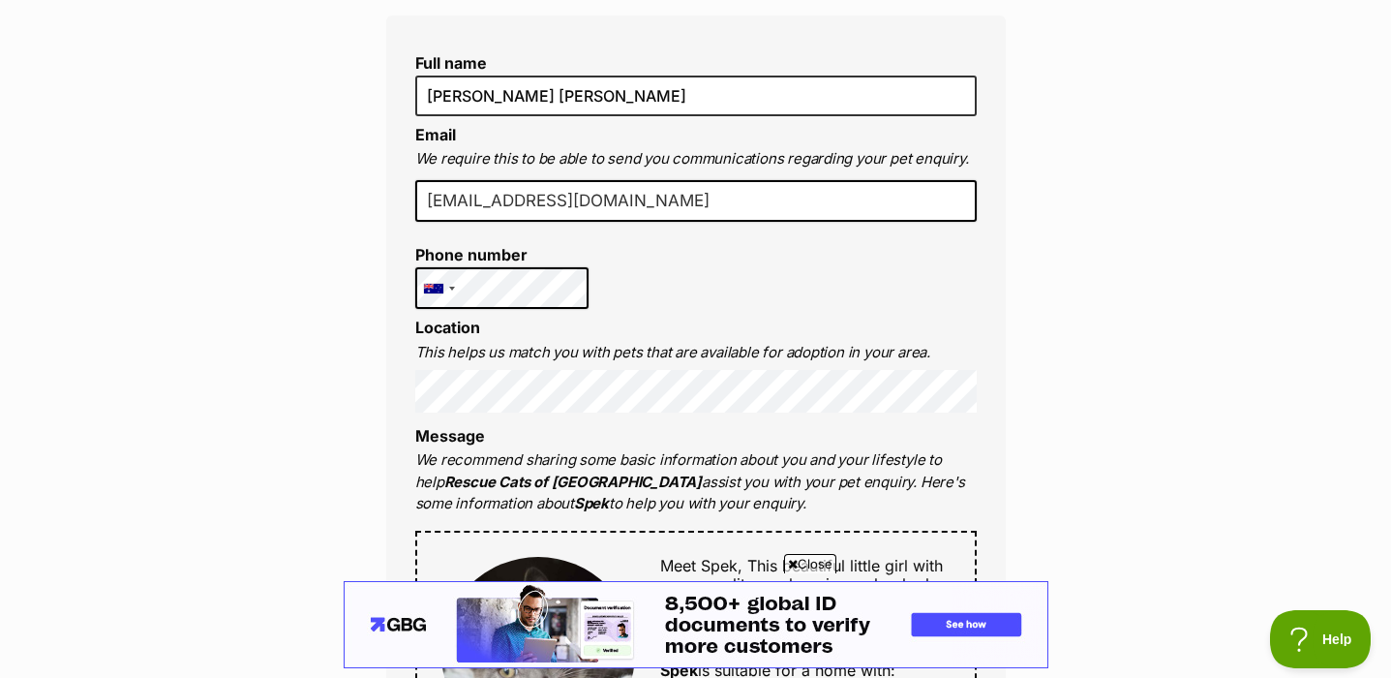
click at [643, 181] on input "cangletonlyn@student.unimelb.edu.au" at bounding box center [696, 201] width 562 height 43
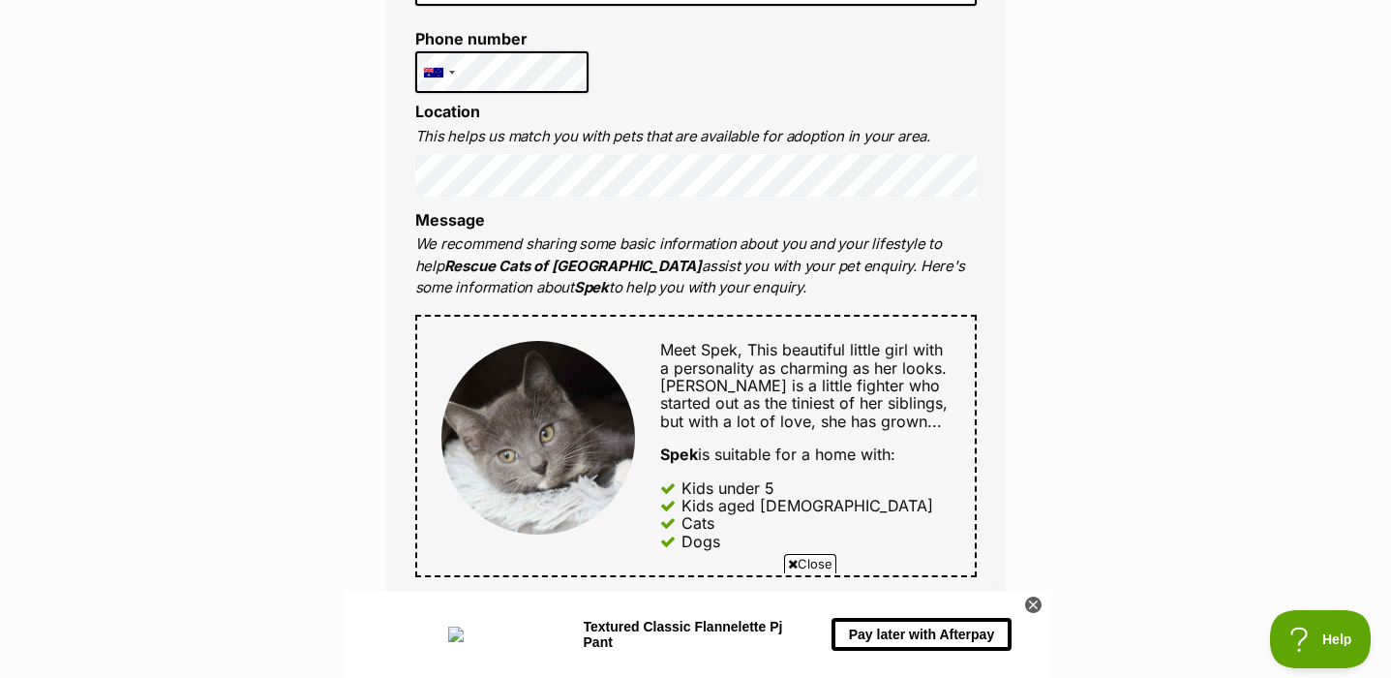
scroll to position [0, 0]
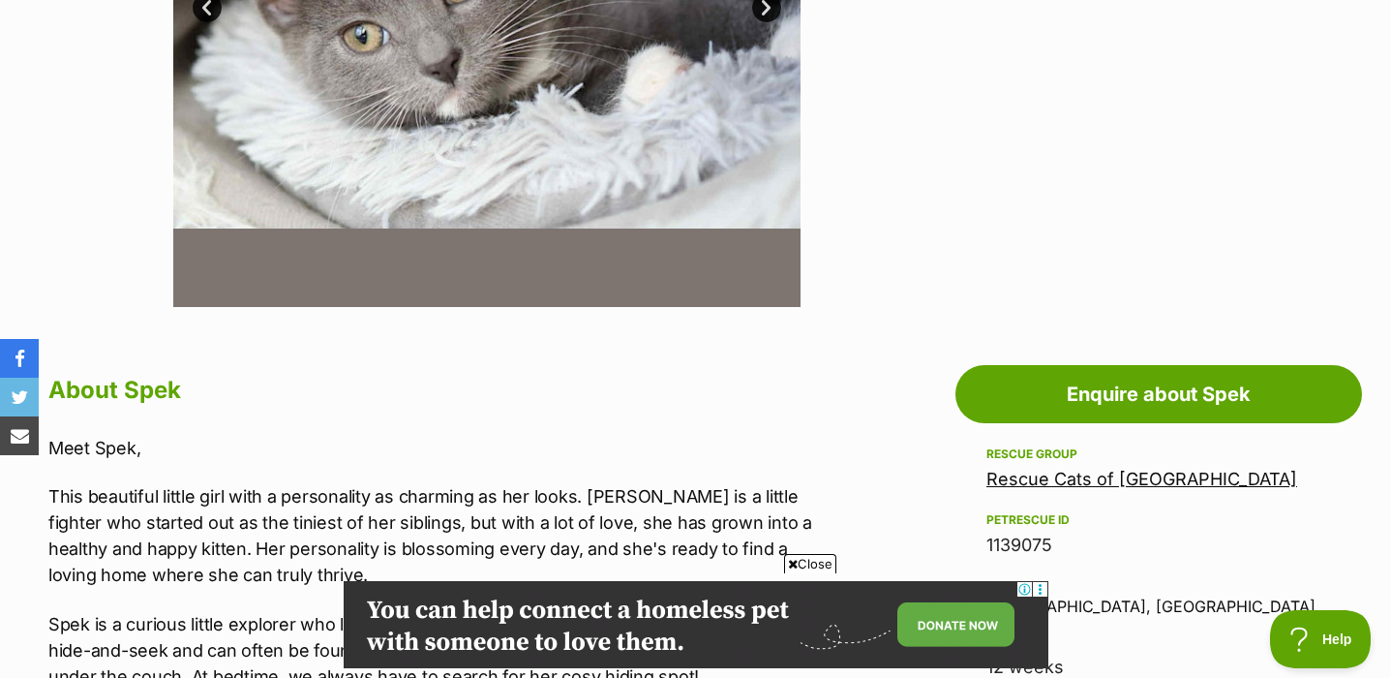
scroll to position [688, 0]
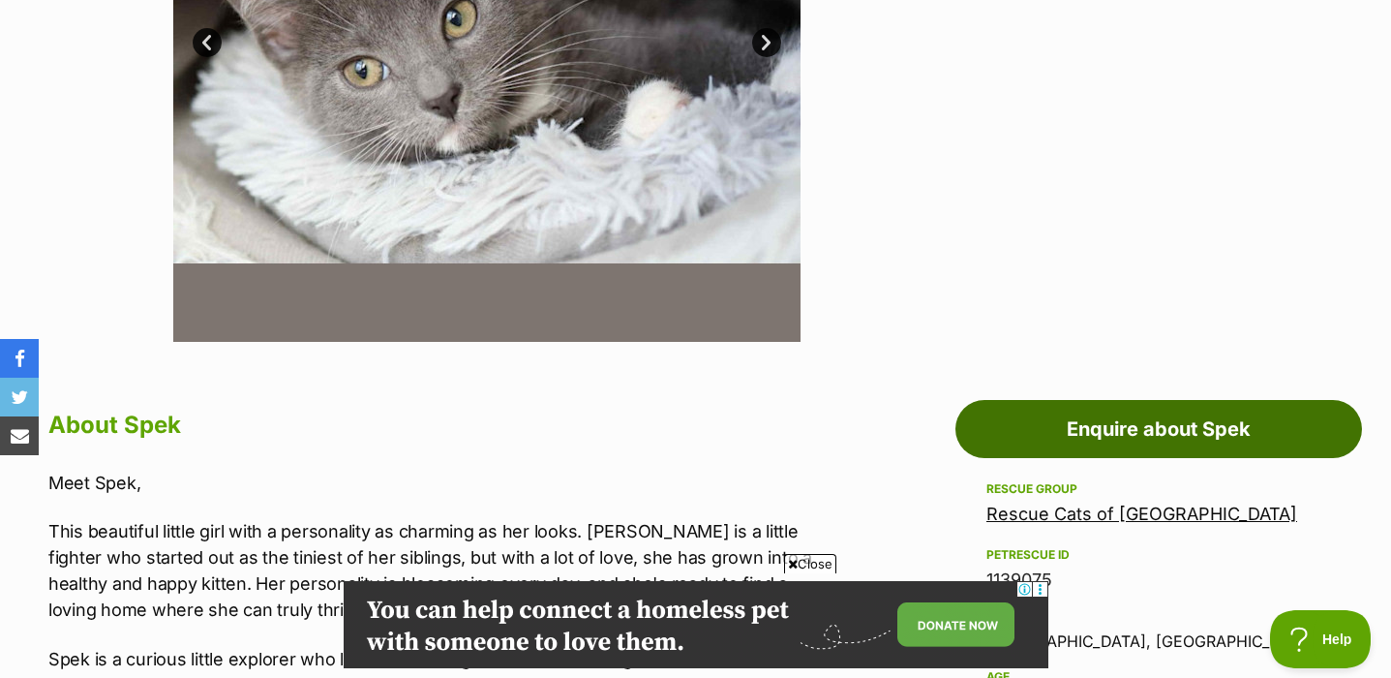
click at [1137, 430] on link "Enquire about Spek" at bounding box center [1159, 429] width 407 height 58
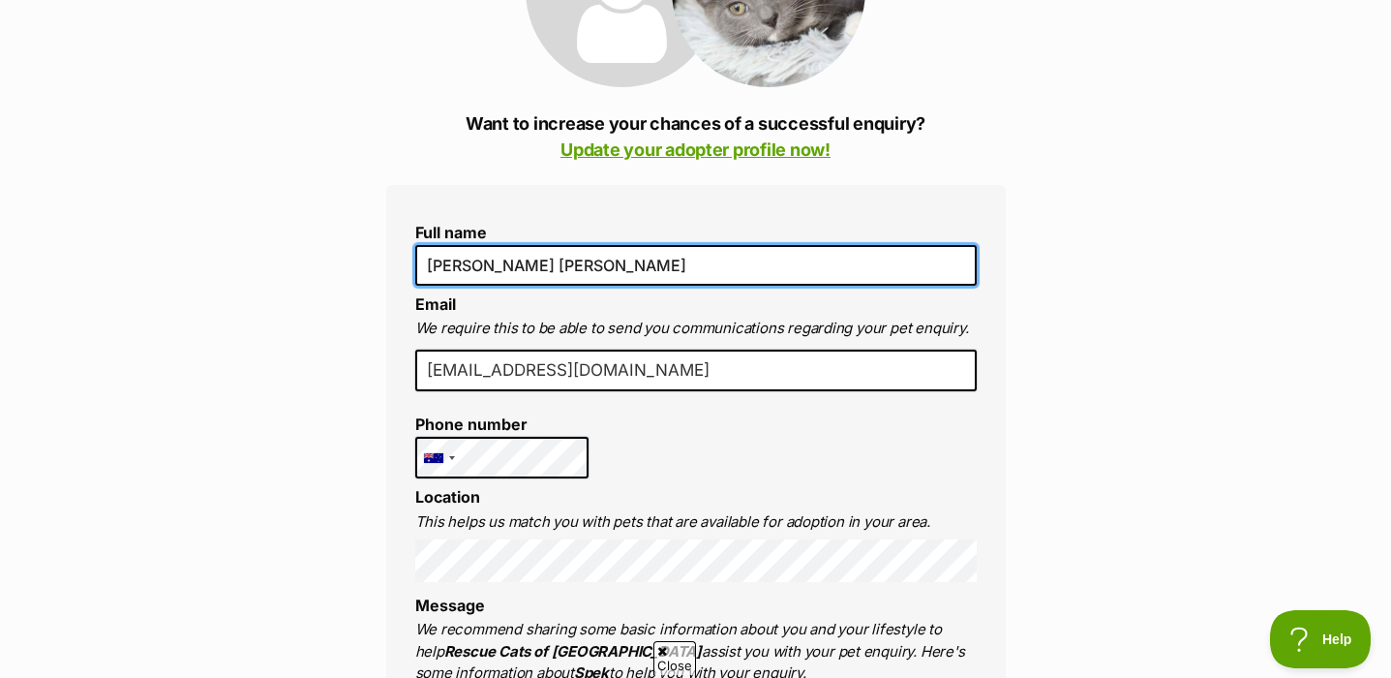
click at [473, 263] on input "[PERSON_NAME] [PERSON_NAME]" at bounding box center [696, 265] width 562 height 41
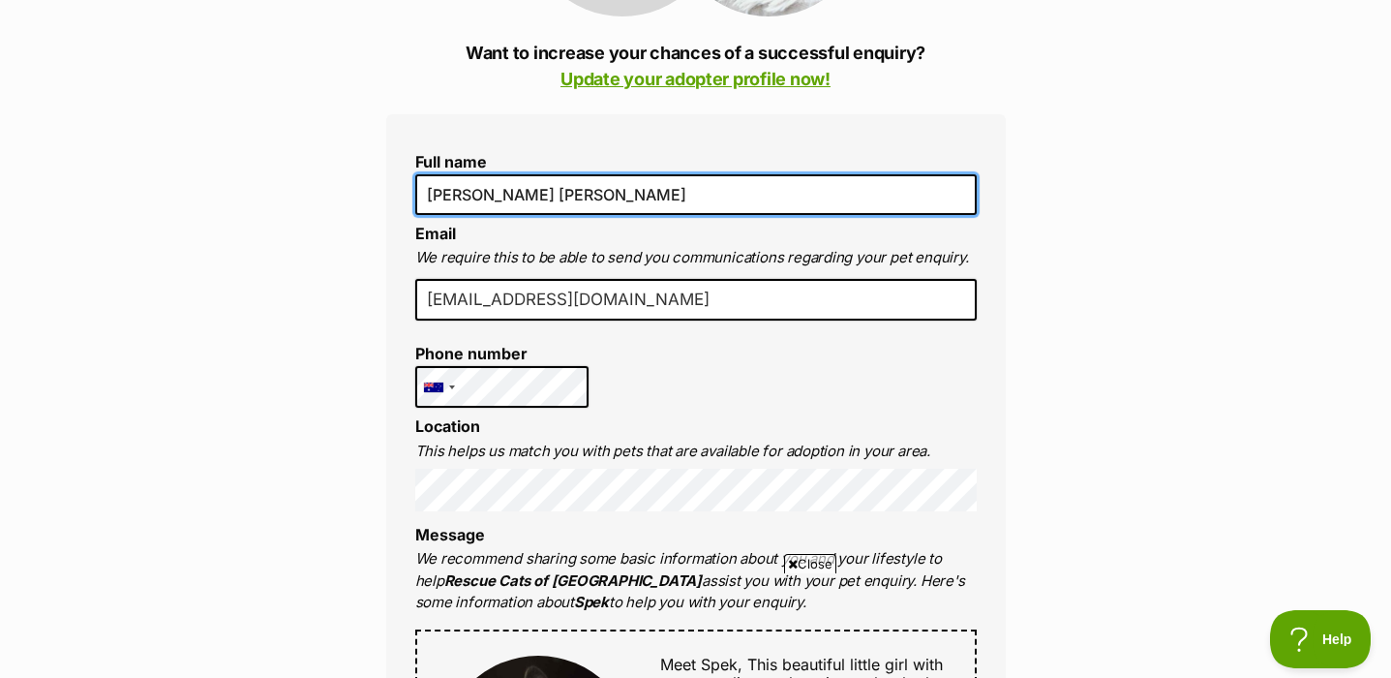
scroll to position [426, 0]
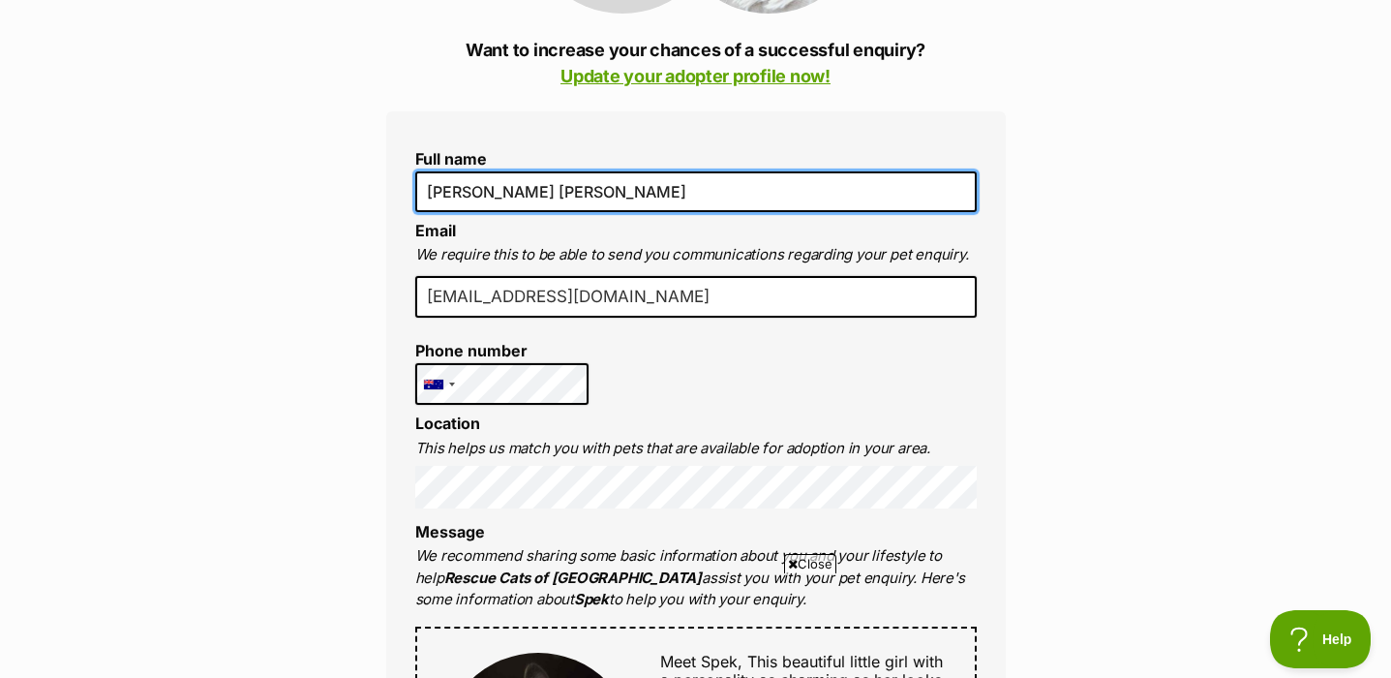
type input "[PERSON_NAME] [PERSON_NAME]"
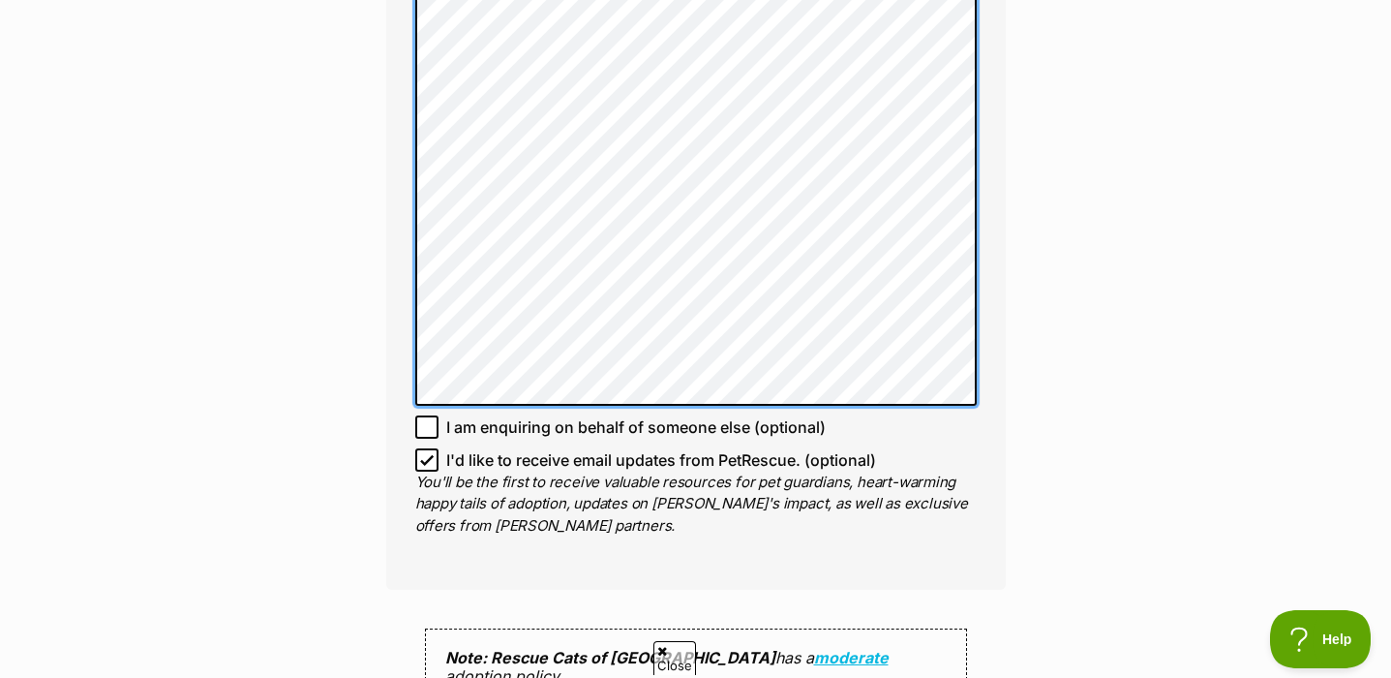
scroll to position [0, 0]
